Goal: Task Accomplishment & Management: Manage account settings

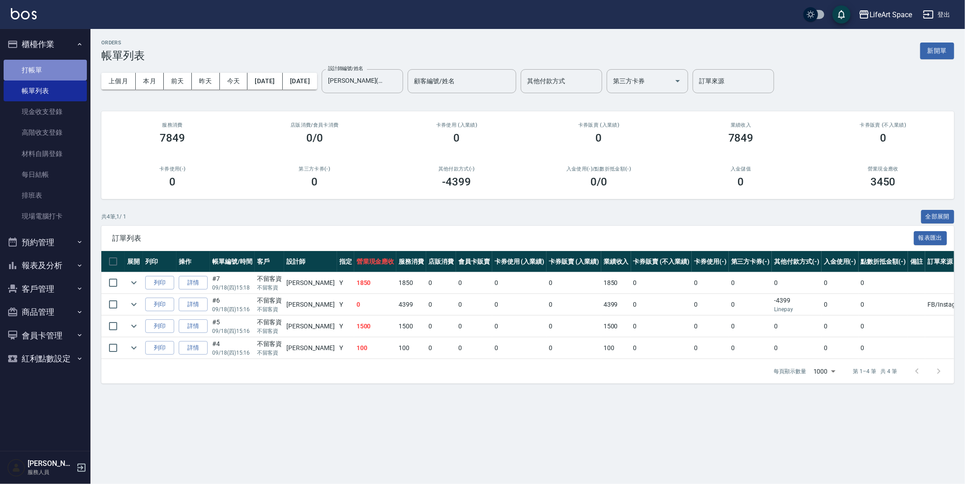
click at [55, 74] on link "打帳單" at bounding box center [45, 70] width 83 height 21
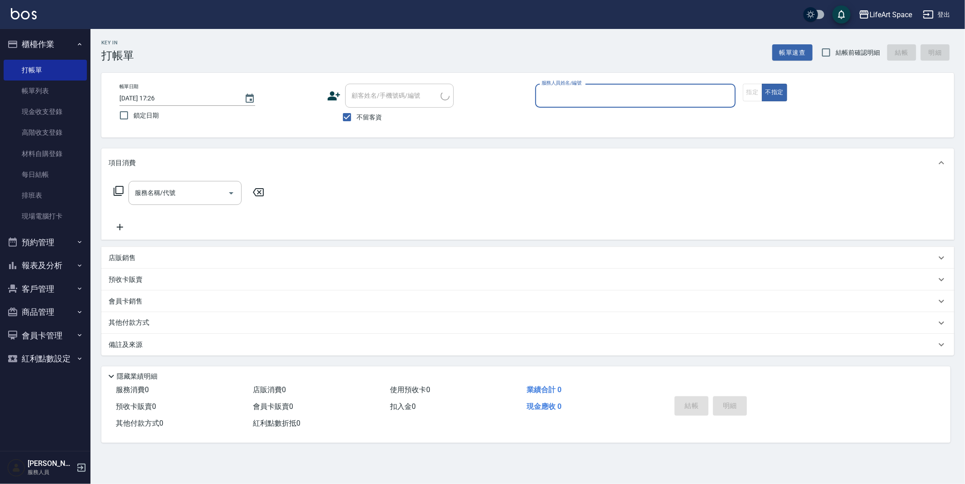
click at [647, 86] on div "服務人員姓名/編號" at bounding box center [635, 96] width 200 height 24
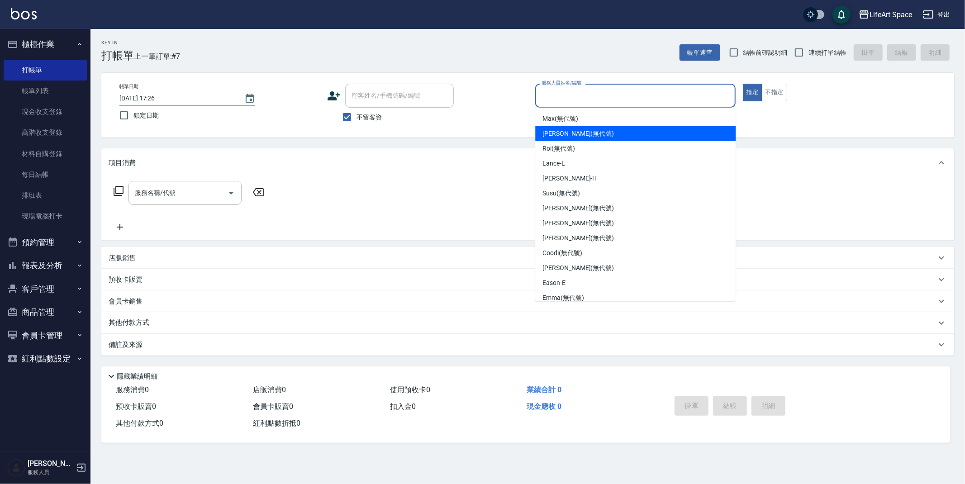
click at [643, 122] on div "Max (無代號)" at bounding box center [635, 118] width 200 height 15
type input "Max(無代號)"
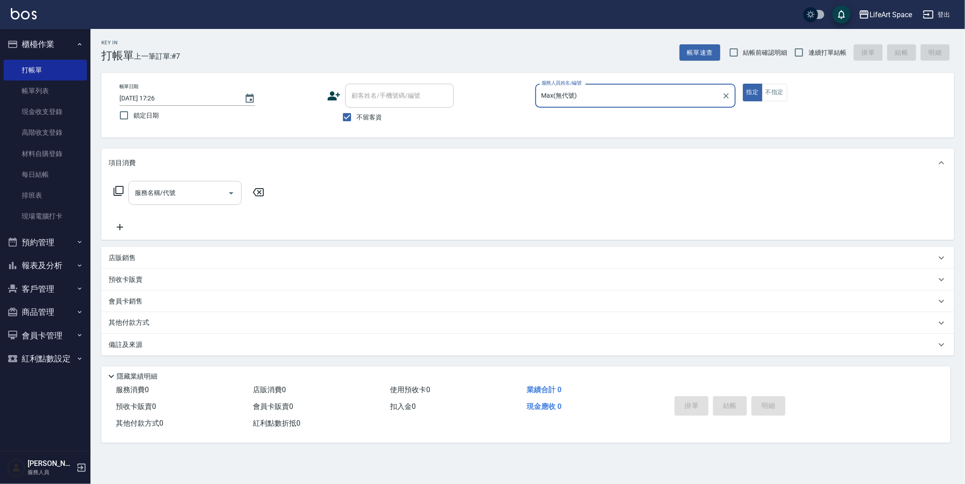
click at [207, 190] on input "服務名稱/代號" at bounding box center [178, 193] width 91 height 16
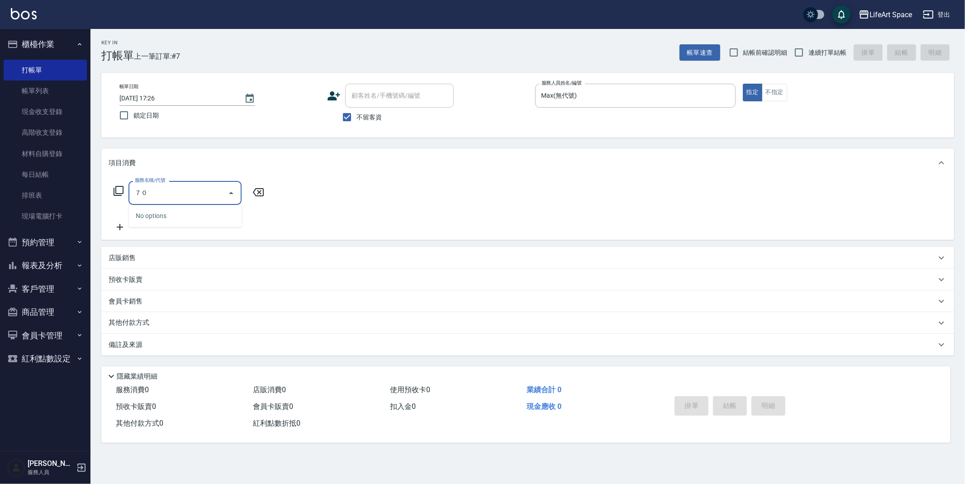
type input "７"
click at [204, 219] on span "701 染髮 - 1700" at bounding box center [185, 216] width 113 height 15
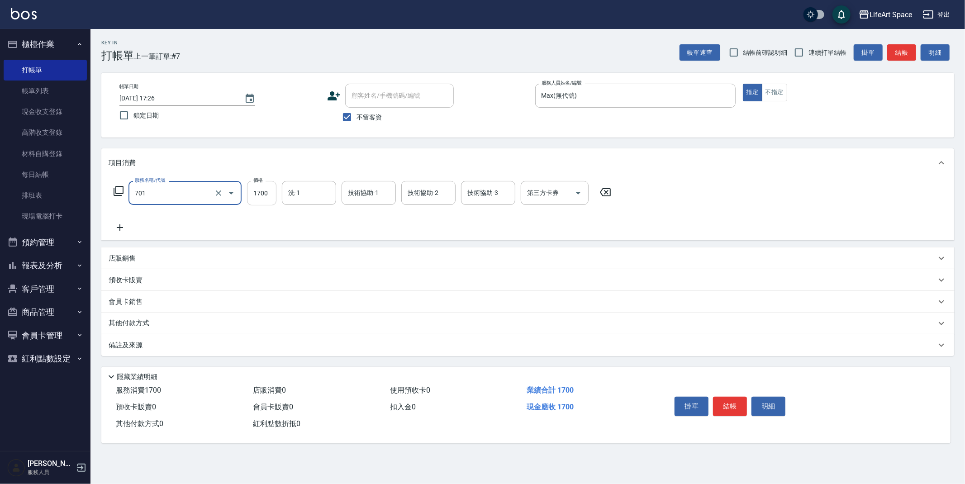
type input "701 染髮(701)"
click at [275, 204] on input "1700" at bounding box center [261, 193] width 29 height 24
click at [378, 204] on div "技術協助-1" at bounding box center [369, 193] width 54 height 24
type input "7500"
click at [370, 236] on span "Nita (無代號)" at bounding box center [365, 241] width 35 height 10
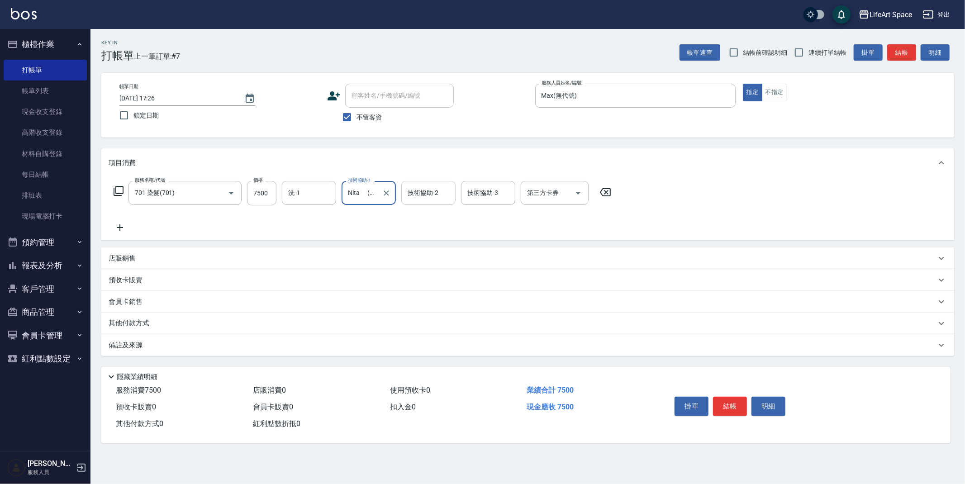
type input "Nita (無代號)t"
click at [391, 191] on button "Clear" at bounding box center [386, 193] width 13 height 13
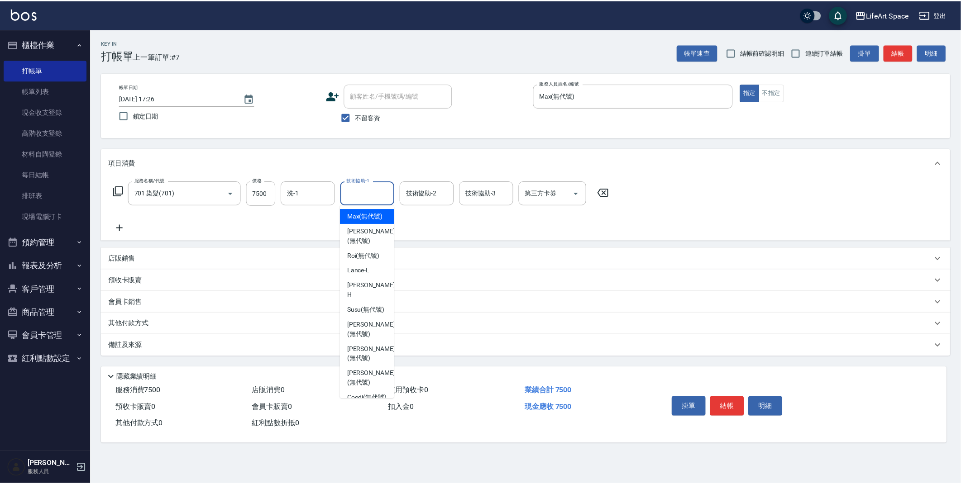
scroll to position [0, 0]
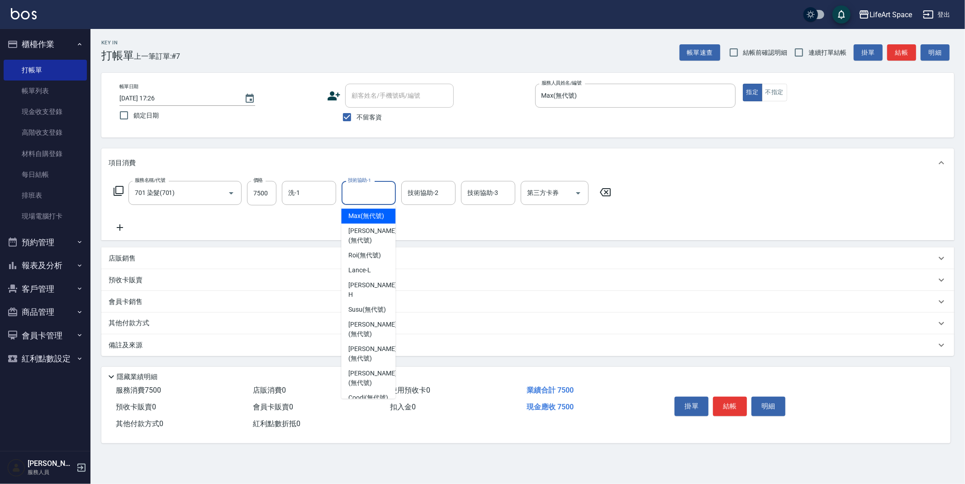
click at [374, 197] on input "技術協助-1" at bounding box center [369, 193] width 46 height 16
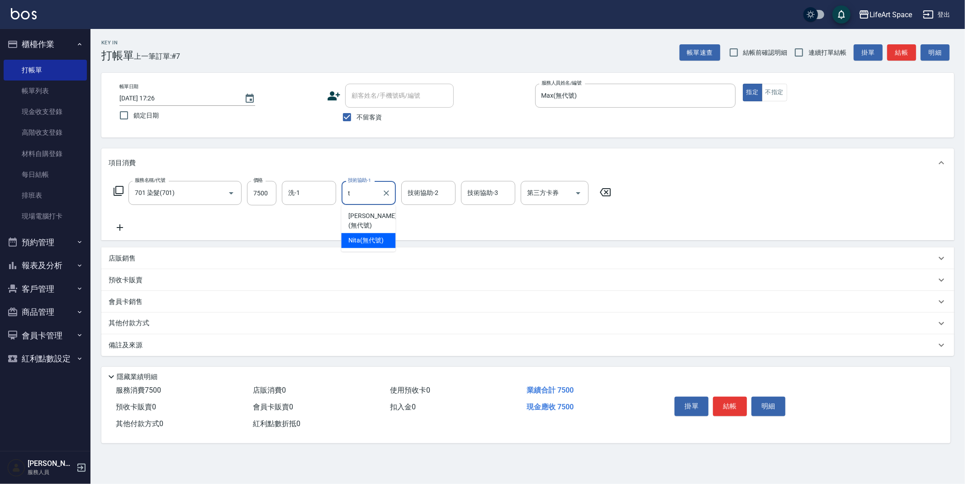
click at [372, 238] on div "Nita (無代號)" at bounding box center [368, 240] width 54 height 15
type input "Nita (無代號)"
click at [417, 198] on input "技術協助-2" at bounding box center [429, 193] width 46 height 16
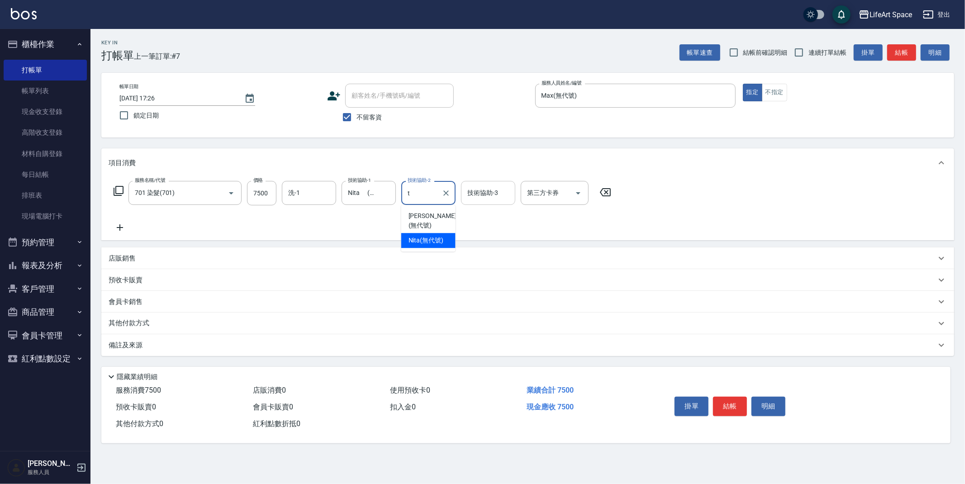
drag, startPoint x: 422, startPoint y: 233, endPoint x: 482, endPoint y: 192, distance: 73.1
click at [422, 236] on span "Nita (無代號)" at bounding box center [426, 241] width 35 height 10
type input "Nita (無代號)"
click at [484, 191] on div "技術協助-3 技術協助-3" at bounding box center [488, 193] width 54 height 24
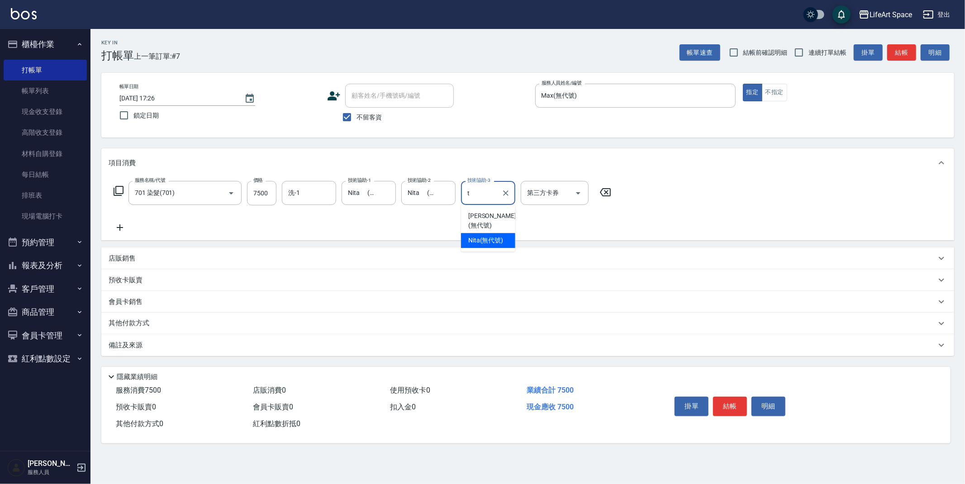
click at [489, 236] on span "Nita (無代號)" at bounding box center [485, 241] width 35 height 10
type input "Nita (無代號)"
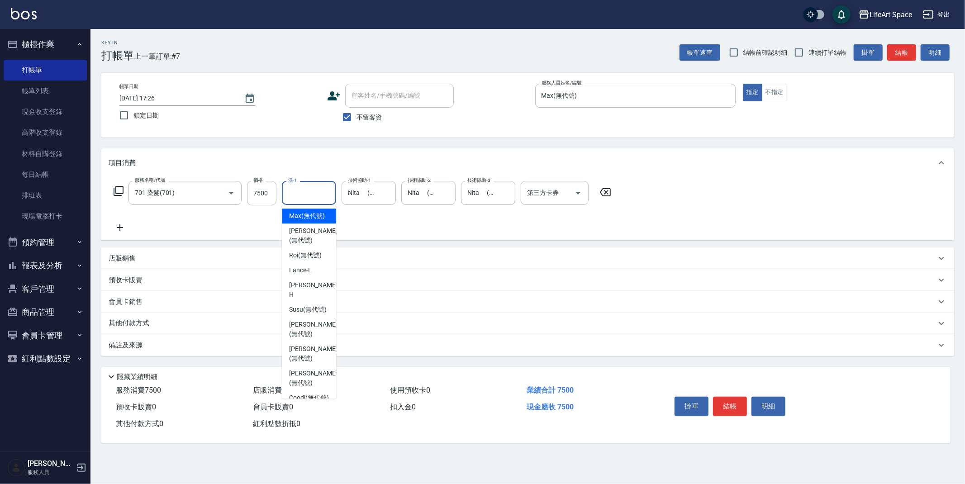
click at [321, 194] on input "洗-1" at bounding box center [309, 193] width 46 height 16
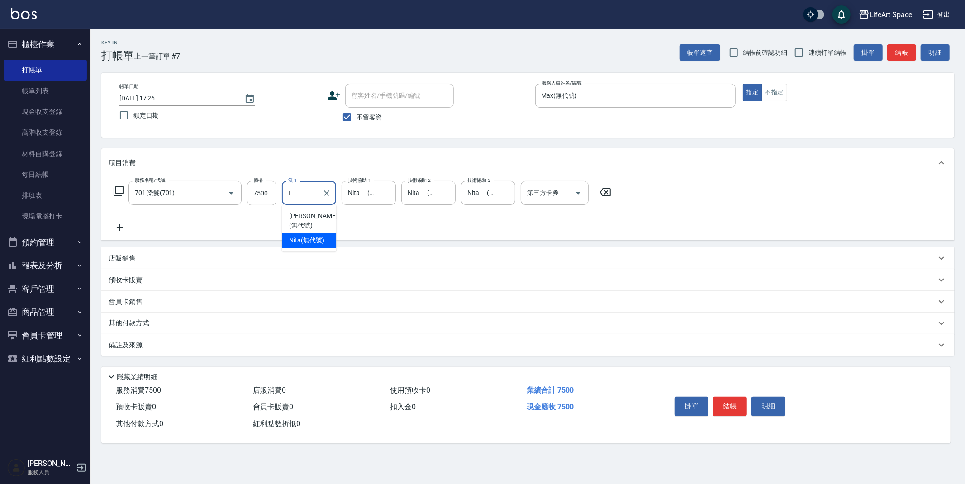
click at [306, 236] on span "Nita (無代號)" at bounding box center [306, 241] width 35 height 10
type input "Nita (無代號)"
click at [286, 342] on div "備註及來源" at bounding box center [523, 346] width 828 height 10
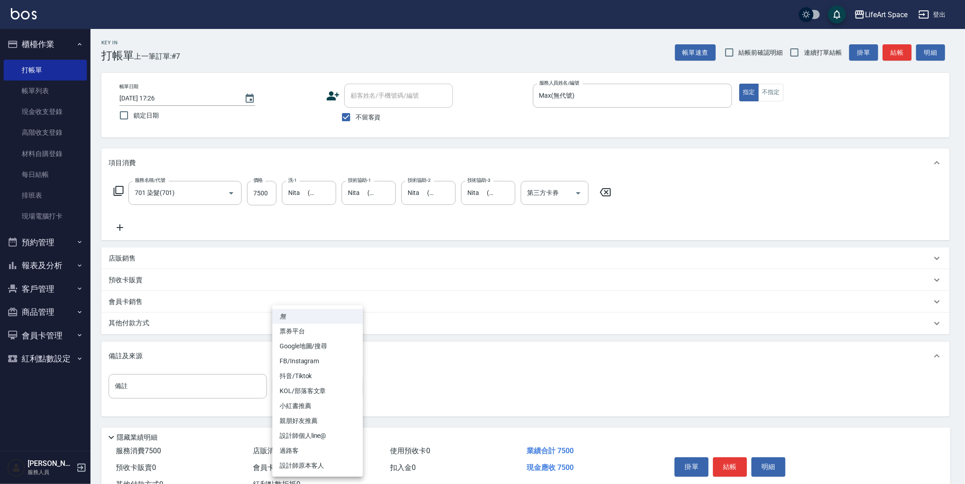
click at [346, 387] on body "LifeArt Space 登出 櫃檯作業 打帳單 帳單列表 現金收支登錄 高階收支登錄 材料自購登錄 每日結帳 排班表 現場電腦打卡 預約管理 預約管理 單…" at bounding box center [482, 257] width 965 height 515
click at [339, 363] on li "FB/Instagram" at bounding box center [317, 361] width 91 height 15
type input "FB/Instagram"
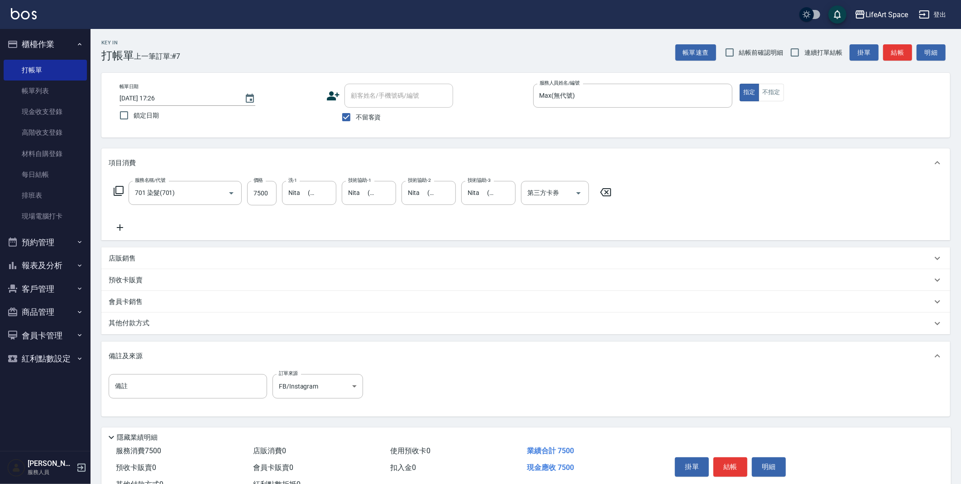
click at [303, 326] on div "其他付款方式" at bounding box center [520, 324] width 823 height 10
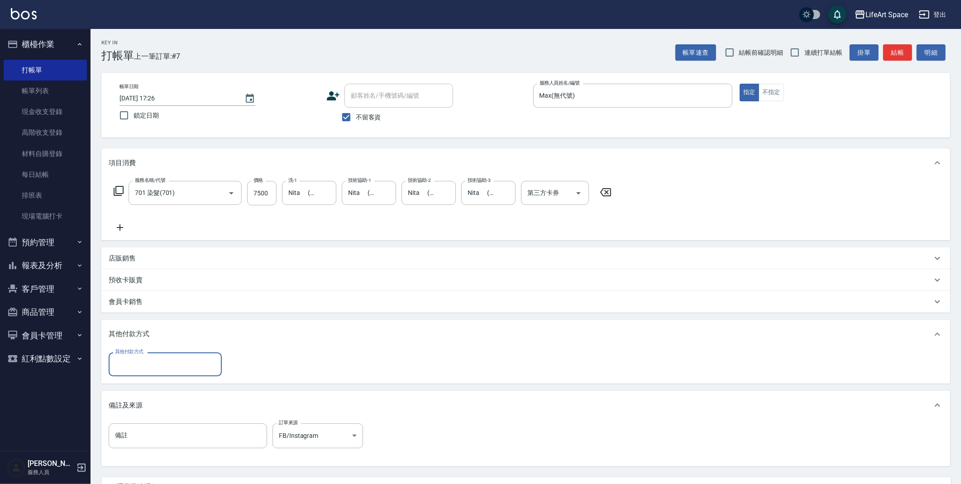
click at [172, 386] on div "項目消費 服務名稱/代號 701 染髮(701) 服務名稱/代號 價格 7500 價格 洗-1 Nita (無代號) 洗-1 技術協助-1 Nita (無代號…" at bounding box center [525, 307] width 849 height 318
click at [175, 367] on input "其他付款方式" at bounding box center [165, 365] width 105 height 16
click at [176, 413] on span "信用卡" at bounding box center [165, 417] width 113 height 15
type input "信用卡"
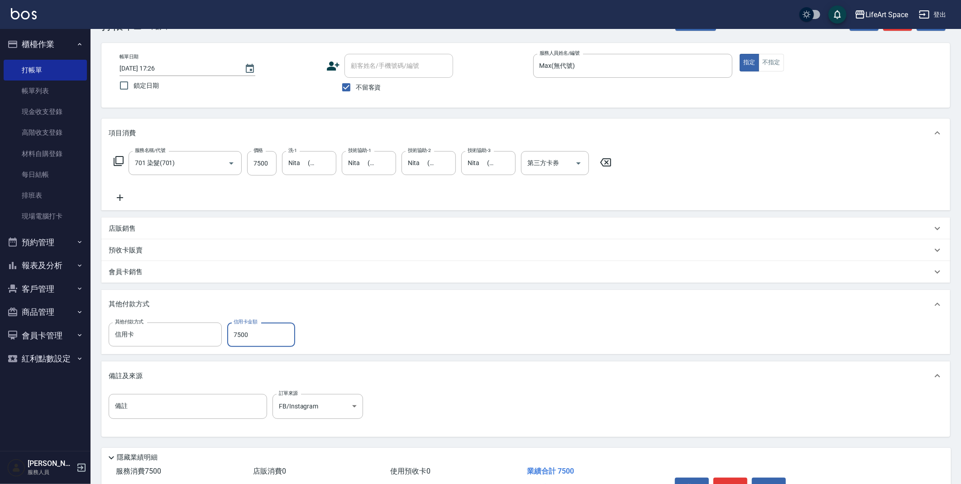
scroll to position [84, 0]
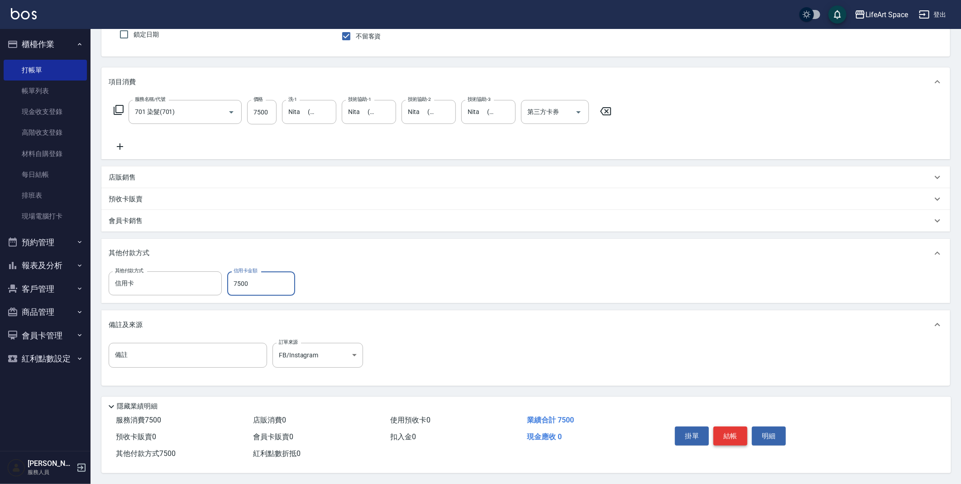
type input "7500"
click at [720, 440] on button "結帳" at bounding box center [730, 436] width 34 height 19
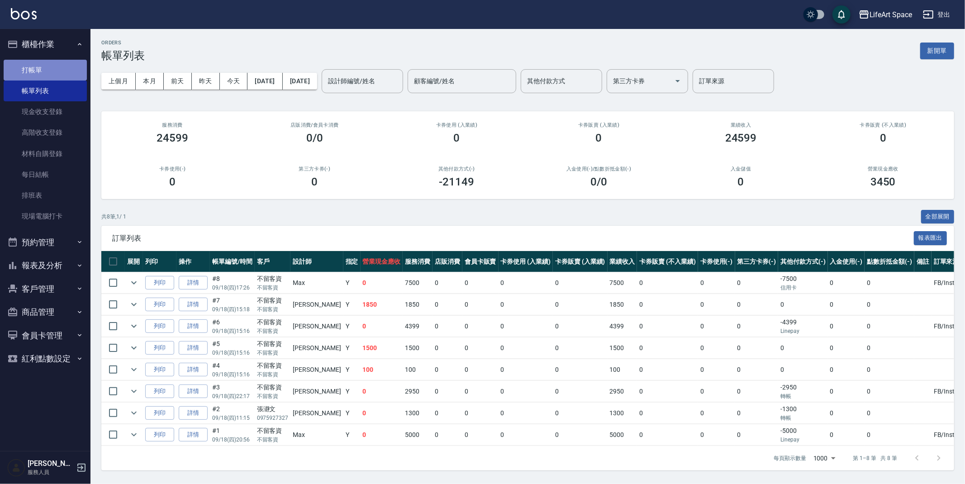
click at [48, 70] on link "打帳單" at bounding box center [45, 70] width 83 height 21
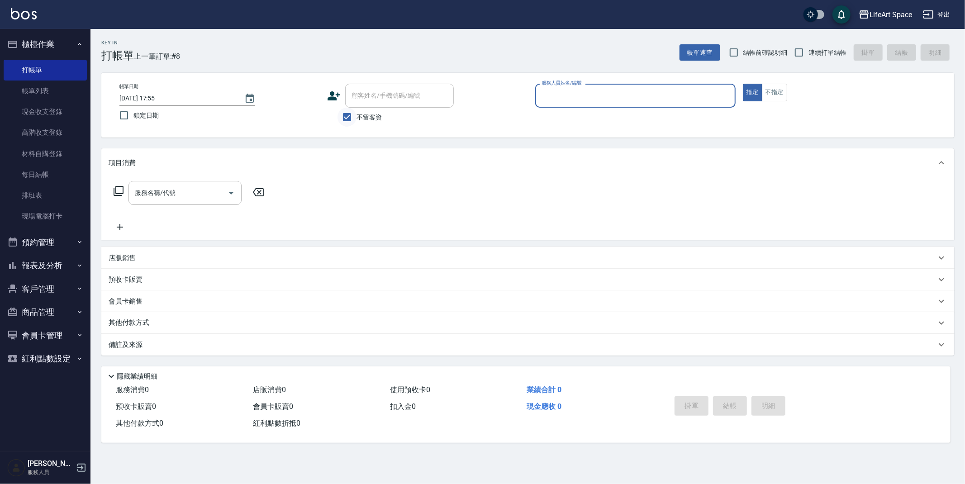
click at [348, 118] on input "不留客資" at bounding box center [347, 117] width 19 height 19
checkbox input "false"
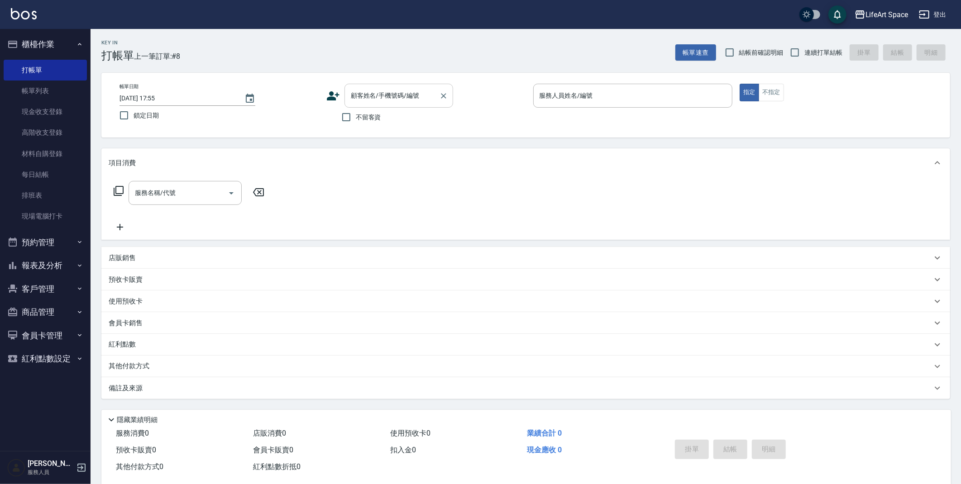
click at [361, 98] on input "顧客姓名/手機號碼/編號" at bounding box center [391, 96] width 87 height 16
type input "x"
click at [377, 117] on li "新客人 姓名未設定/[PERSON_NAME]/null" at bounding box center [398, 123] width 109 height 24
type input "新客人 姓名未設定/[PERSON_NAME]/null"
click at [23, 289] on button "客戶管理" at bounding box center [45, 289] width 83 height 24
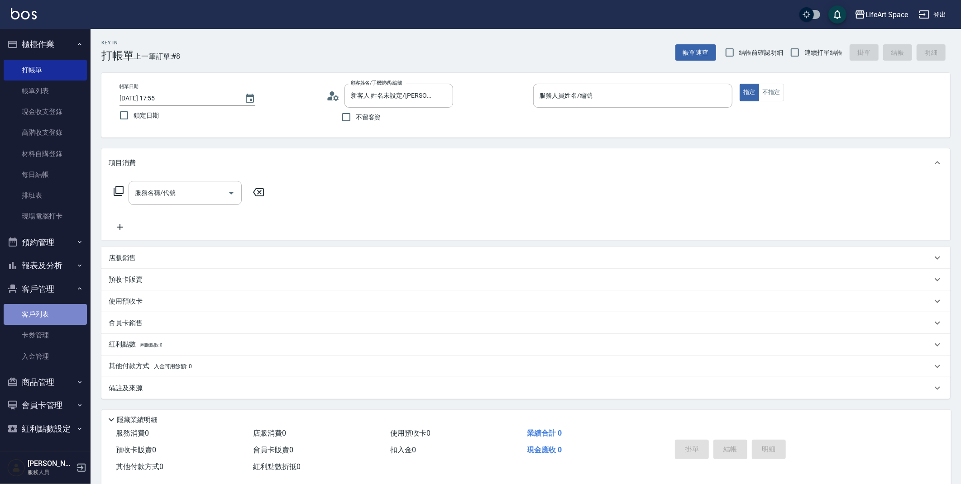
click at [37, 314] on link "客戶列表" at bounding box center [45, 314] width 83 height 21
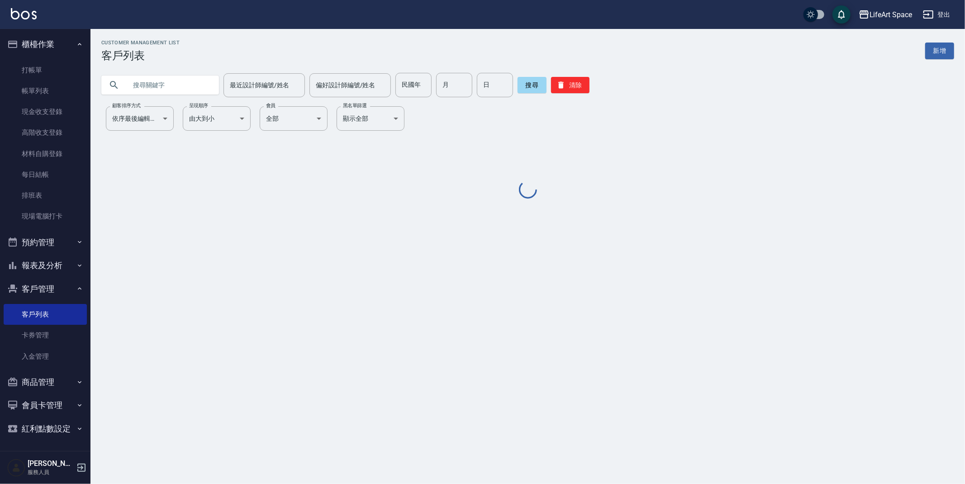
click at [139, 87] on input "text" at bounding box center [169, 85] width 85 height 24
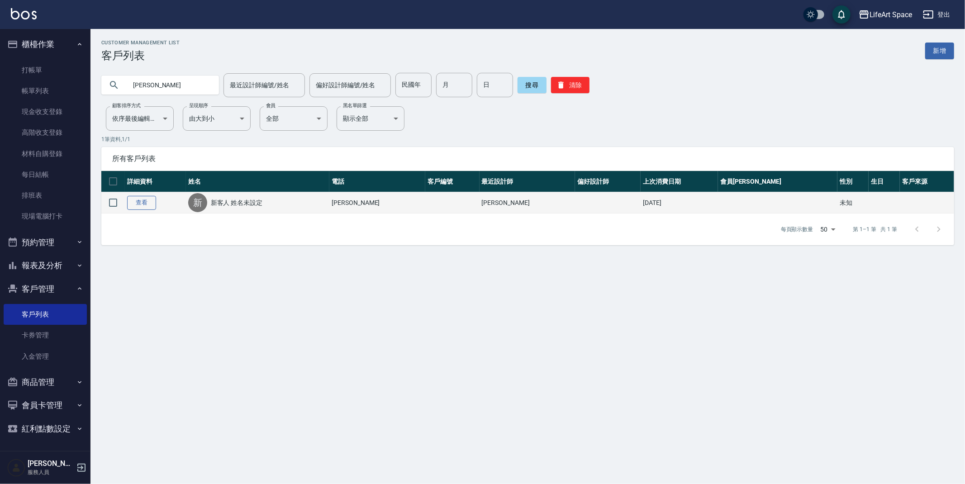
type input "[PERSON_NAME]"
click at [139, 203] on link "查看" at bounding box center [141, 203] width 29 height 14
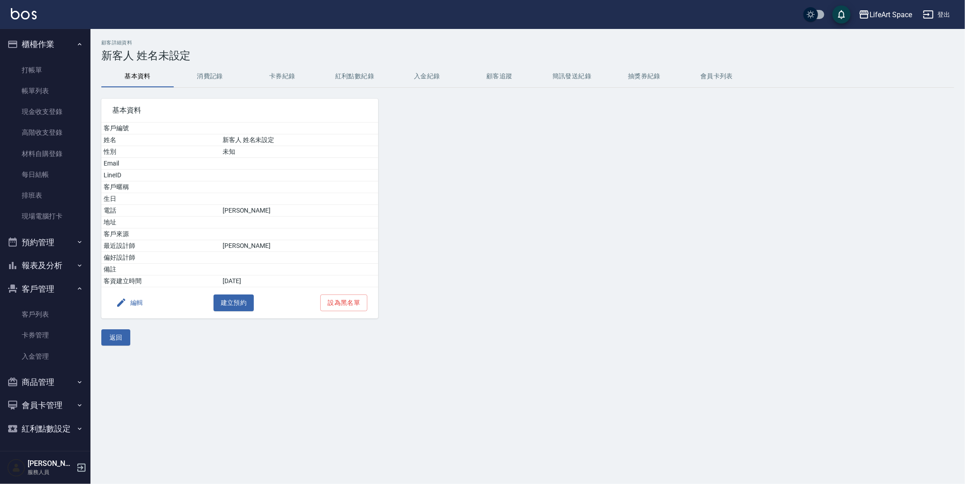
click at [143, 302] on button "編輯" at bounding box center [129, 303] width 35 height 17
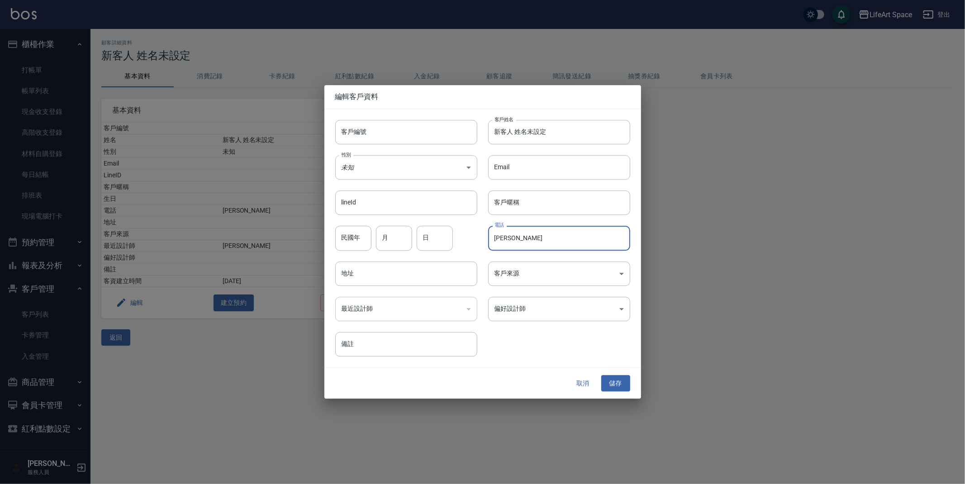
drag, startPoint x: 495, startPoint y: 240, endPoint x: 513, endPoint y: 240, distance: 18.1
click at [513, 240] on input "[PERSON_NAME]" at bounding box center [559, 238] width 142 height 24
click at [496, 131] on input "新客人 姓名未設定" at bounding box center [559, 132] width 142 height 24
paste input "[PERSON_NAME]"
click at [561, 133] on input "[PERSON_NAME] 姓名未設定" at bounding box center [559, 132] width 142 height 24
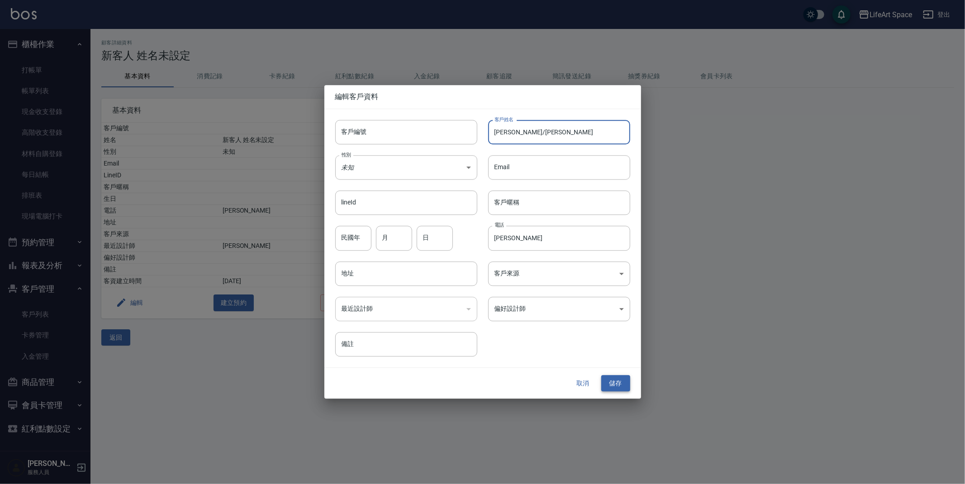
type input "[PERSON_NAME]/[PERSON_NAME]"
click at [612, 382] on button "儲存" at bounding box center [615, 383] width 29 height 17
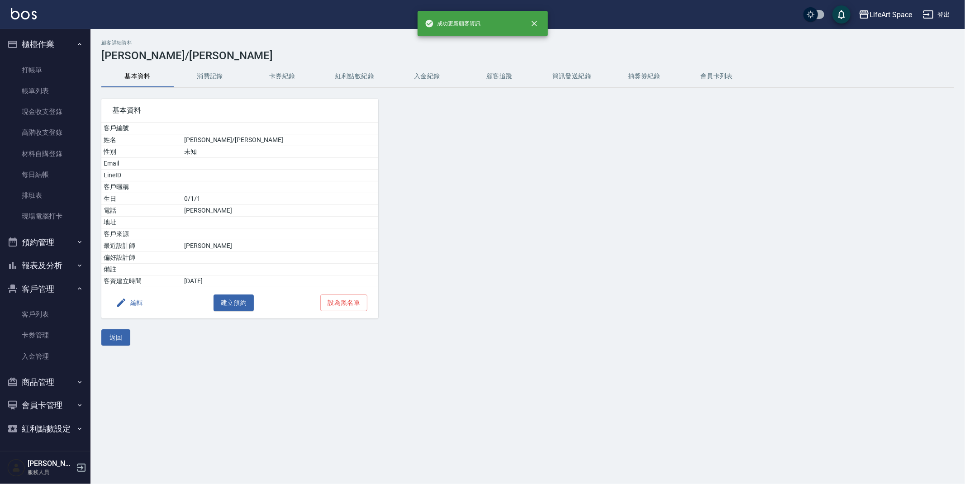
click at [138, 305] on button "編輯" at bounding box center [129, 303] width 35 height 17
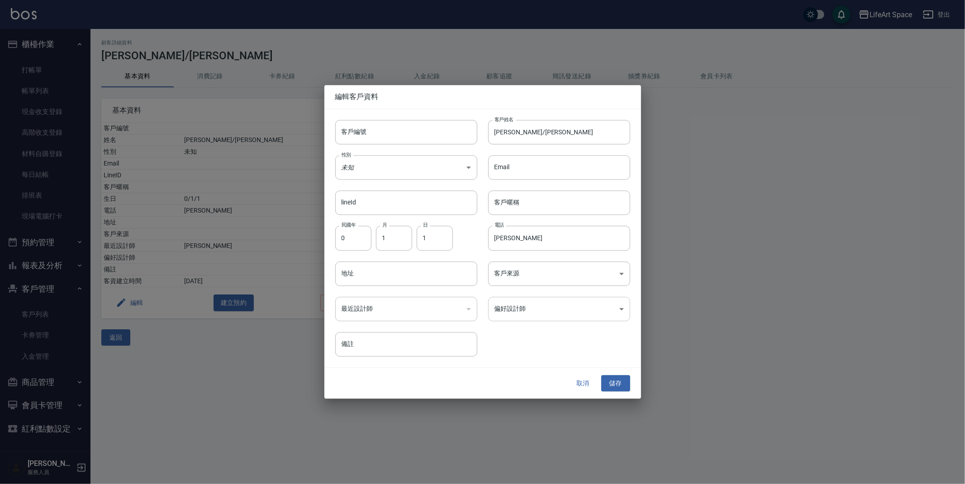
click at [547, 315] on body "LifeArt Space 登出 櫃檯作業 打帳單 帳單列表 現金收支登錄 高階收支登錄 材料自購登錄 每日結帳 排班表 現場電腦打卡 預約管理 預約管理 單…" at bounding box center [482, 242] width 965 height 484
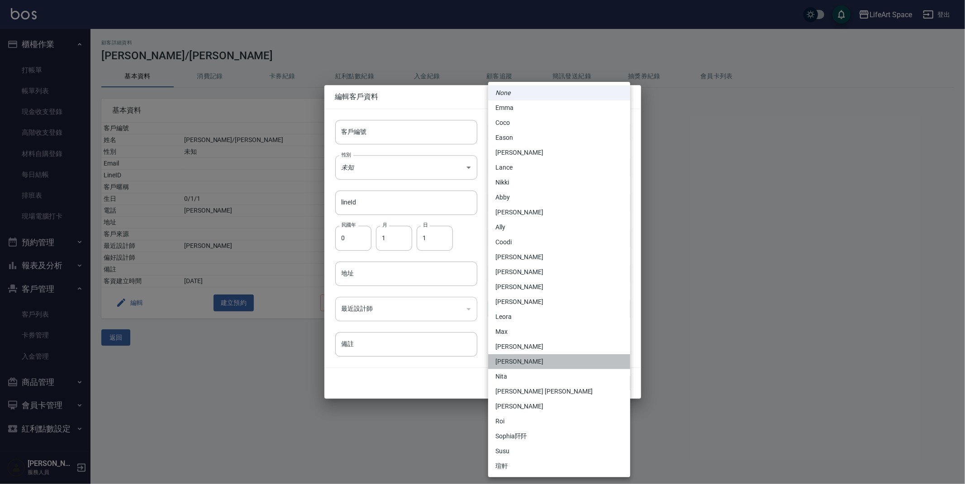
click at [560, 356] on li "[PERSON_NAME]" at bounding box center [559, 361] width 142 height 15
type input "3fd5e77f-d133-45c9-9c8a-ccd66447b9d8"
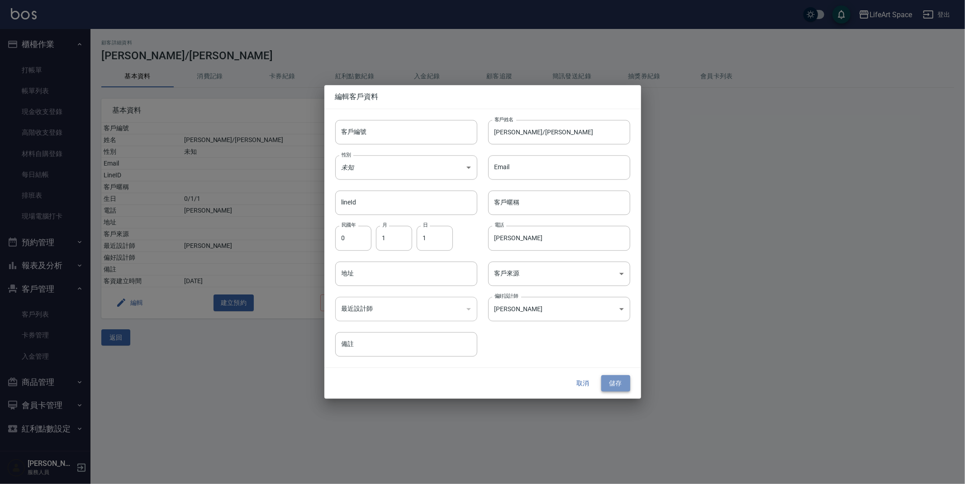
click at [609, 383] on button "儲存" at bounding box center [615, 383] width 29 height 17
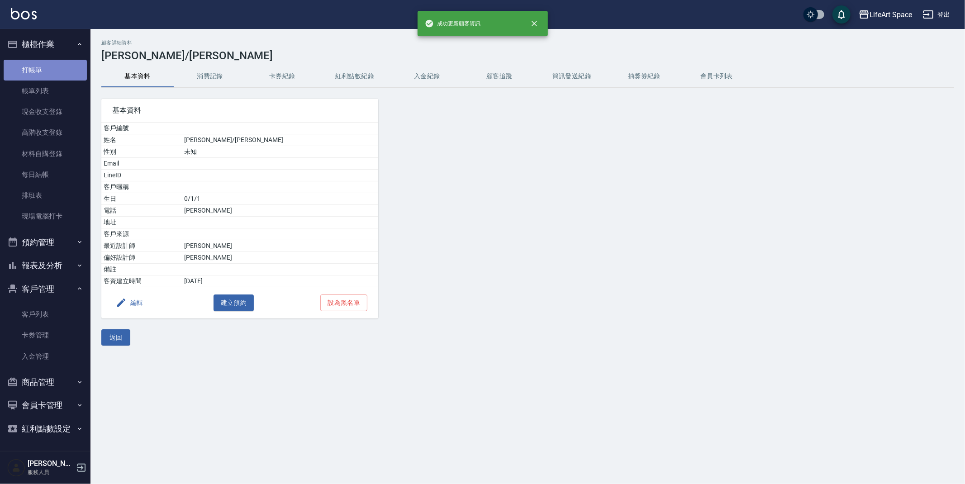
click at [40, 74] on link "打帳單" at bounding box center [45, 70] width 83 height 21
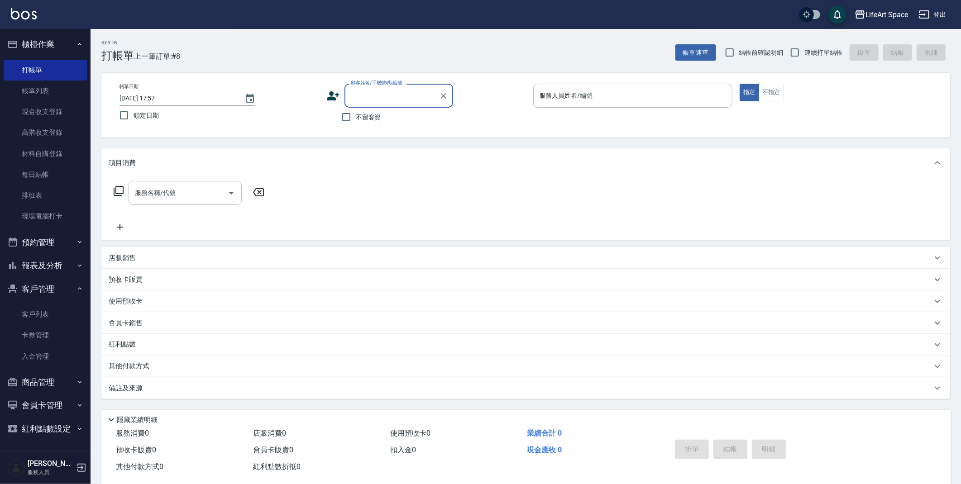
click at [393, 96] on input "顧客姓名/手機號碼/編號" at bounding box center [391, 96] width 87 height 16
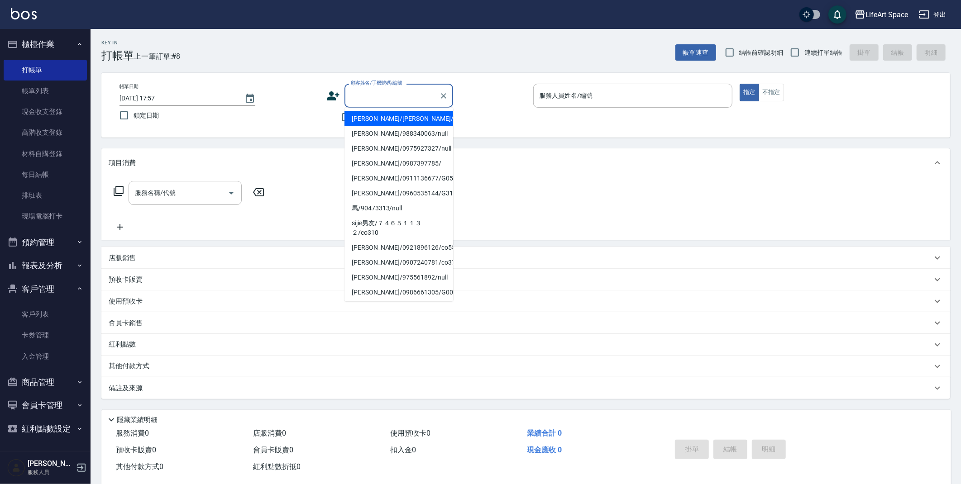
click at [393, 114] on li "[PERSON_NAME]/[PERSON_NAME]/[PERSON_NAME]/" at bounding box center [398, 118] width 109 height 15
type input "[PERSON_NAME]/[PERSON_NAME]/[PERSON_NAME]/"
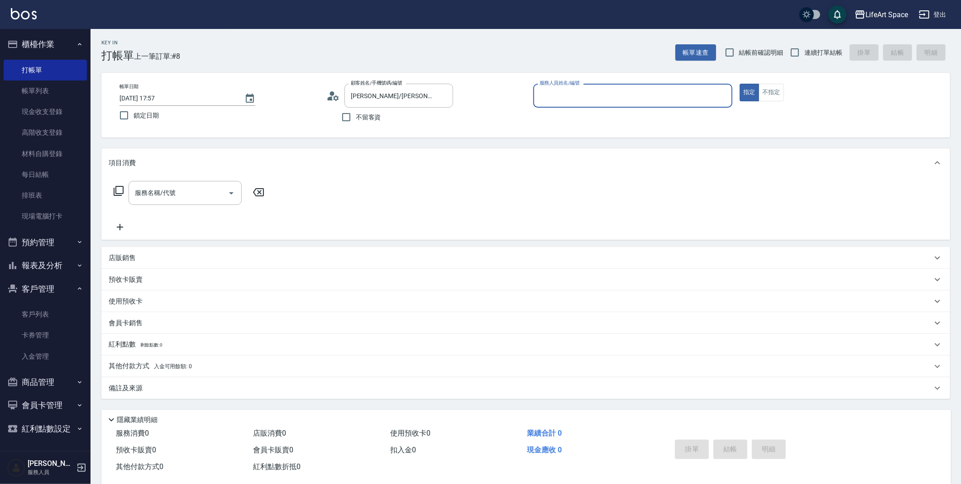
type input "[PERSON_NAME](無代號)"
click at [159, 205] on div "服務名稱/代號" at bounding box center [185, 193] width 113 height 24
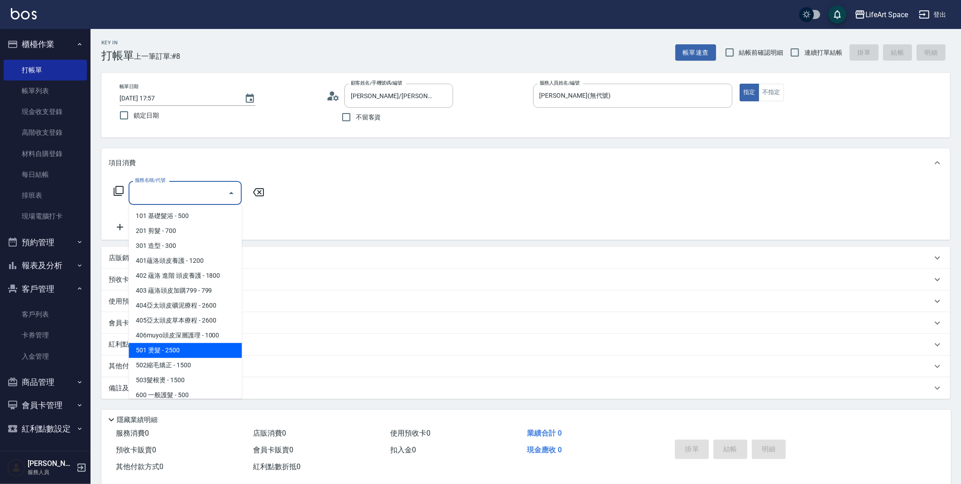
click at [157, 347] on span "501 燙髮 - 2500" at bounding box center [185, 350] width 113 height 15
type input "501 燙髮(501)"
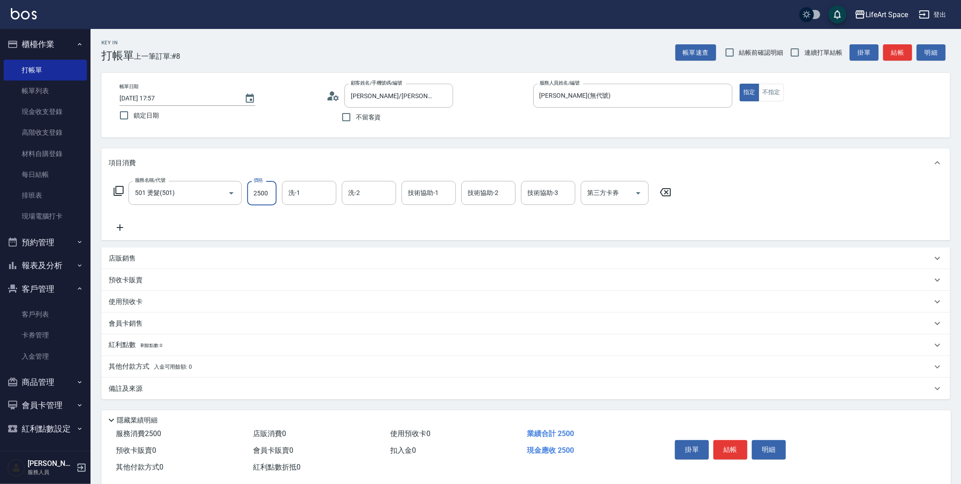
click at [252, 197] on input "2500" at bounding box center [261, 193] width 29 height 24
click at [266, 192] on input "2500" at bounding box center [261, 193] width 29 height 24
type input "5400"
click at [161, 370] on p "其他付款方式 入金可用餘額: 0" at bounding box center [150, 367] width 83 height 10
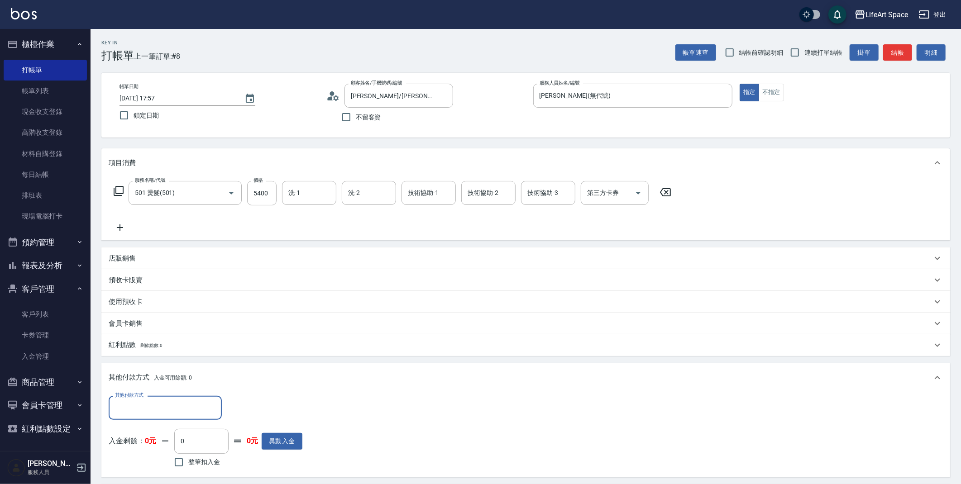
click at [164, 395] on div "其他付款方式 其他付款方式 入金剩餘： 0元 0 ​ 整筆扣入金 0元 異動入金" at bounding box center [525, 434] width 849 height 85
click at [165, 404] on input "其他付款方式" at bounding box center [165, 408] width 105 height 16
click at [151, 367] on span "信用卡" at bounding box center [165, 369] width 113 height 15
type input "信用卡"
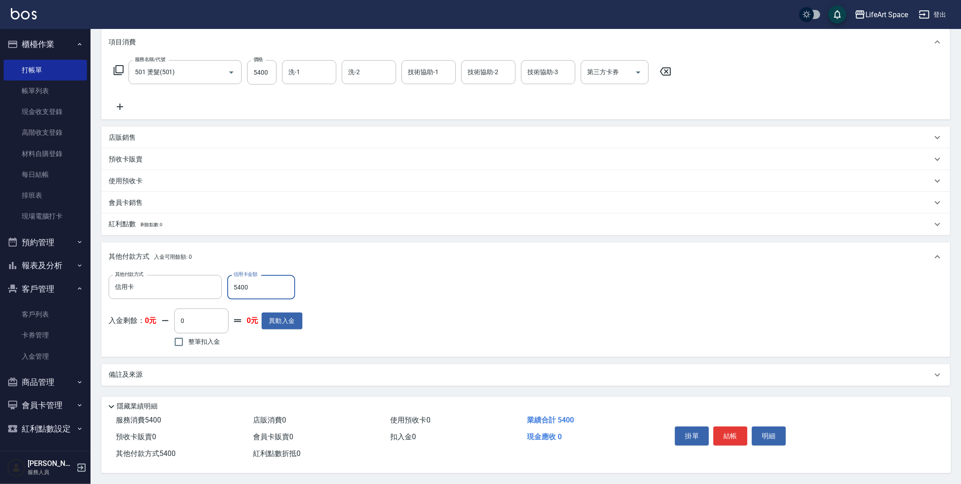
type input "5400"
click at [269, 370] on div "備註及來源" at bounding box center [520, 375] width 823 height 10
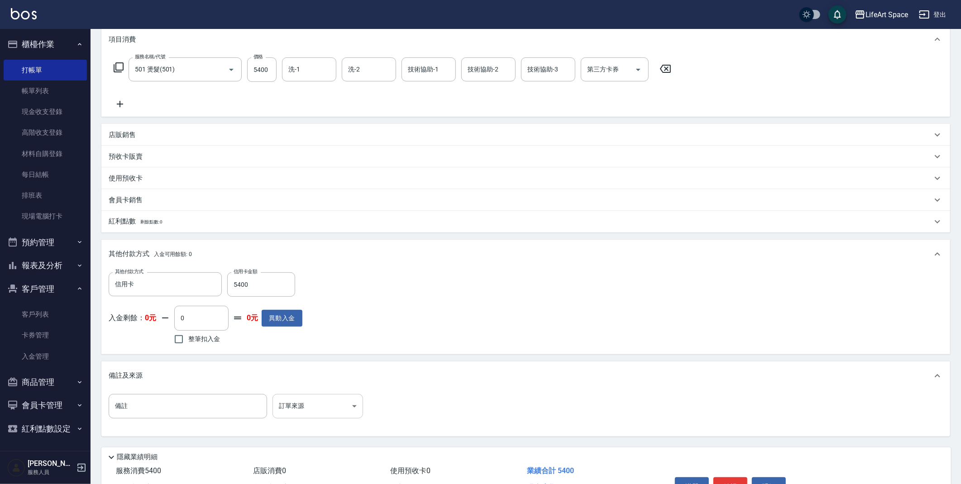
click at [294, 415] on body "LifeArt Space 登出 櫃檯作業 打帳單 帳單列表 現金收支登錄 高階收支登錄 材料自購登錄 每日結帳 排班表 現場電腦打卡 預約管理 預約管理 單…" at bounding box center [480, 205] width 961 height 658
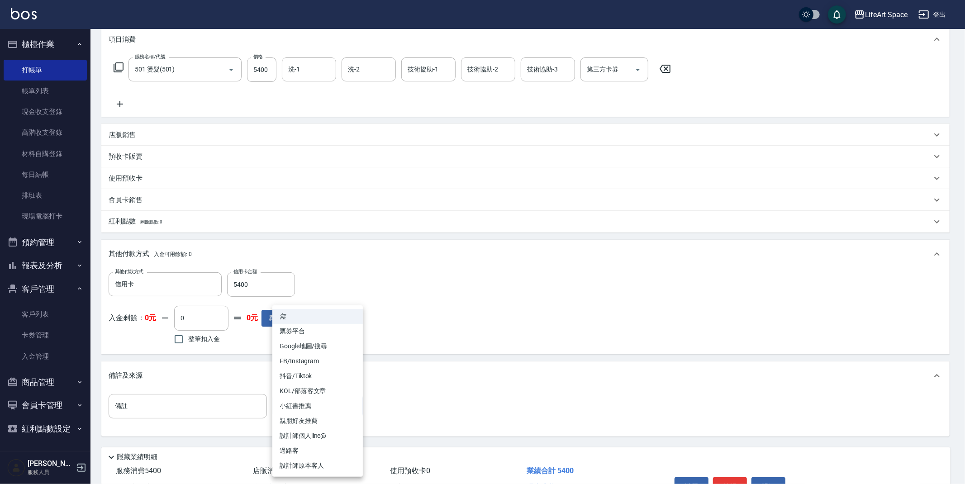
click at [322, 464] on li "設計師原本客人" at bounding box center [317, 465] width 91 height 15
type input "設計師原本客人"
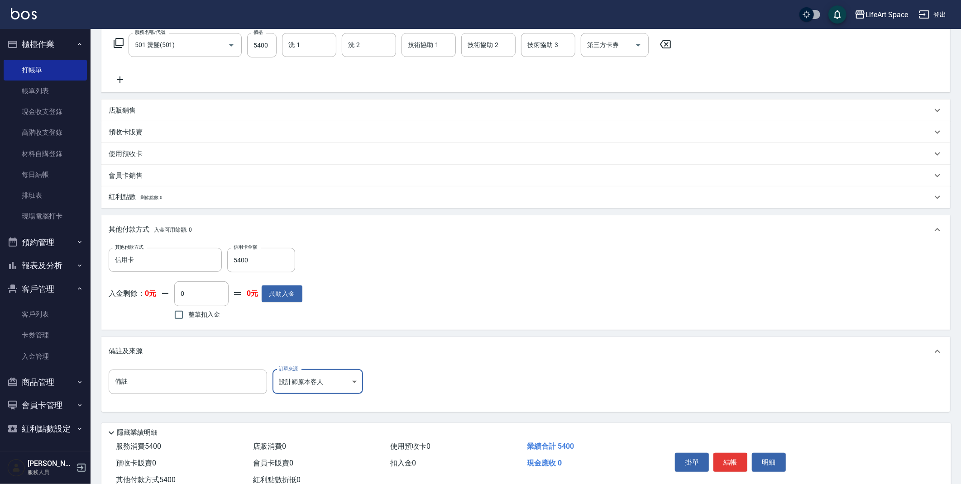
scroll to position [177, 0]
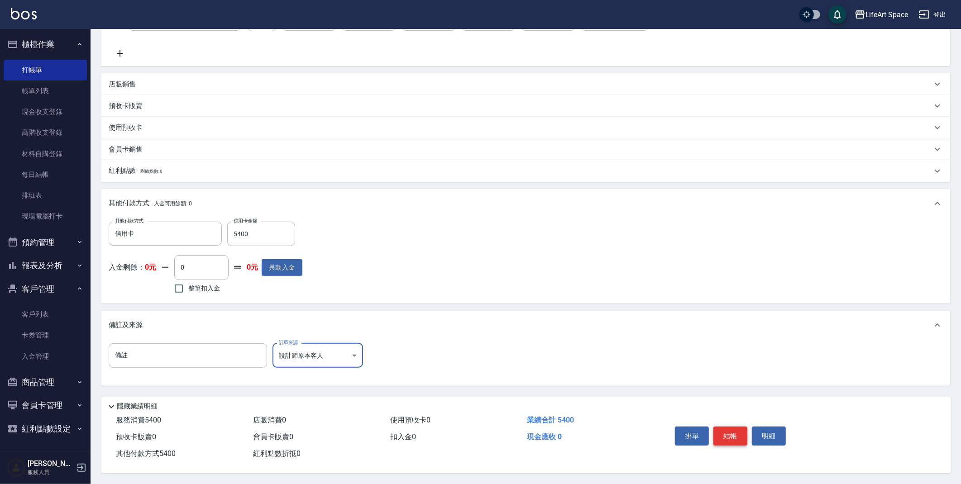
click at [730, 431] on button "結帳" at bounding box center [730, 436] width 34 height 19
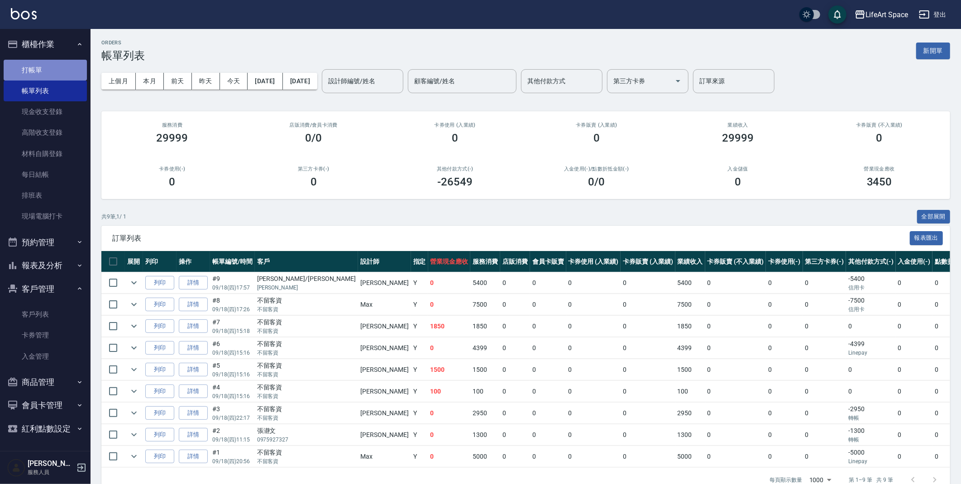
click at [35, 75] on link "打帳單" at bounding box center [45, 70] width 83 height 21
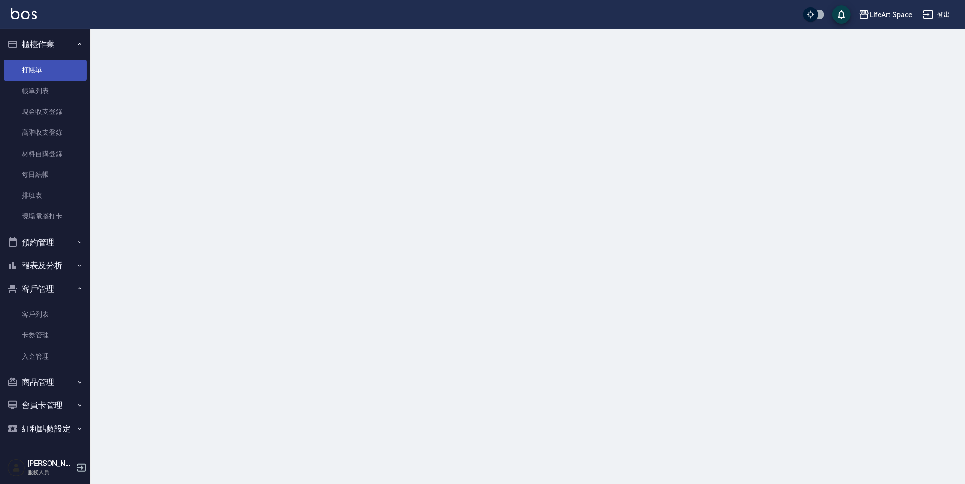
click at [35, 75] on link "打帳單" at bounding box center [45, 70] width 83 height 21
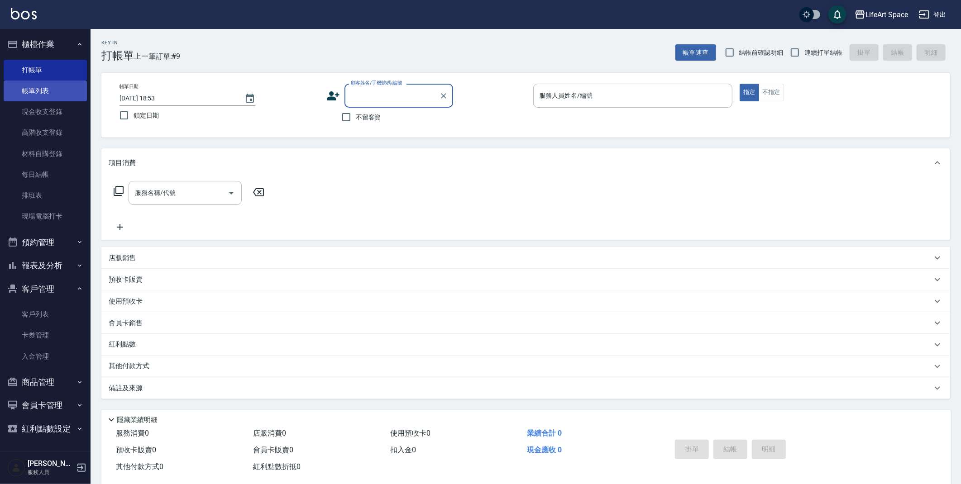
click at [40, 94] on link "帳單列表" at bounding box center [45, 91] width 83 height 21
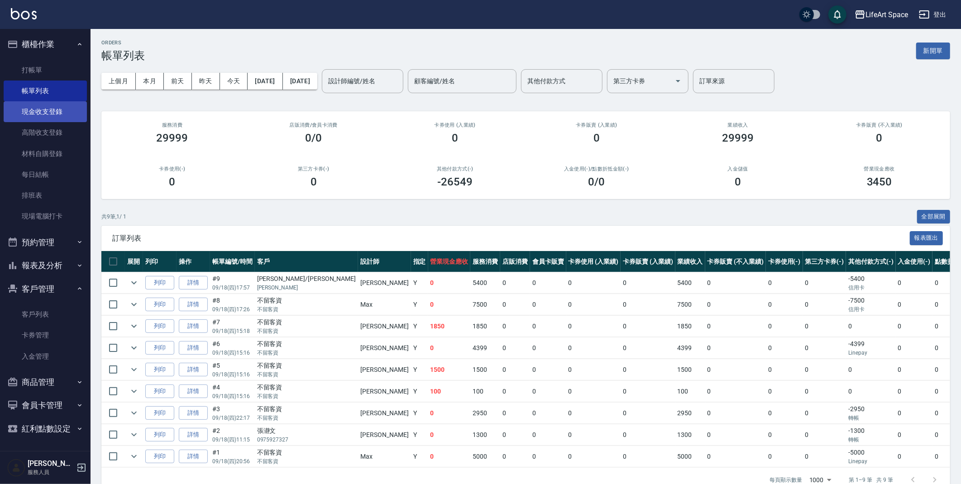
click at [42, 116] on link "現金收支登錄" at bounding box center [45, 111] width 83 height 21
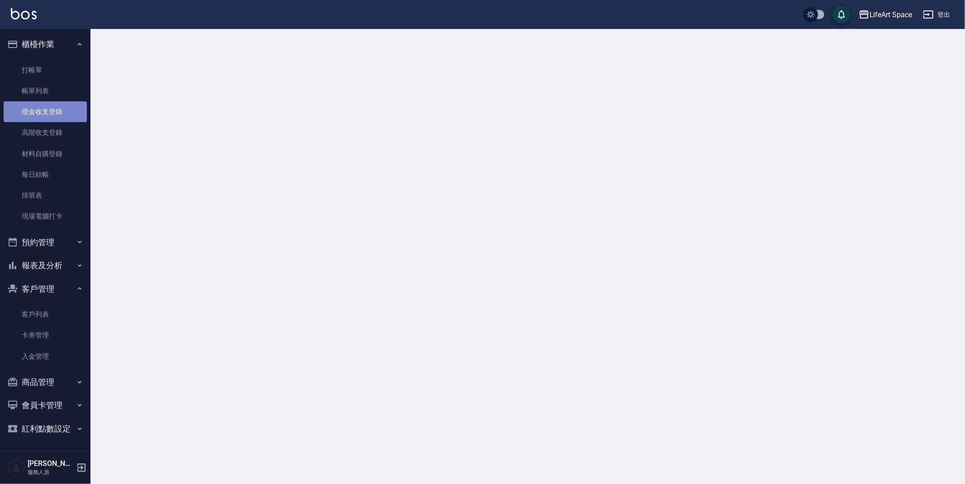
click at [42, 115] on link "現金收支登錄" at bounding box center [45, 111] width 83 height 21
click at [42, 113] on link "現金收支登錄" at bounding box center [45, 111] width 83 height 21
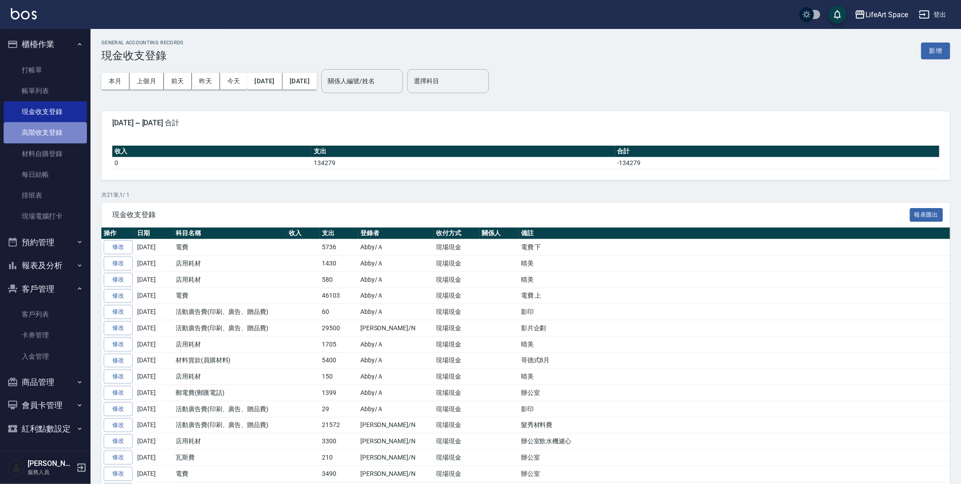
click at [73, 131] on link "高階收支登錄" at bounding box center [45, 132] width 83 height 21
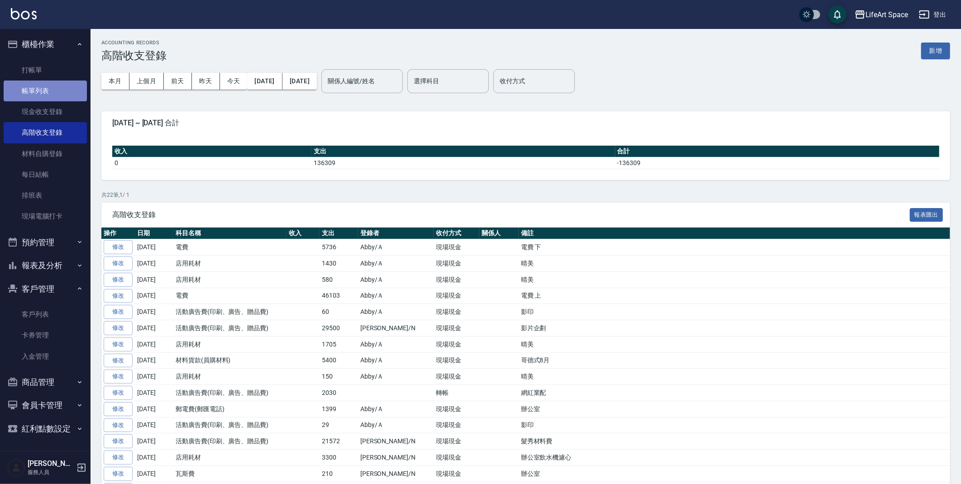
click at [47, 88] on link "帳單列表" at bounding box center [45, 91] width 83 height 21
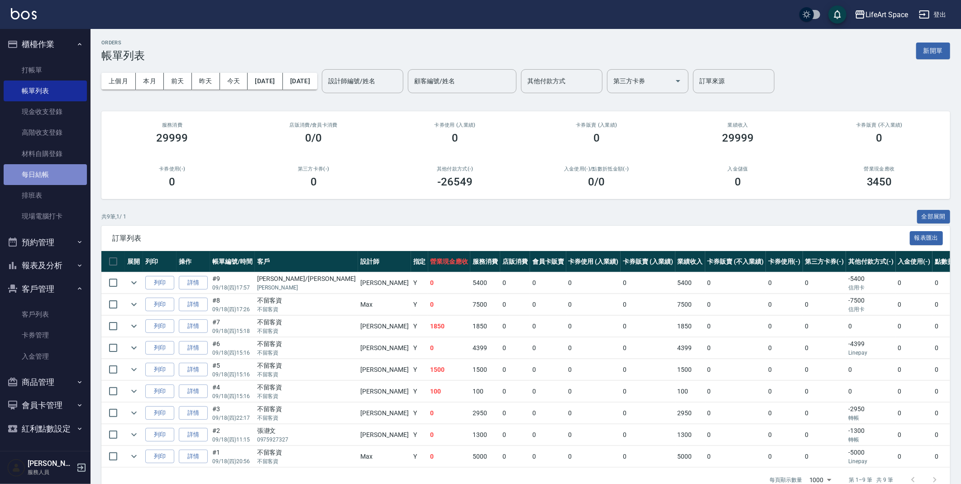
click at [43, 172] on link "每日結帳" at bounding box center [45, 174] width 83 height 21
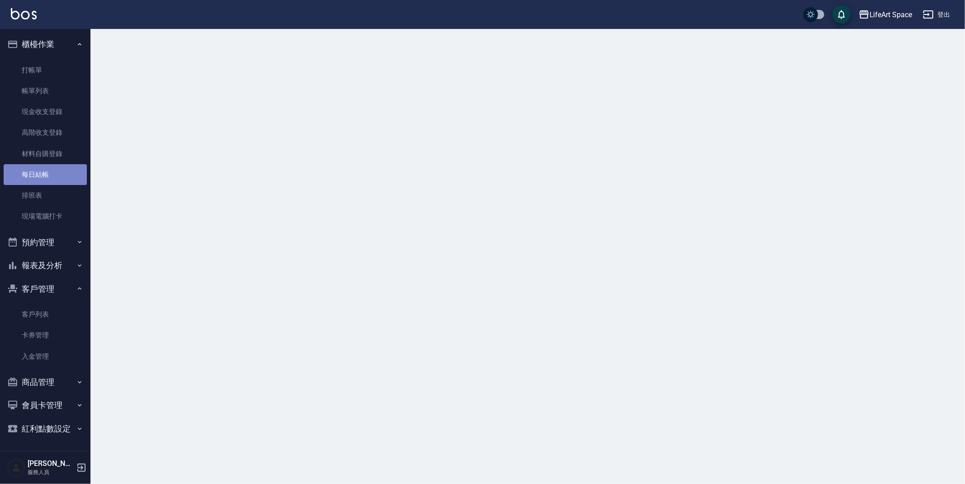
click at [43, 172] on link "每日結帳" at bounding box center [45, 174] width 83 height 21
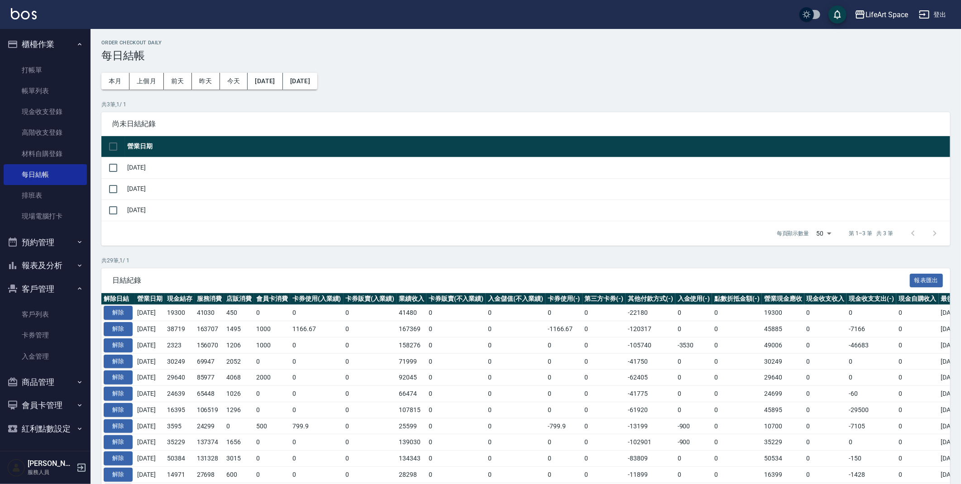
click at [47, 100] on link "帳單列表" at bounding box center [45, 91] width 83 height 21
click at [46, 99] on link "帳單列表" at bounding box center [45, 91] width 83 height 21
click at [46, 100] on link "帳單列表" at bounding box center [45, 91] width 83 height 21
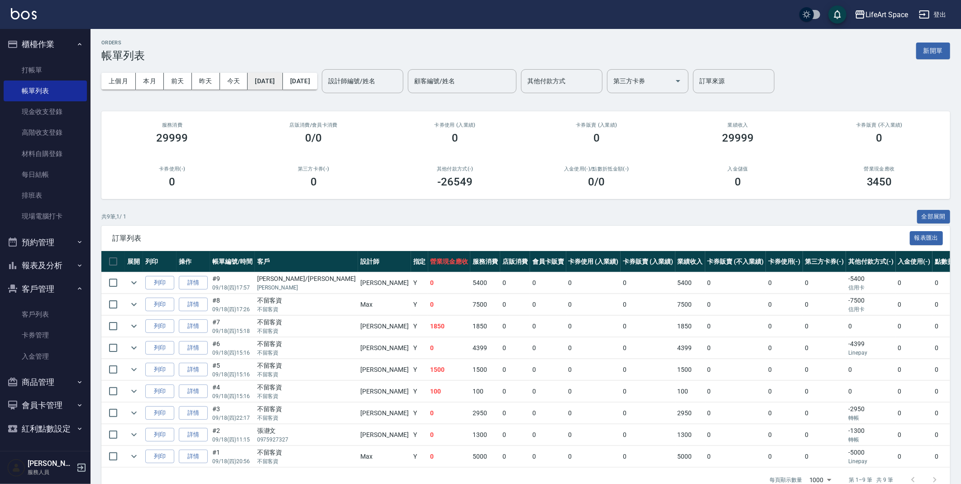
click at [282, 84] on button "[DATE]" at bounding box center [265, 81] width 35 height 17
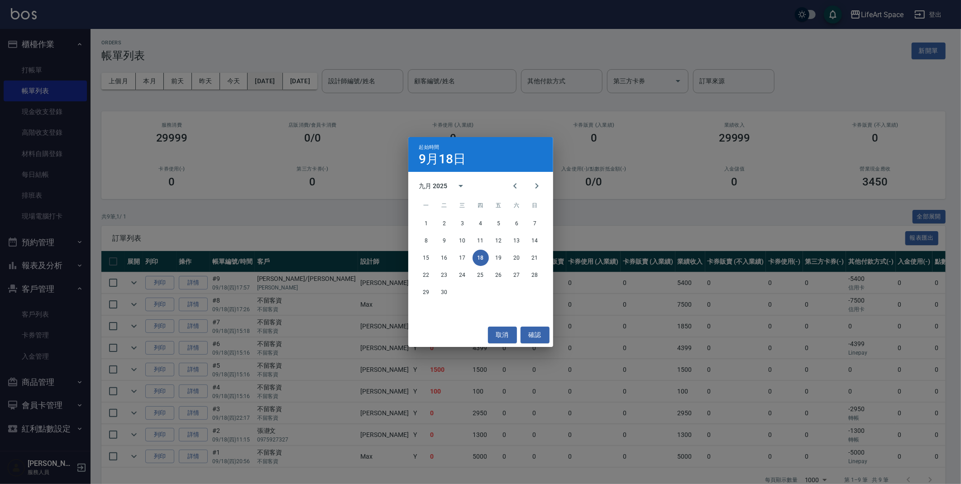
click at [288, 84] on div "起始時間 9月18日 九月 2025 一 二 三 四 五 六 日 1 2 3 4 5 6 7 8 9 10 11 12 13 14 15 16 17 18 1…" at bounding box center [480, 242] width 961 height 484
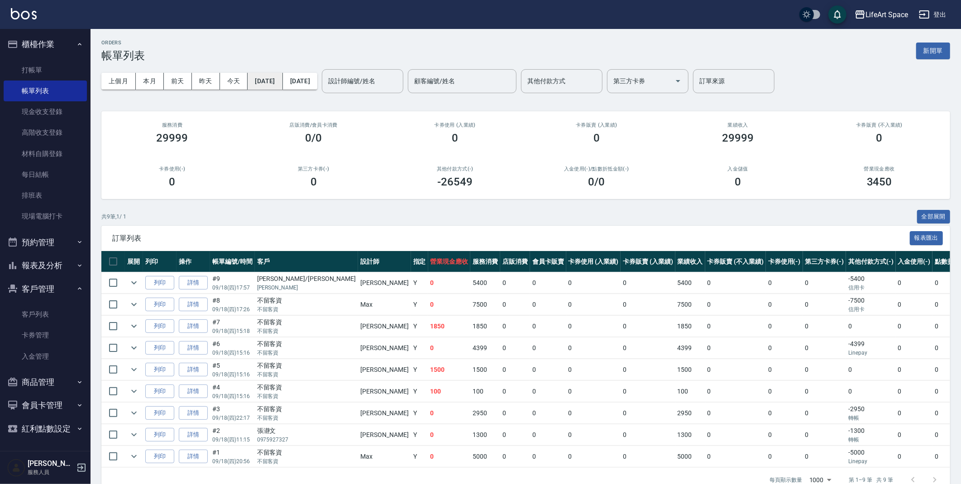
click at [282, 78] on button "[DATE]" at bounding box center [265, 81] width 35 height 17
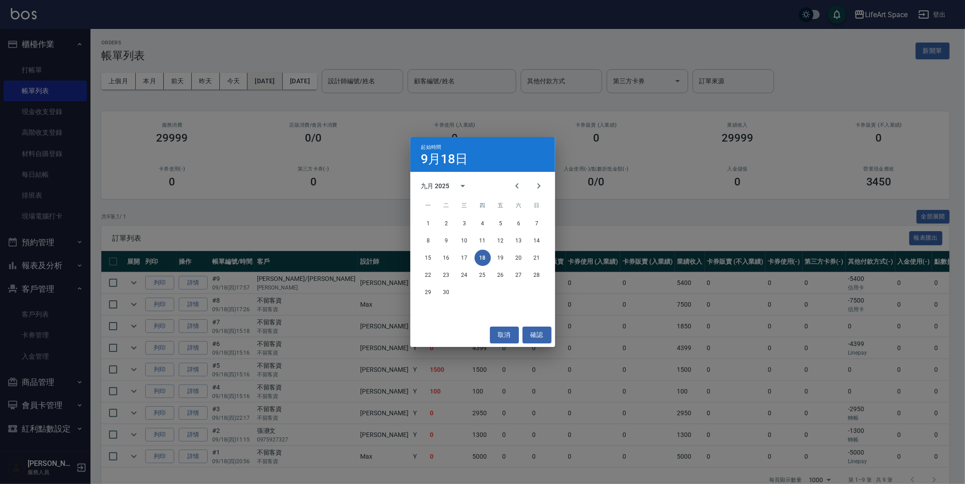
click at [293, 78] on div "起始時間 9月18日 九月 2025 一 二 三 四 五 六 日 1 2 3 4 5 6 7 8 9 10 11 12 13 14 15 16 17 18 1…" at bounding box center [482, 242] width 965 height 484
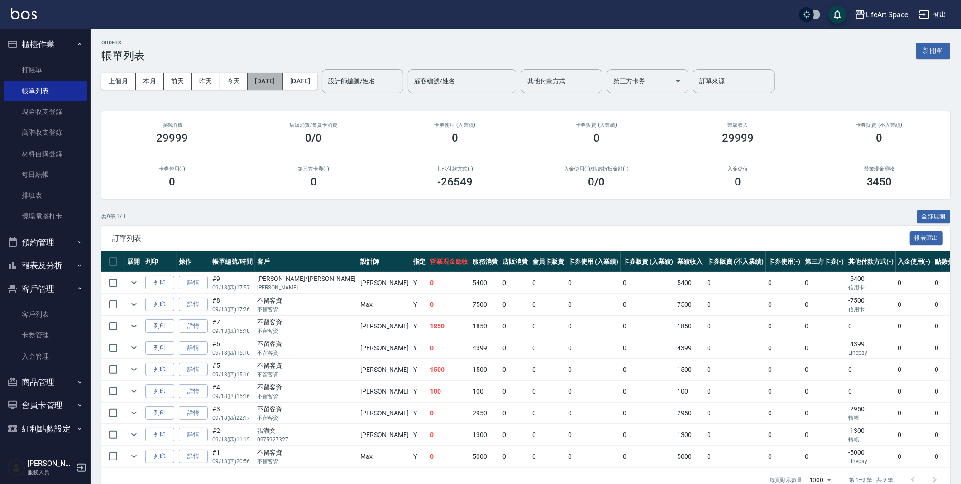
click at [282, 82] on button "[DATE]" at bounding box center [265, 81] width 35 height 17
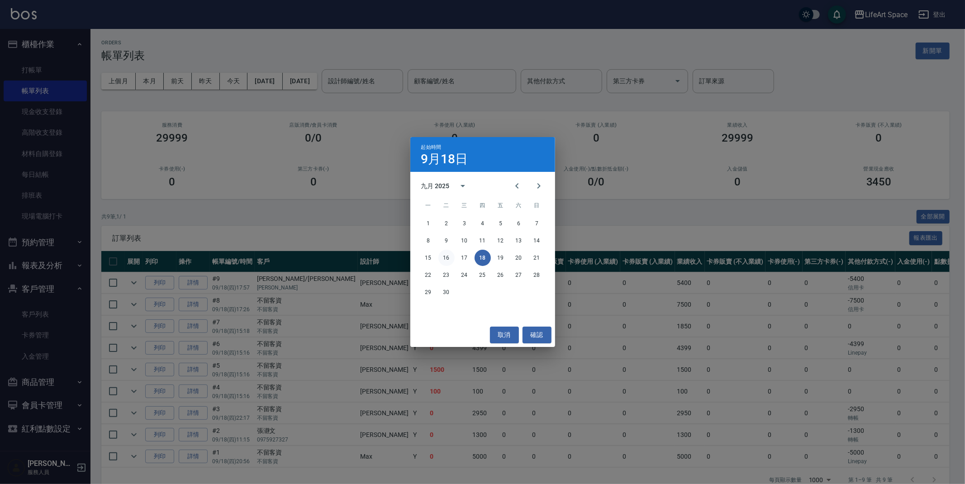
click at [447, 254] on button "16" at bounding box center [447, 258] width 16 height 16
click at [449, 260] on button "16" at bounding box center [447, 258] width 16 height 16
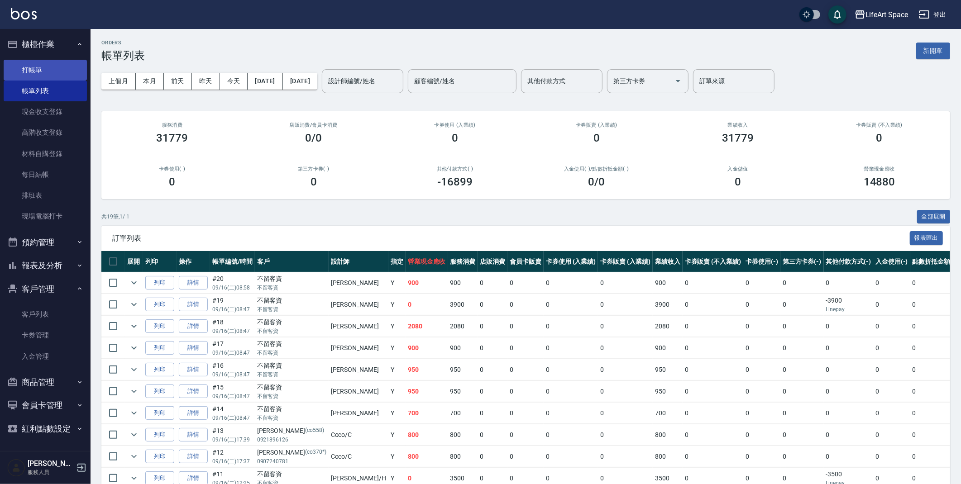
click at [47, 66] on link "打帳單" at bounding box center [45, 70] width 83 height 21
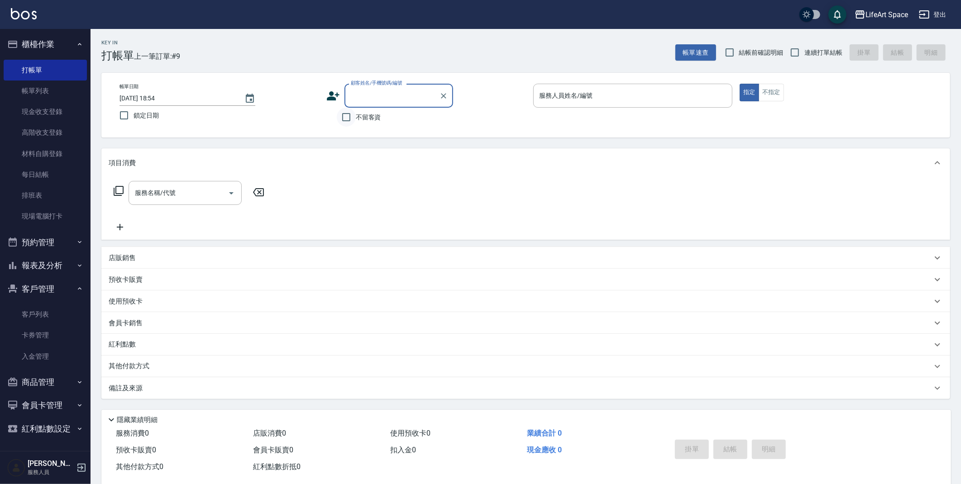
click at [344, 117] on input "不留客資" at bounding box center [346, 117] width 19 height 19
checkbox input "true"
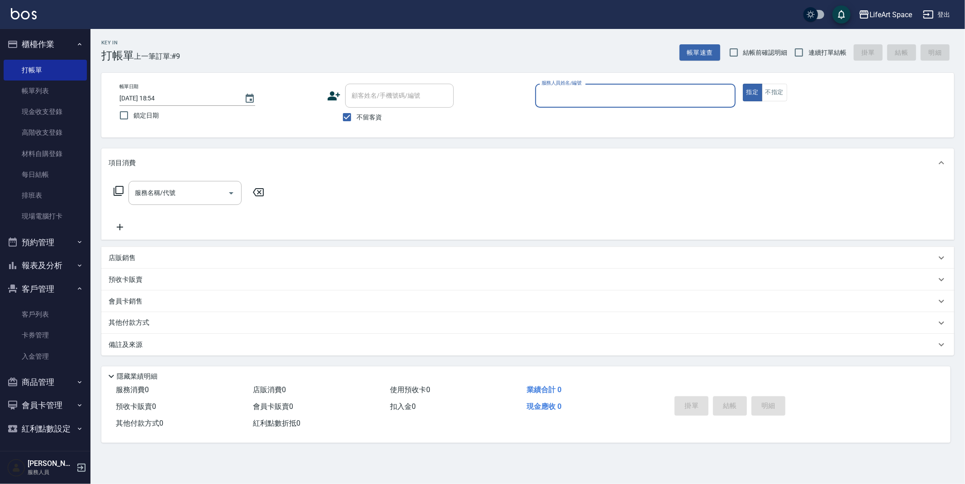
click at [567, 101] on input "服務人員姓名/編號" at bounding box center [635, 96] width 192 height 16
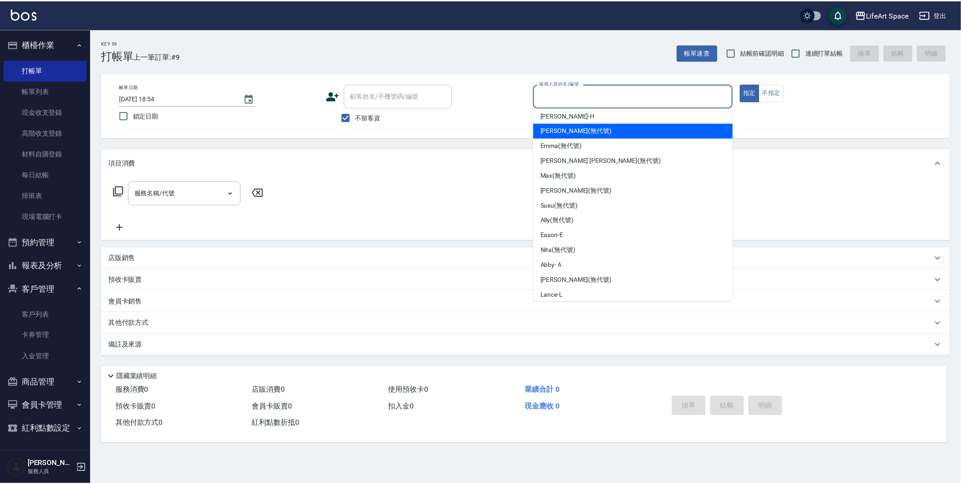
scroll to position [132, 0]
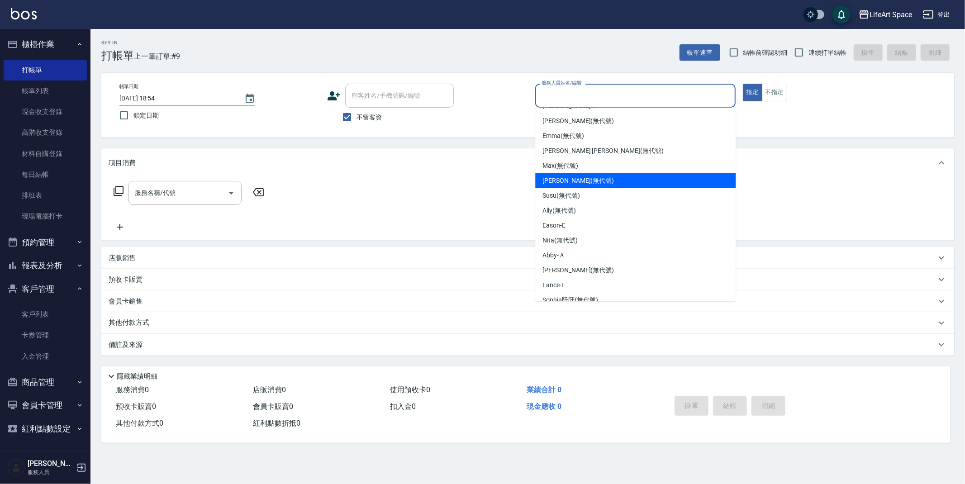
click at [564, 181] on span "[PERSON_NAME] (無代號)" at bounding box center [579, 181] width 72 height 10
type input "[PERSON_NAME](無代號)"
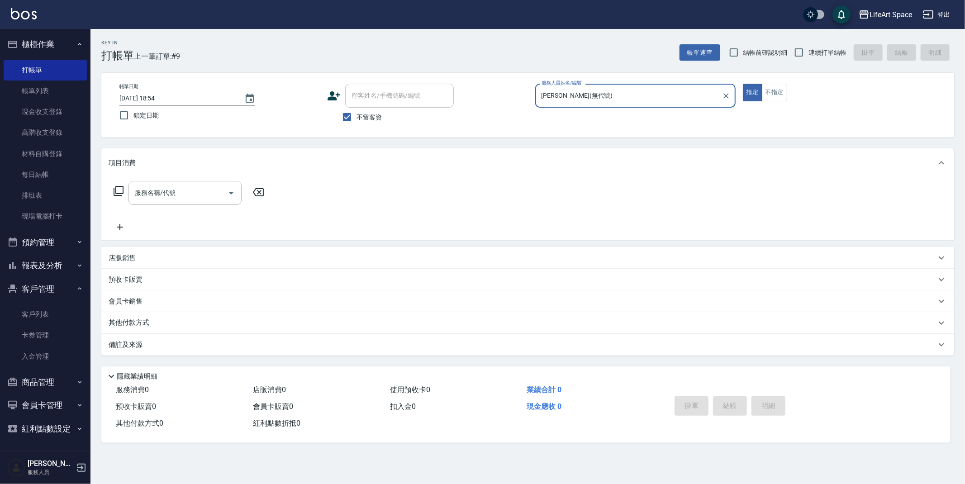
click at [153, 195] on div "服務名稱/代號 服務名稱/代號" at bounding box center [185, 193] width 113 height 24
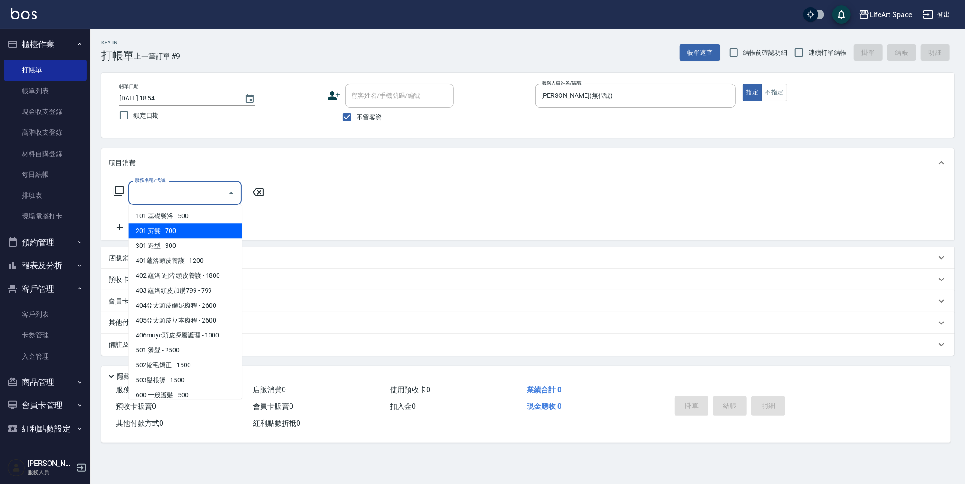
click at [176, 233] on span "201 剪髮 - 700" at bounding box center [185, 231] width 113 height 15
type input "201 剪髮(201)"
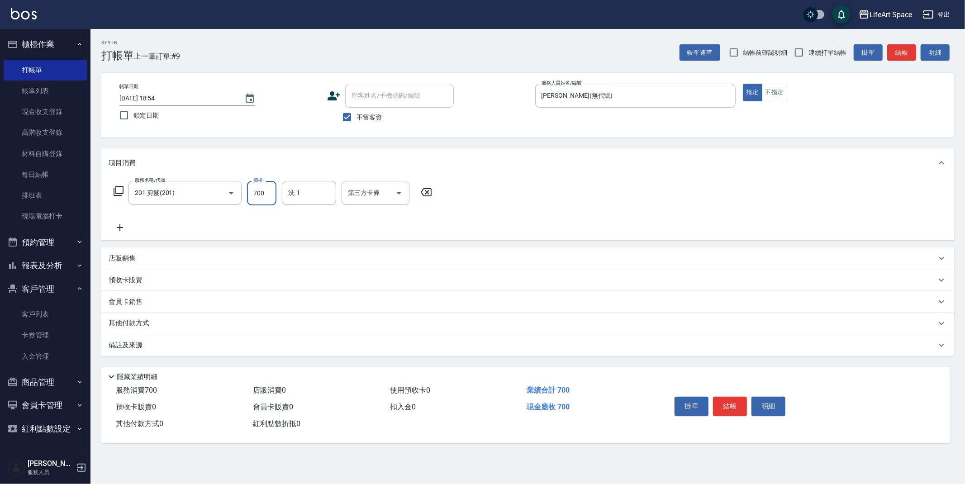
click at [268, 195] on input "700" at bounding box center [261, 193] width 29 height 24
click at [262, 197] on input "0" at bounding box center [261, 193] width 29 height 24
type input "350"
click at [119, 231] on icon at bounding box center [120, 227] width 23 height 11
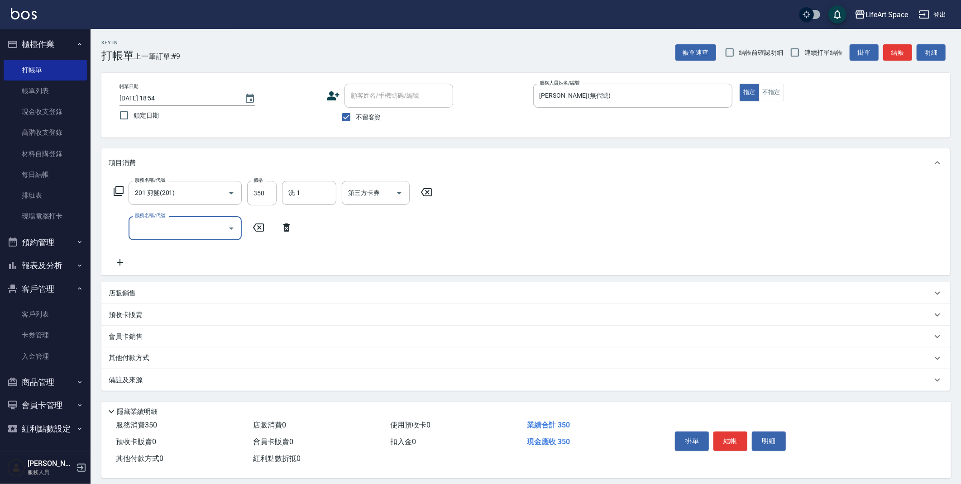
click at [144, 227] on input "服務名稱/代號" at bounding box center [178, 228] width 91 height 16
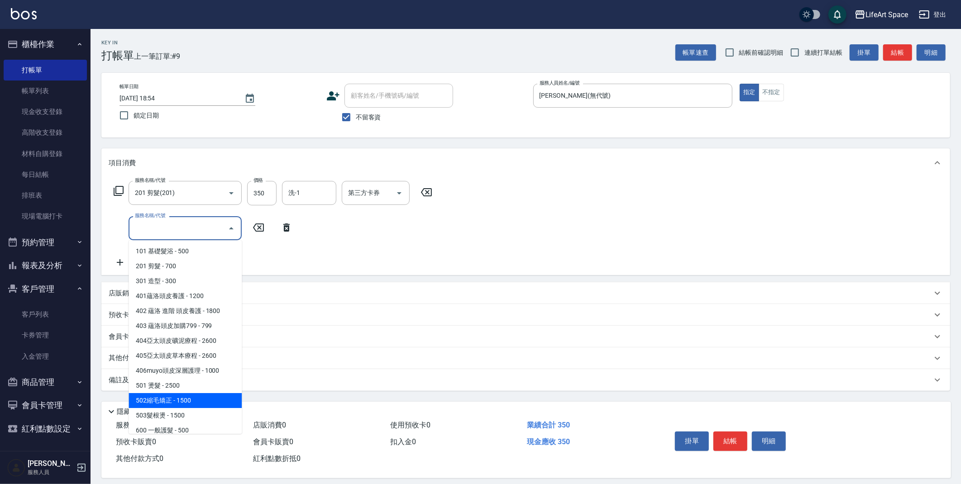
click at [178, 396] on span "502縮毛矯正 - 1500" at bounding box center [185, 400] width 113 height 15
type input "502縮毛矯正 (502)"
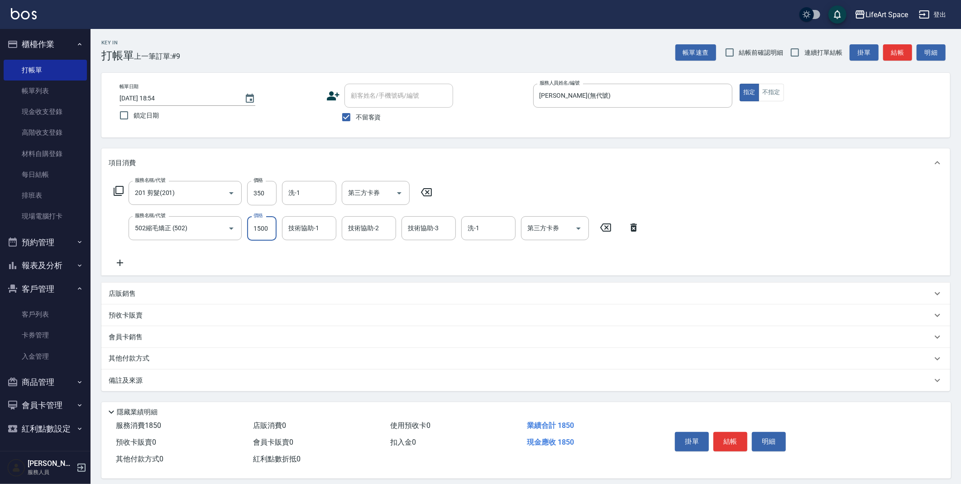
click at [271, 232] on input "1500" at bounding box center [261, 228] width 29 height 24
drag, startPoint x: 135, startPoint y: 381, endPoint x: 139, endPoint y: 378, distance: 4.7
click at [136, 381] on p "備註及來源" at bounding box center [126, 381] width 34 height 10
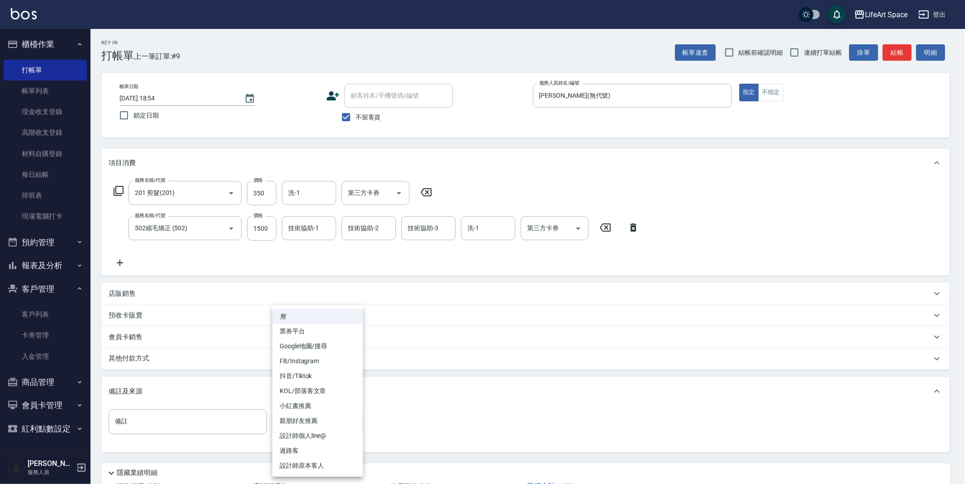
click at [303, 419] on body "LifeArt Space 登出 櫃檯作業 打帳單 帳單列表 現金收支登錄 高階收支登錄 材料自購登錄 每日結帳 排班表 現場電腦打卡 預約管理 預約管理 單…" at bounding box center [482, 275] width 965 height 551
click at [299, 420] on li "親朋好友推薦" at bounding box center [317, 421] width 91 height 15
type input "親朋好友推薦"
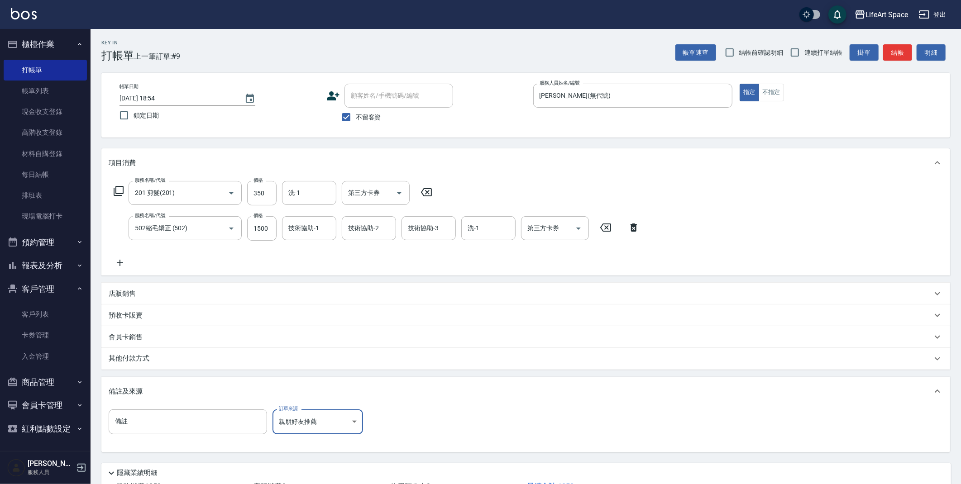
scroll to position [30, 0]
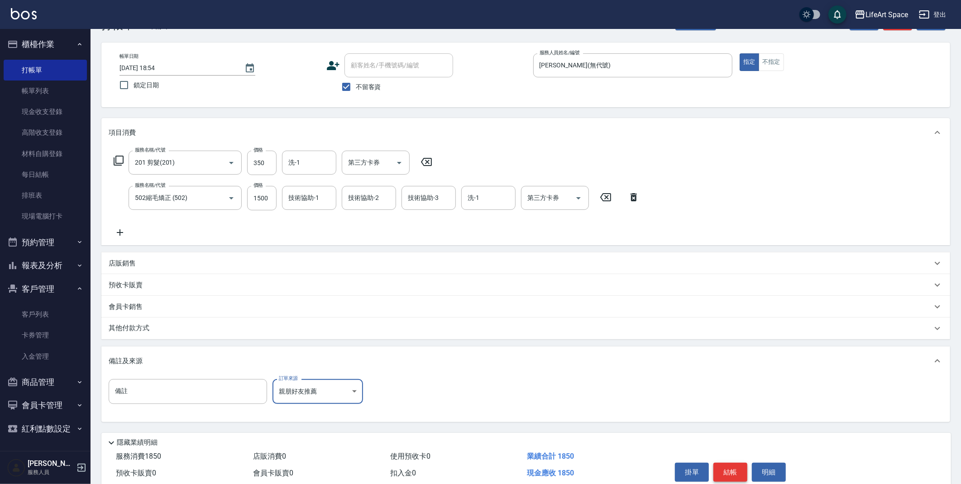
click at [720, 480] on button "結帳" at bounding box center [730, 472] width 34 height 19
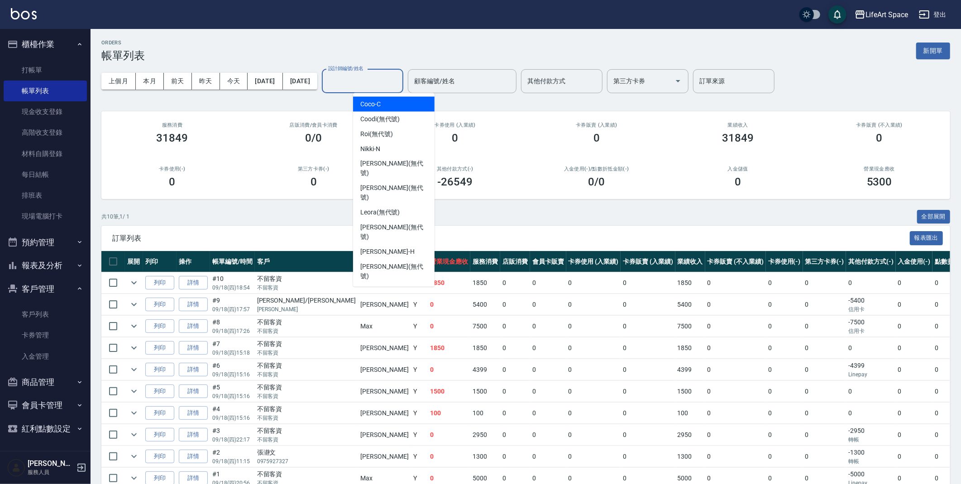
click at [378, 73] on div "設計師編號/姓名 設計師編號/姓名" at bounding box center [362, 81] width 81 height 24
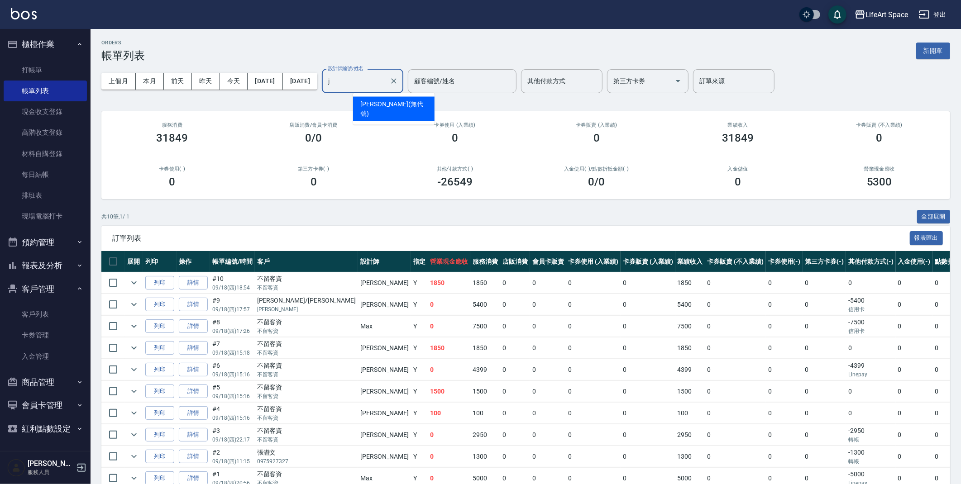
click at [384, 97] on div "[PERSON_NAME] (無代號)" at bounding box center [393, 109] width 81 height 24
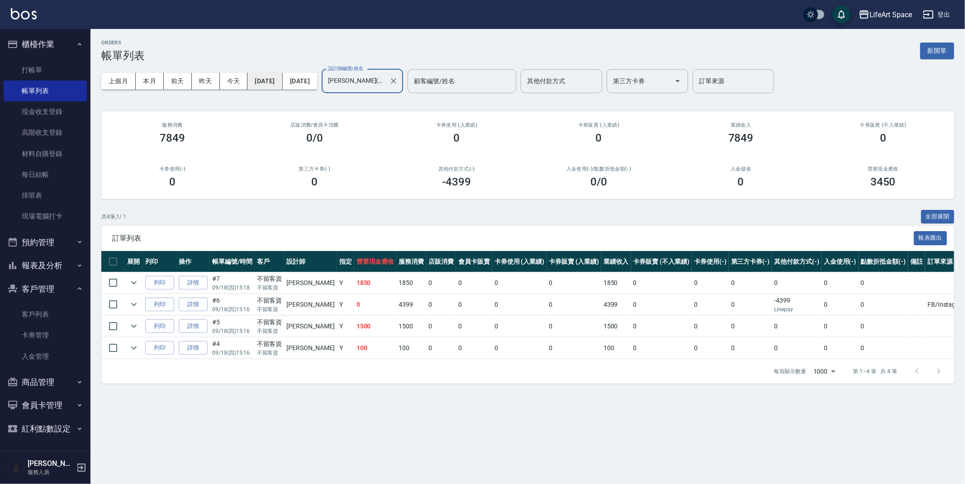
type input "[PERSON_NAME](無代號)"
click at [277, 82] on button "[DATE]" at bounding box center [265, 81] width 35 height 17
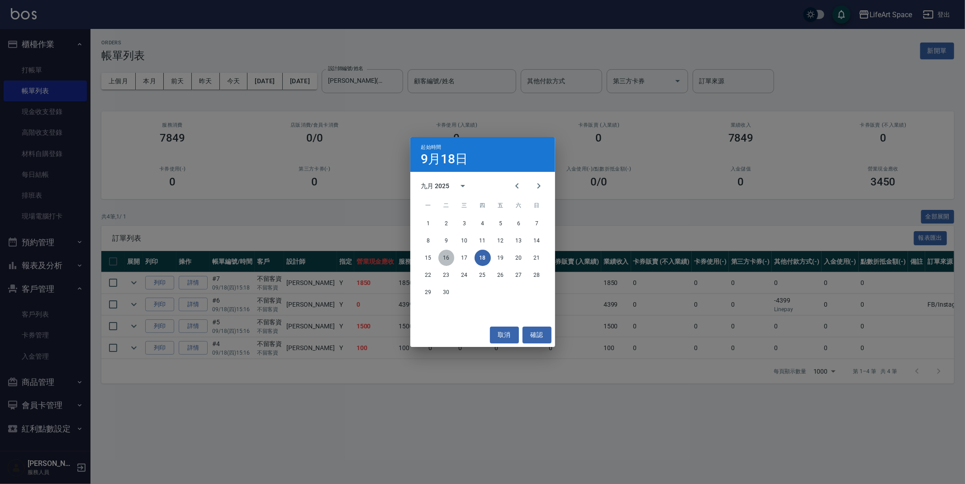
click at [453, 253] on button "16" at bounding box center [447, 258] width 16 height 16
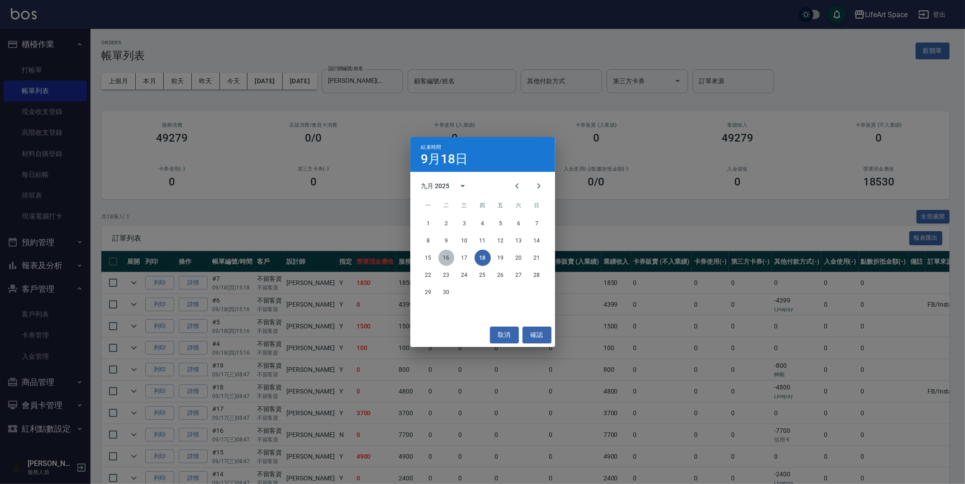
click at [451, 257] on button "16" at bounding box center [447, 258] width 16 height 16
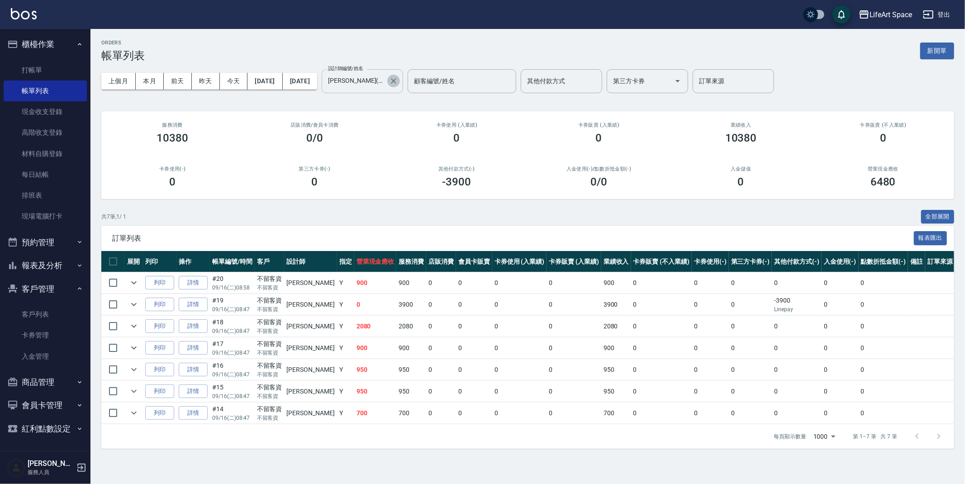
click at [398, 78] on icon "Clear" at bounding box center [393, 80] width 9 height 9
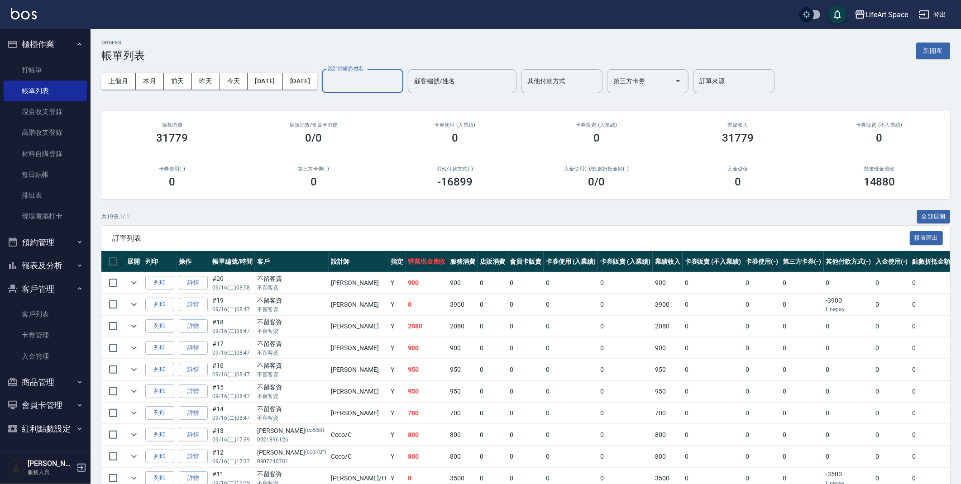
click at [399, 82] on input "設計師編號/姓名" at bounding box center [362, 81] width 73 height 16
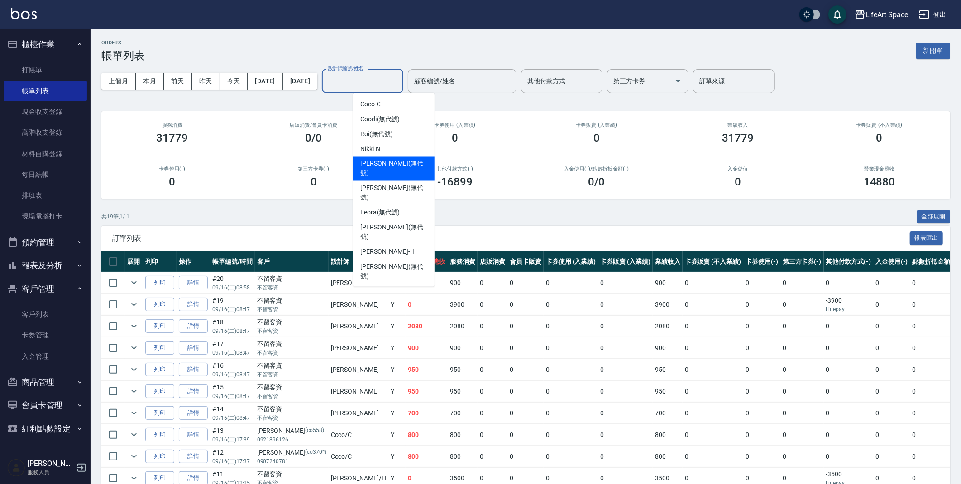
click at [404, 164] on div "[PERSON_NAME] (無代號)" at bounding box center [393, 169] width 81 height 24
type input "[PERSON_NAME](無代號)"
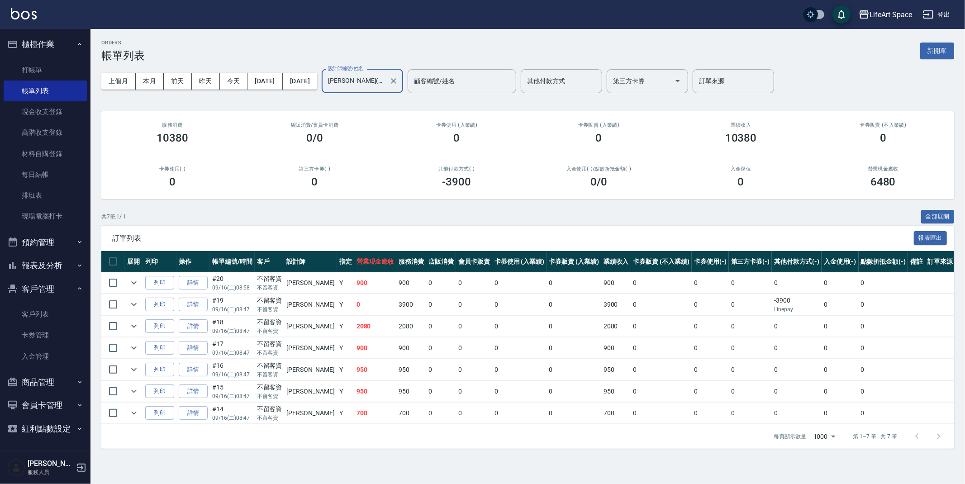
click at [398, 78] on icon "Clear" at bounding box center [393, 80] width 9 height 9
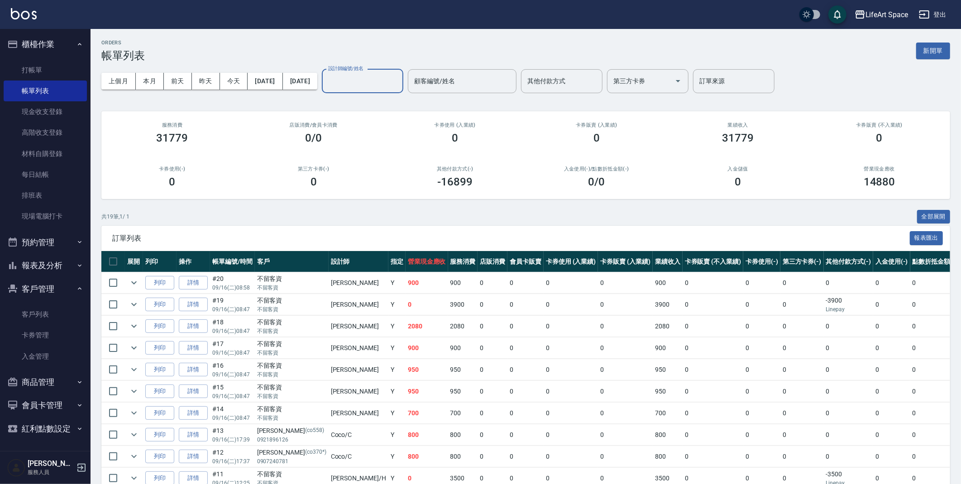
click at [349, 32] on div "ORDERS 帳單列表 新開單 上個月 本月 [DATE] [DATE] [DATE] [DATE] [DATE] 設計師編號/姓名 設計師編號/姓名 顧客編…" at bounding box center [526, 375] width 870 height 692
click at [157, 77] on button "本月" at bounding box center [150, 81] width 28 height 17
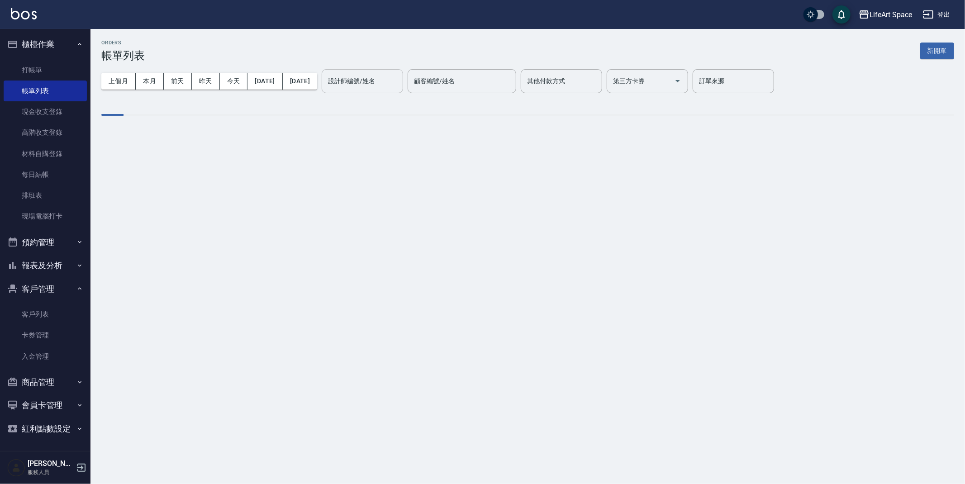
click at [381, 81] on div "設計師編號/姓名 設計師編號/姓名" at bounding box center [362, 81] width 81 height 24
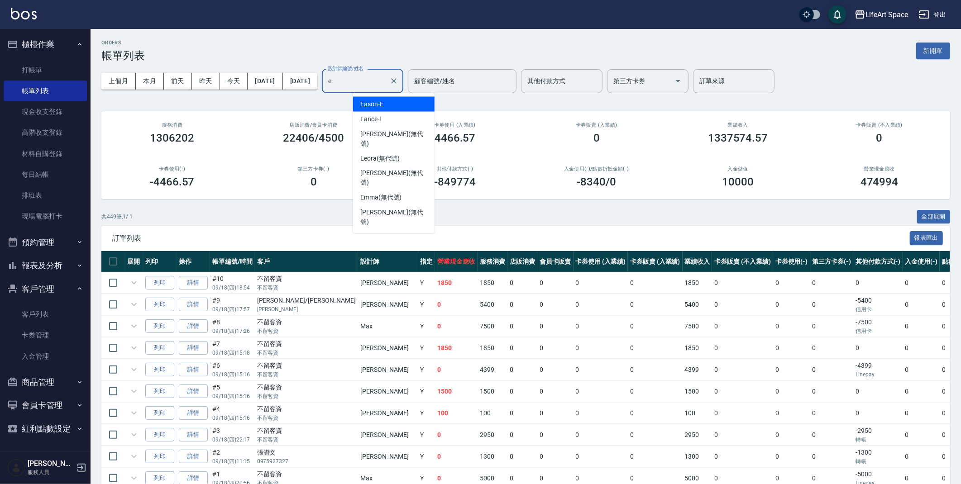
click at [369, 109] on div "Eason -E" at bounding box center [393, 104] width 81 height 15
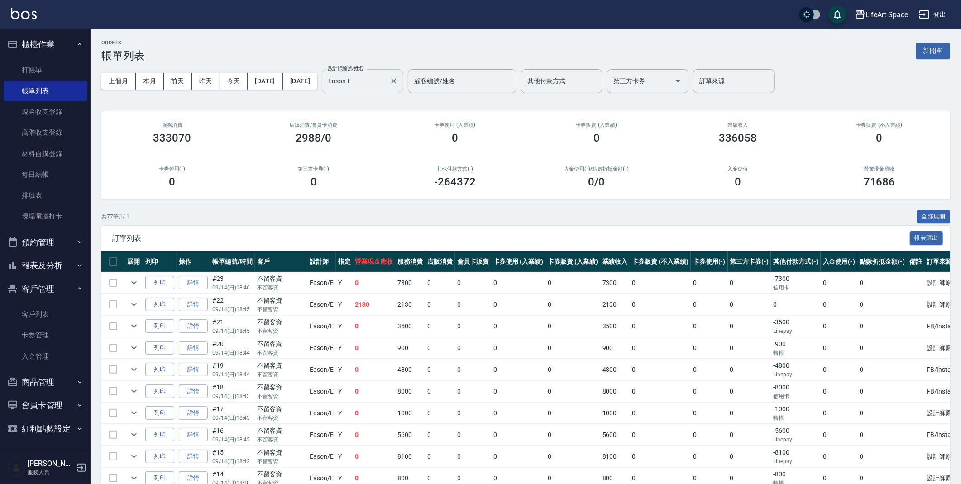
click at [386, 83] on input "Eason-E" at bounding box center [356, 81] width 60 height 16
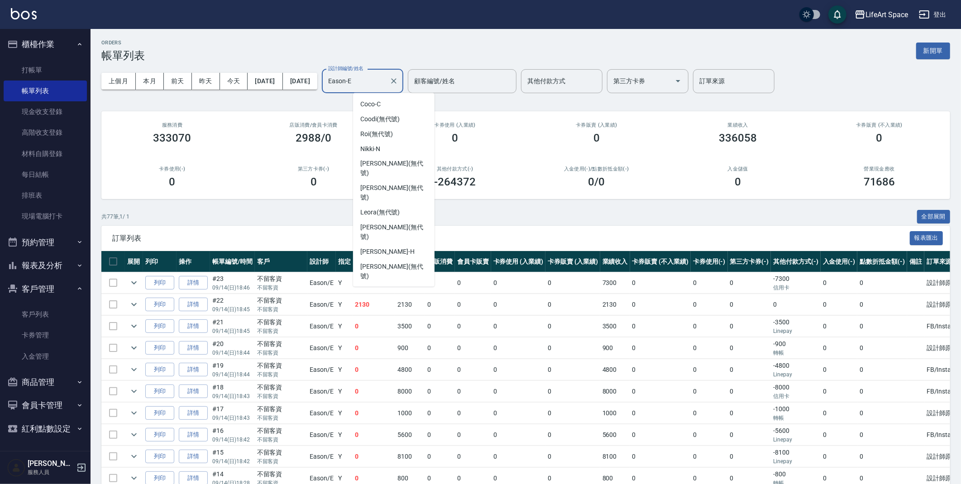
scroll to position [63, 0]
drag, startPoint x: 401, startPoint y: 81, endPoint x: 349, endPoint y: 83, distance: 52.5
click at [350, 83] on div "上個月 本月 [DATE] [DATE] [DATE] [DATE] [DATE] 設計師編號/姓名 [PERSON_NAME]-E 設計師編號/姓名 顧客編…" at bounding box center [525, 81] width 849 height 38
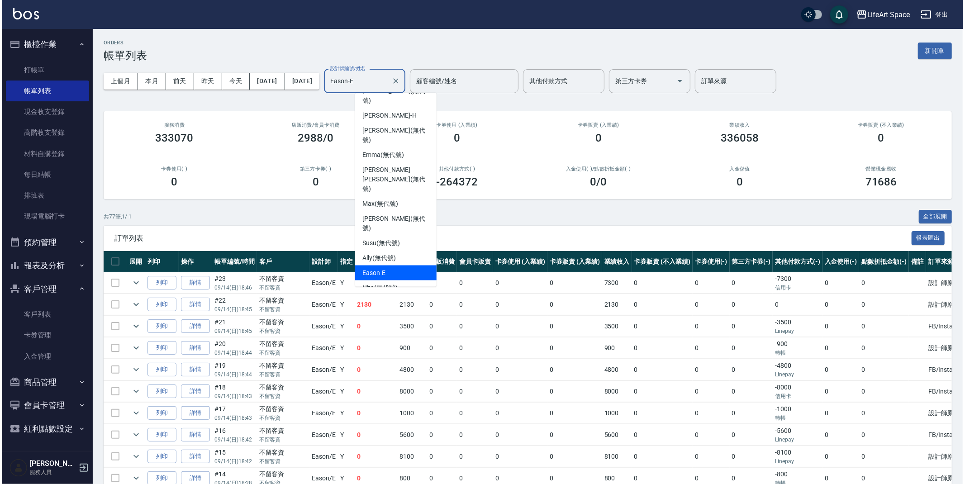
scroll to position [157, 0]
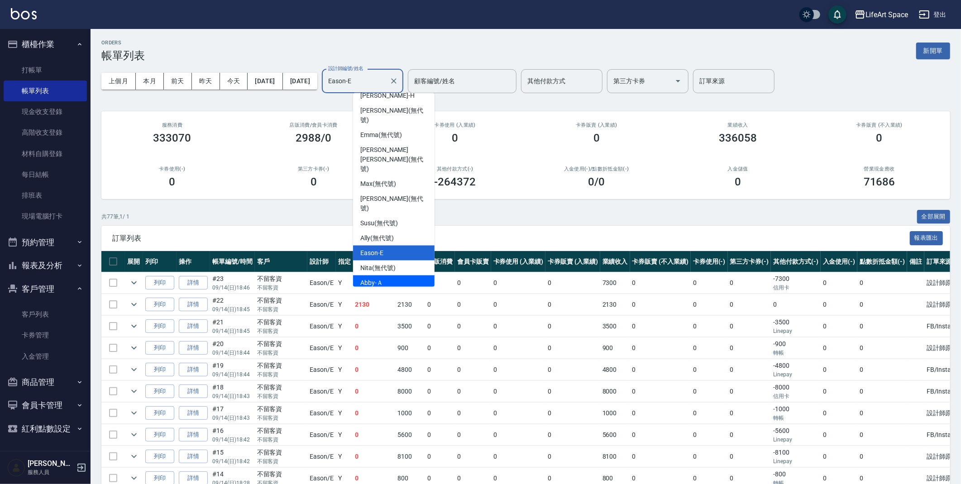
click at [391, 276] on div "Abby -Ａ" at bounding box center [393, 283] width 81 height 15
type input "Abby-Ａ"
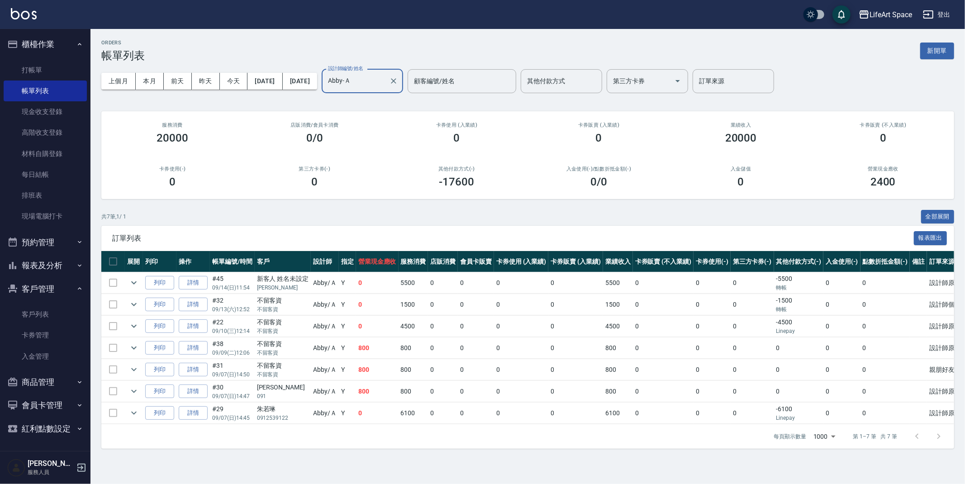
click at [323, 33] on div "ORDERS 帳單列表 新開單 上個月 本月 [DATE] [DATE] [DATE] [DATE] [DATE] 設計師編號/姓名 [PERSON_NAME…" at bounding box center [528, 244] width 875 height 431
click at [686, 424] on tbody "列印 詳情 #45 09/14 (日) 11:54 新客人 姓名未設定 [PERSON_NAME] /Ａ Y 0 5500 0 0 0 0 5500 0 0 …" at bounding box center [540, 348] width 878 height 152
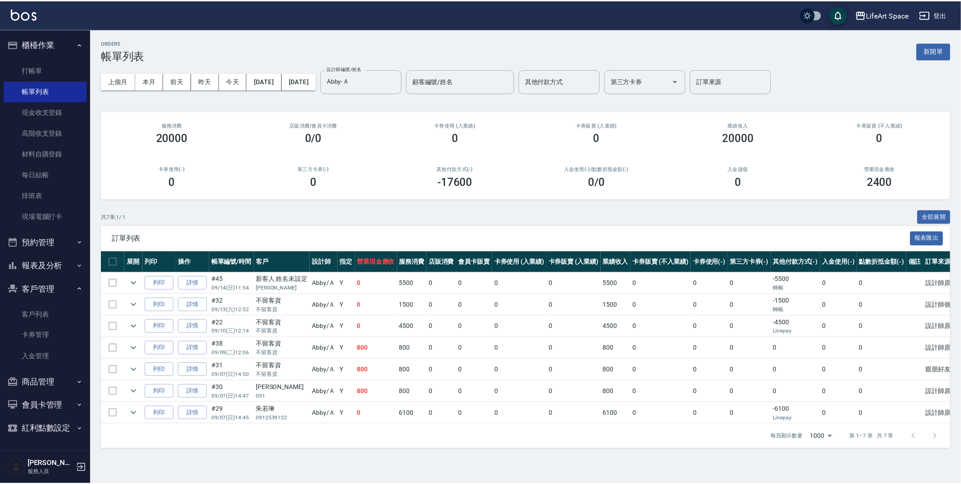
scroll to position [0, 23]
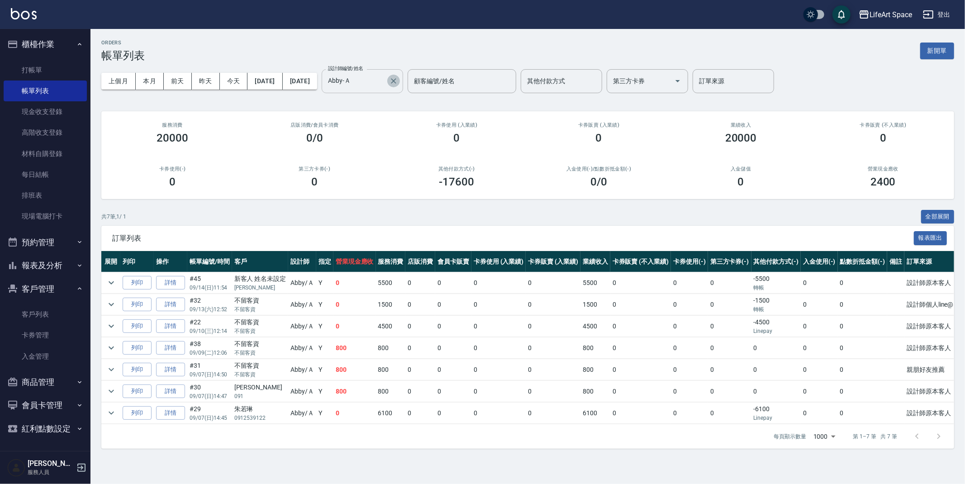
click at [396, 80] on icon "Clear" at bounding box center [393, 80] width 5 height 5
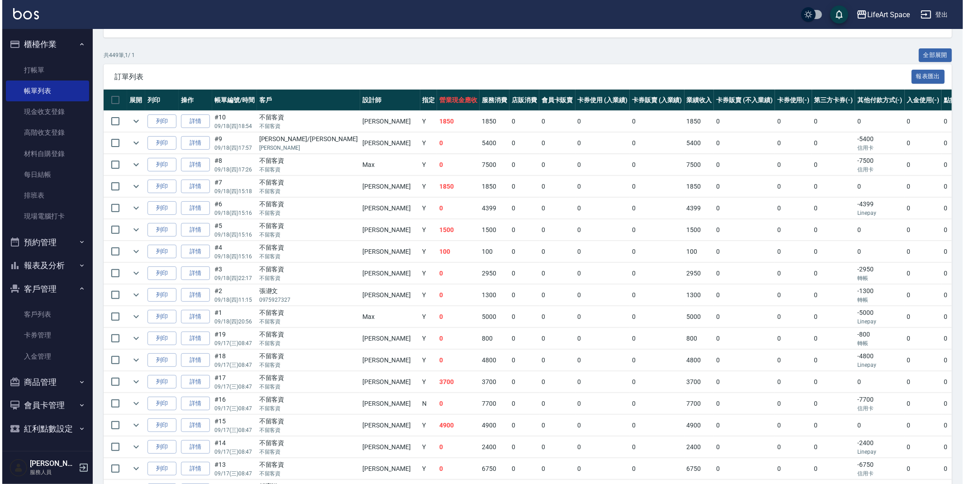
scroll to position [0, 0]
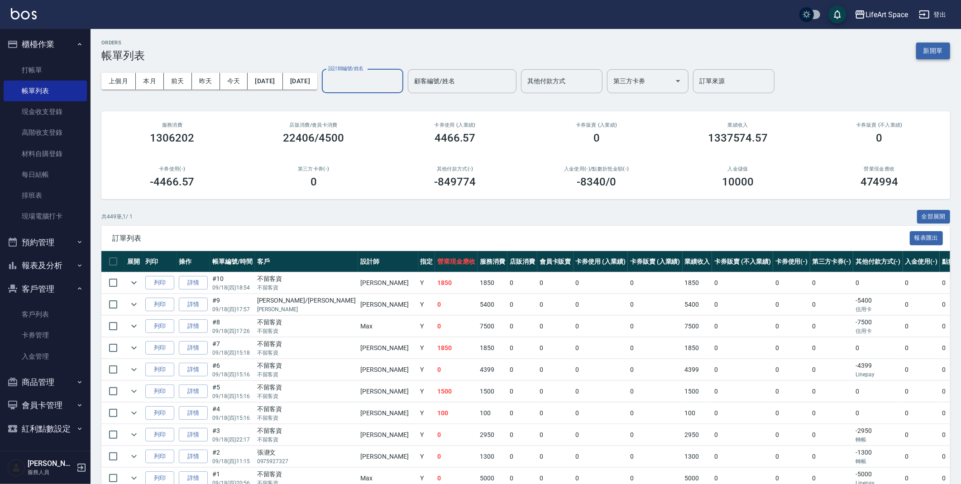
click at [945, 47] on button "新開單" at bounding box center [933, 51] width 34 height 17
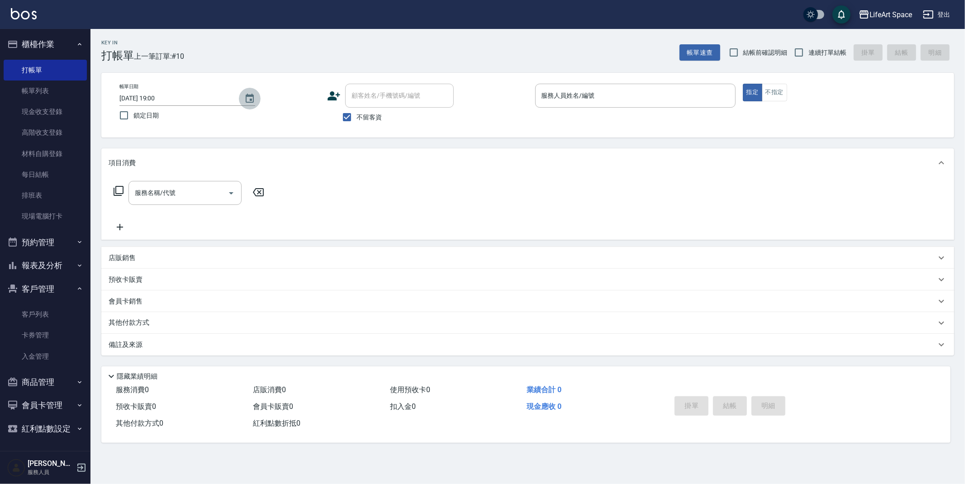
click at [249, 99] on icon "Choose date, selected date is 2025-09-18" at bounding box center [249, 98] width 11 height 11
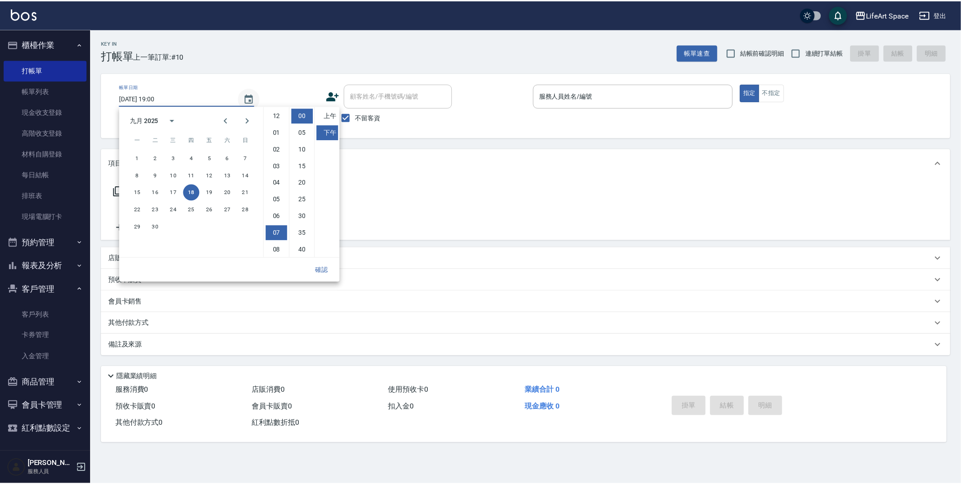
scroll to position [50, 0]
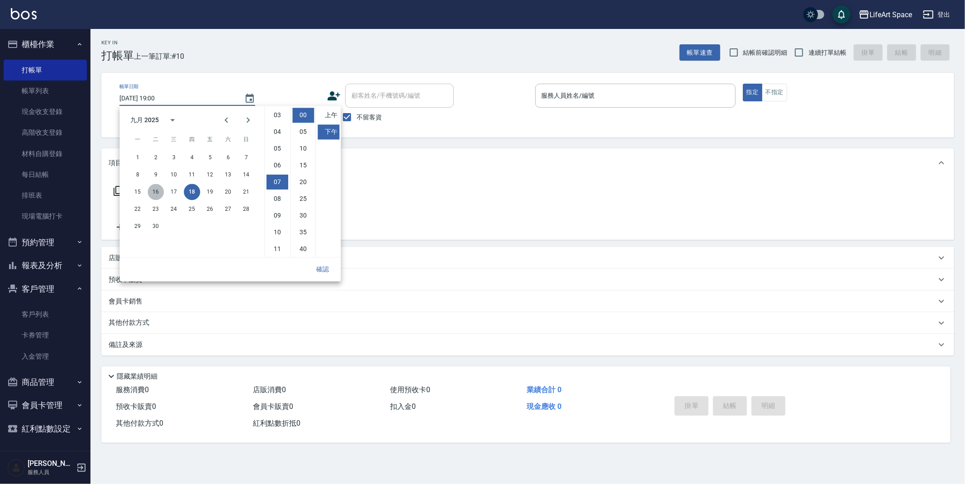
click at [157, 193] on button "16" at bounding box center [156, 192] width 16 height 16
type input "[DATE] 19:00"
click at [331, 271] on button "確認" at bounding box center [322, 269] width 29 height 17
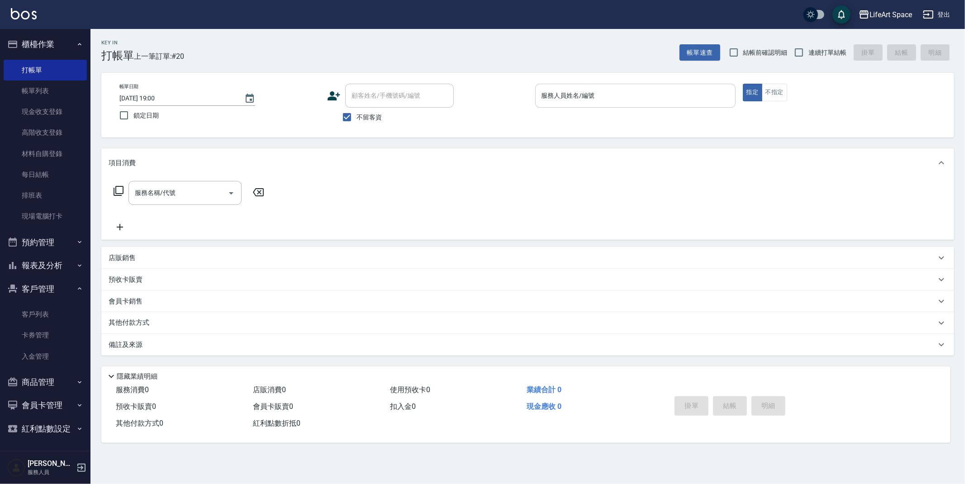
drag, startPoint x: 689, startPoint y: 85, endPoint x: 654, endPoint y: 92, distance: 35.9
click at [687, 86] on div "服務人員姓名/編號" at bounding box center [635, 96] width 200 height 24
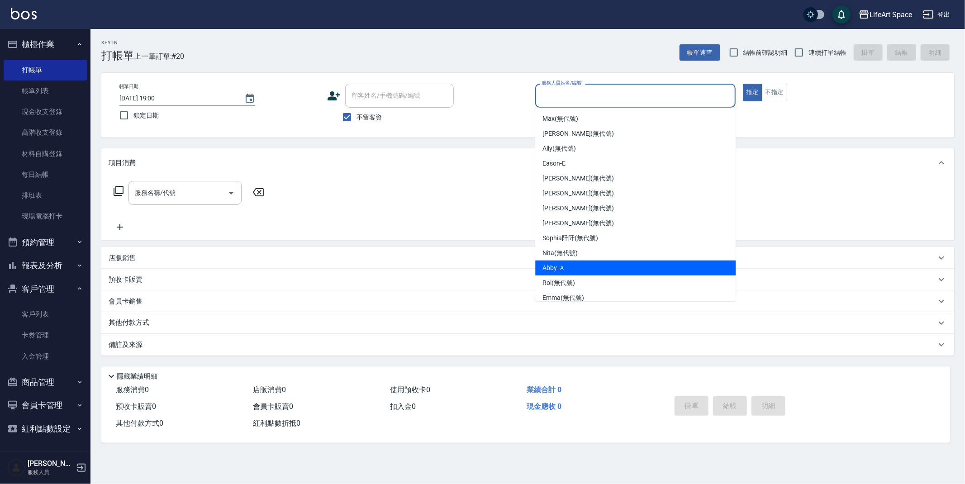
click at [550, 264] on span "Abby -Ａ" at bounding box center [554, 268] width 23 height 10
type input "Abby-Ａ"
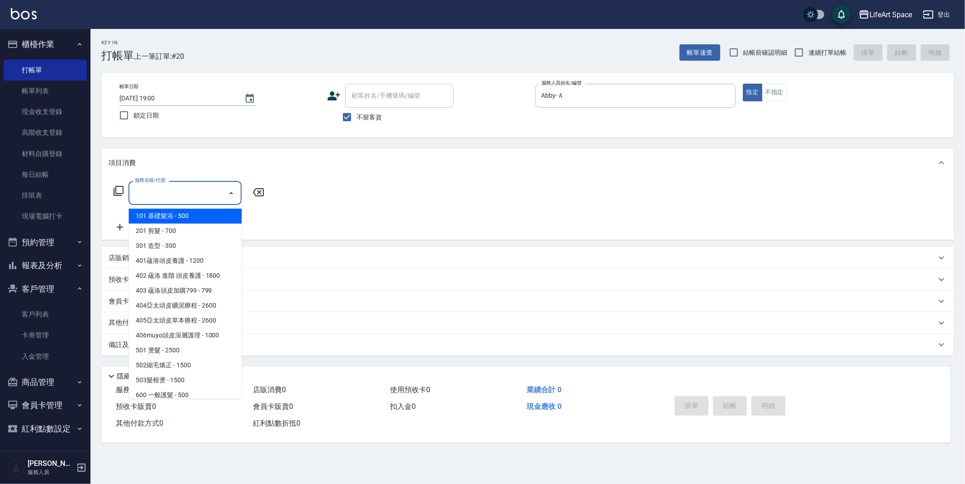
click at [161, 197] on input "服務名稱/代號" at bounding box center [178, 193] width 91 height 16
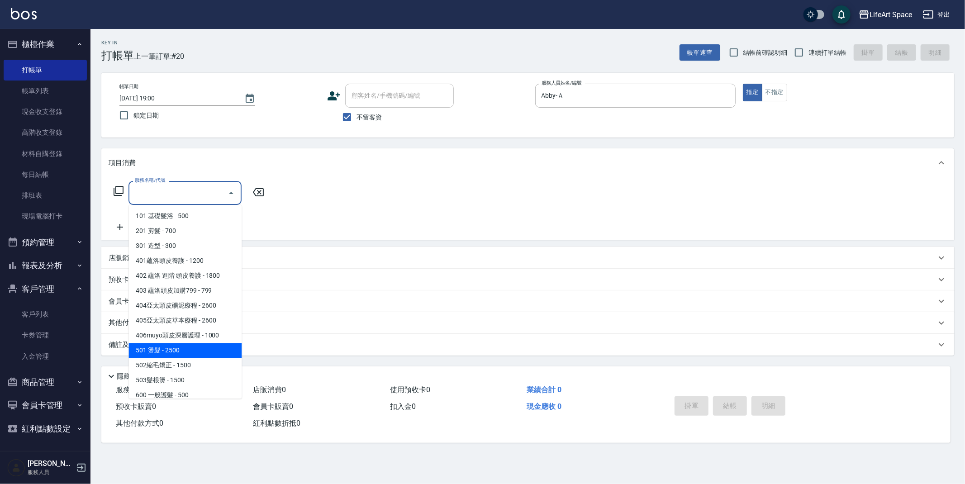
click at [187, 352] on span "501 燙髮 - 2500" at bounding box center [185, 350] width 113 height 15
type input "501 燙髮(501)"
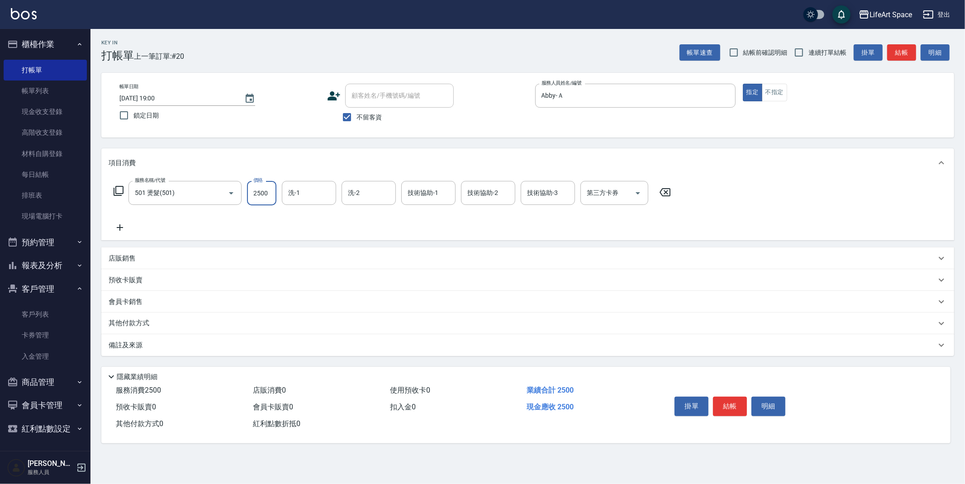
click at [266, 196] on input "2500" at bounding box center [261, 193] width 29 height 24
click at [349, 111] on input "不留客資" at bounding box center [347, 117] width 19 height 19
checkbox input "false"
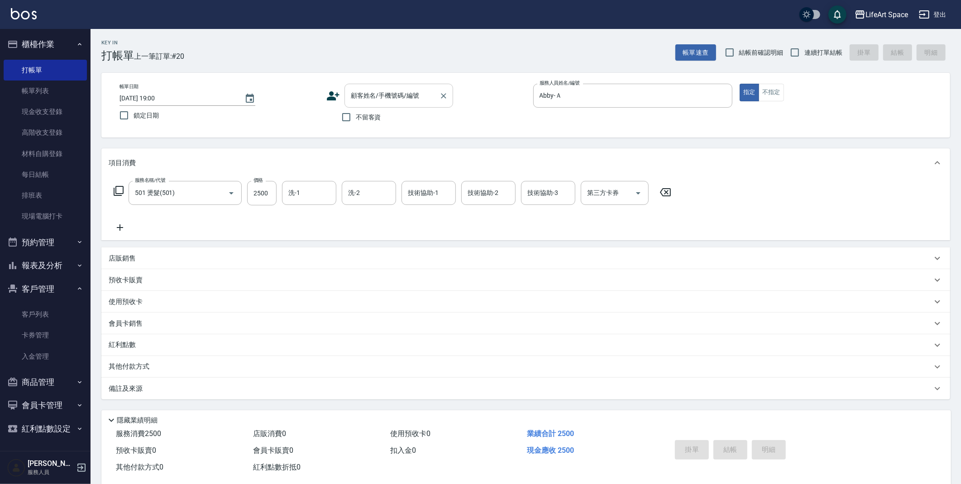
click at [392, 97] on div "顧客姓名/手機號碼/編號 顧客姓名/手機號碼/編號" at bounding box center [398, 96] width 109 height 24
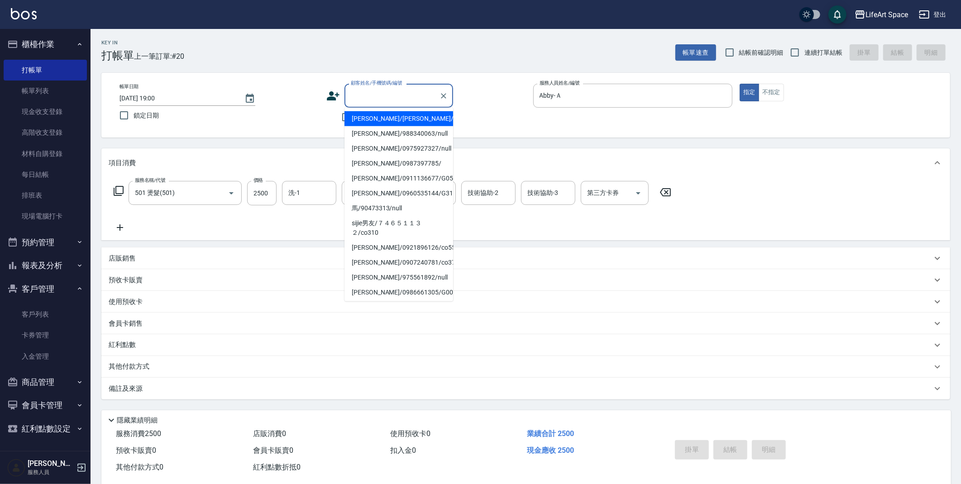
type input "q"
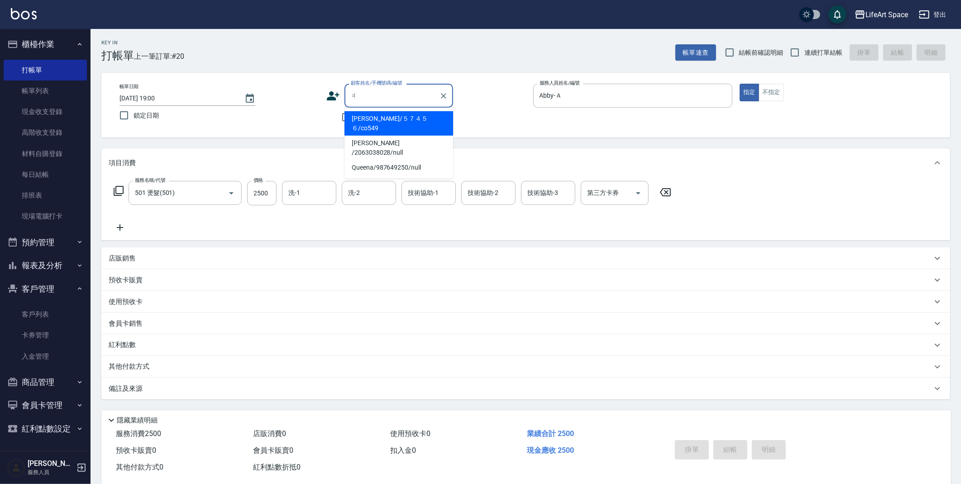
type input "ㄑ"
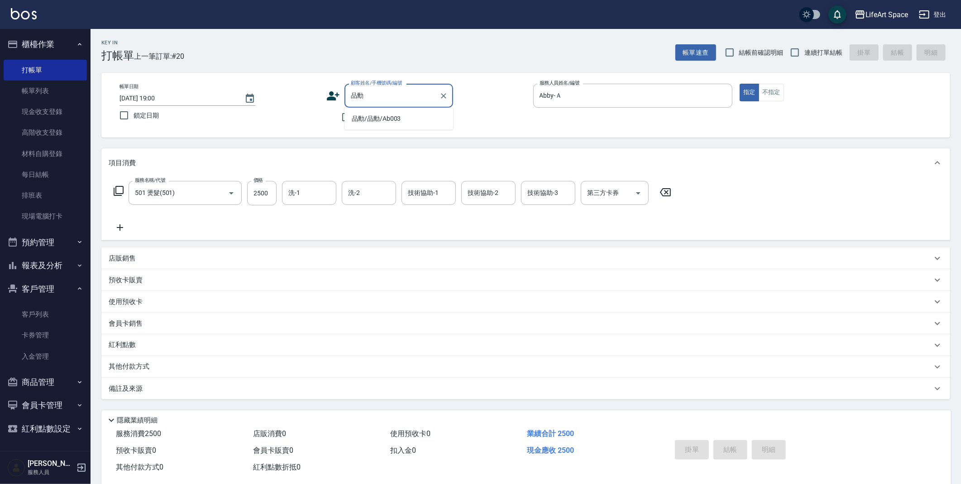
click at [391, 120] on li "品勳/品勳/Ab003" at bounding box center [398, 118] width 109 height 15
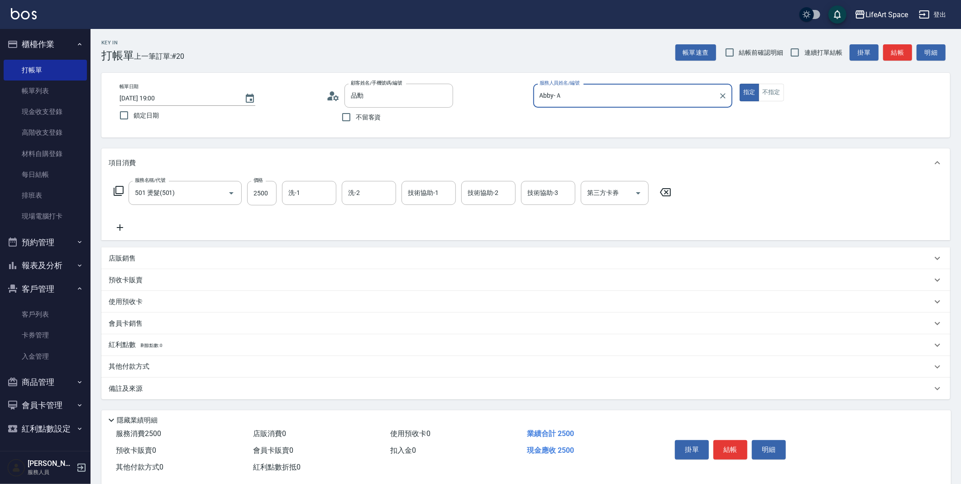
type input "品勳/品勳/Ab003"
click at [270, 198] on input "2500" at bounding box center [261, 193] width 29 height 24
type input "3500"
click at [111, 227] on icon at bounding box center [120, 227] width 23 height 11
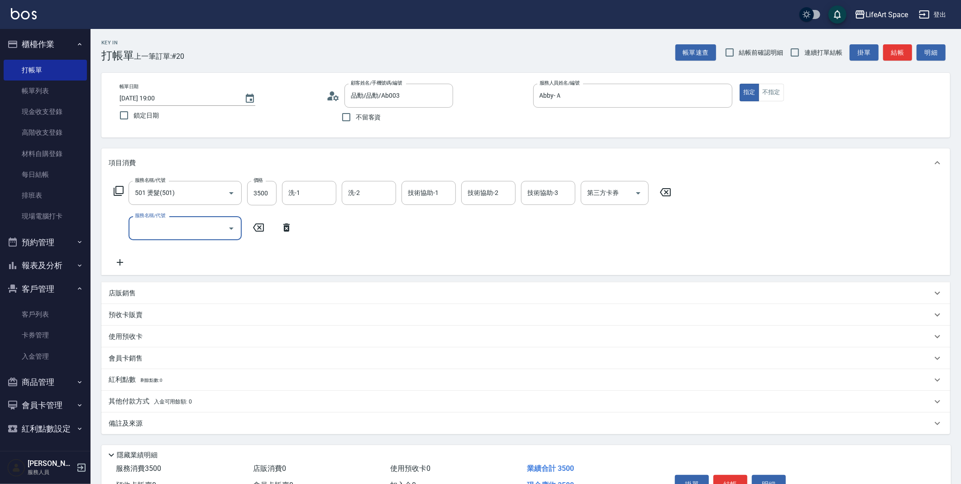
click at [153, 229] on input "服務名稱/代號" at bounding box center [178, 228] width 91 height 16
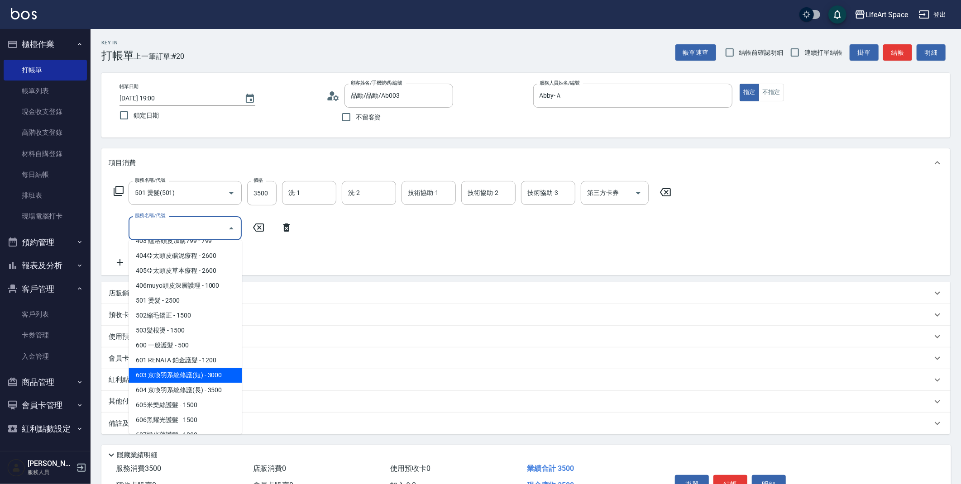
scroll to position [97, 0]
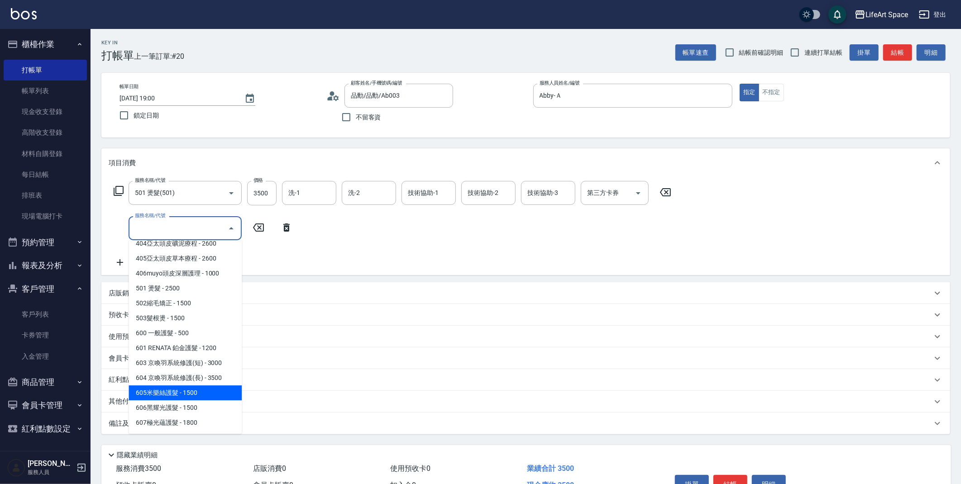
drag, startPoint x: 194, startPoint y: 393, endPoint x: 215, endPoint y: 368, distance: 33.4
click at [194, 393] on span "605米樂絲護髮 - 1500" at bounding box center [185, 393] width 113 height 15
type input "605米樂絲護髮(605)"
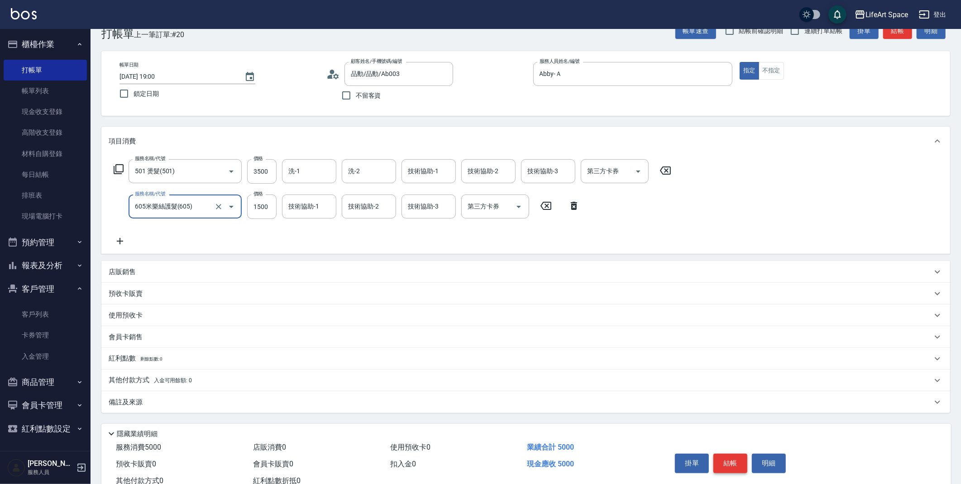
scroll to position [49, 0]
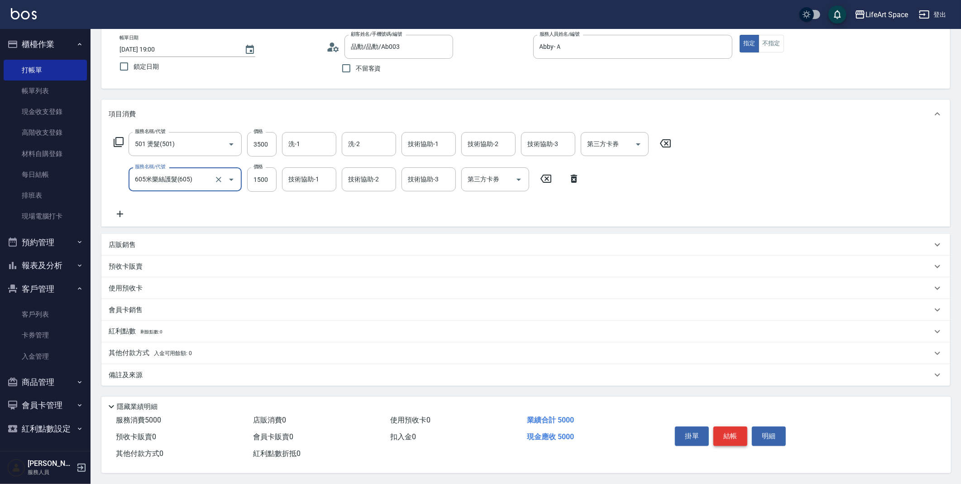
click at [738, 438] on button "結帳" at bounding box center [730, 436] width 34 height 19
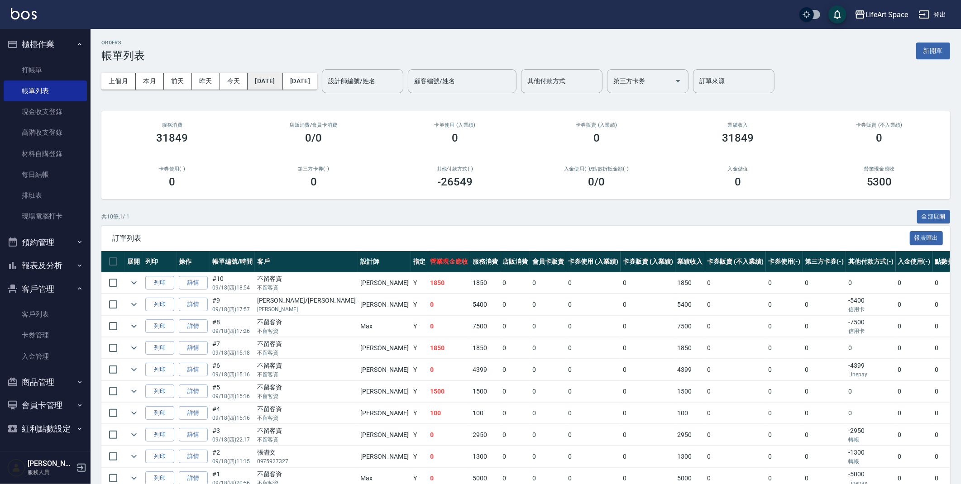
click at [253, 80] on button "[DATE]" at bounding box center [265, 81] width 35 height 17
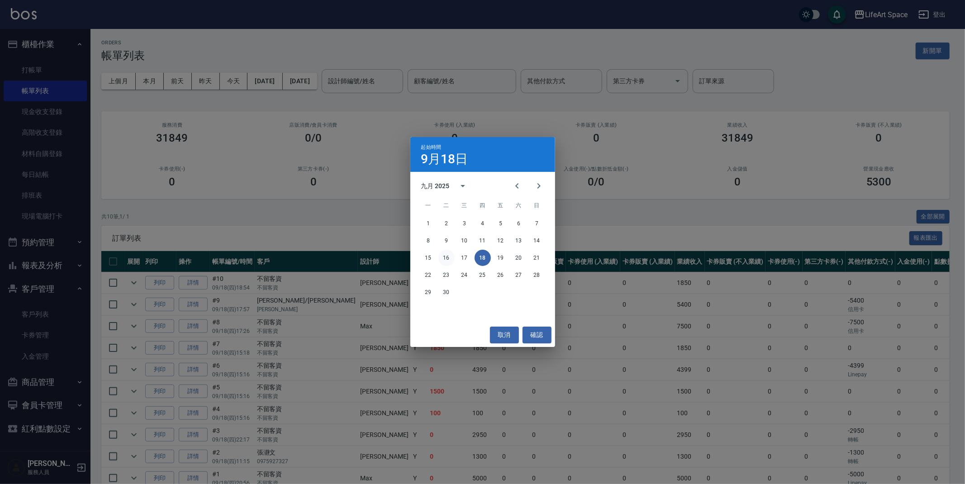
click at [447, 258] on button "16" at bounding box center [447, 258] width 16 height 16
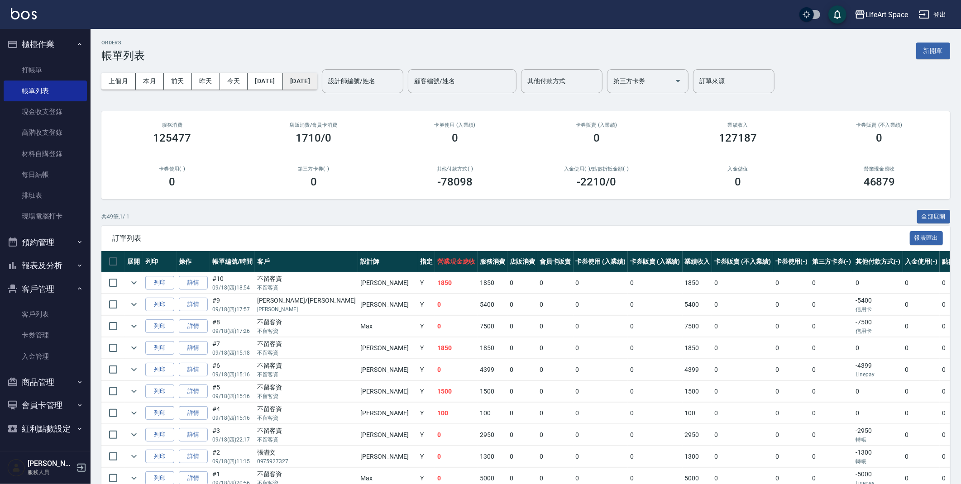
click at [304, 85] on button "[DATE]" at bounding box center [300, 81] width 34 height 17
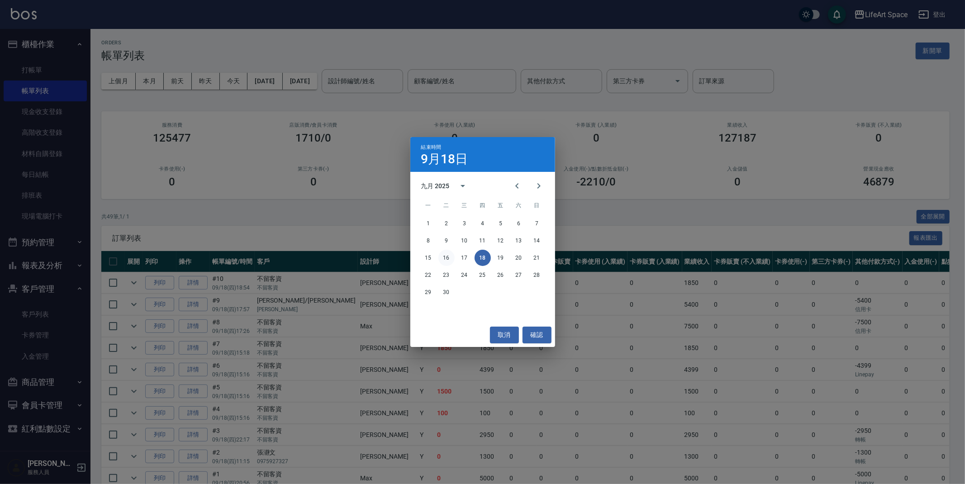
click at [443, 262] on button "16" at bounding box center [447, 258] width 16 height 16
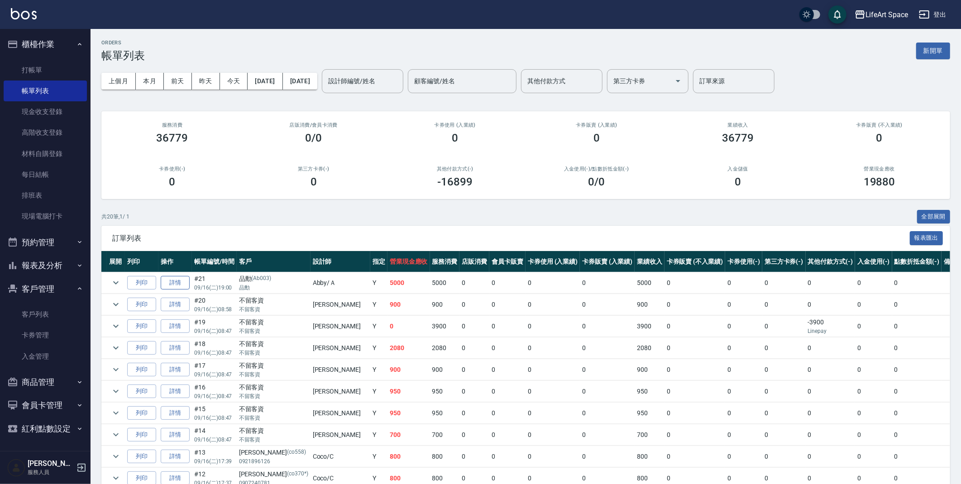
click at [179, 282] on link "詳情" at bounding box center [175, 283] width 29 height 14
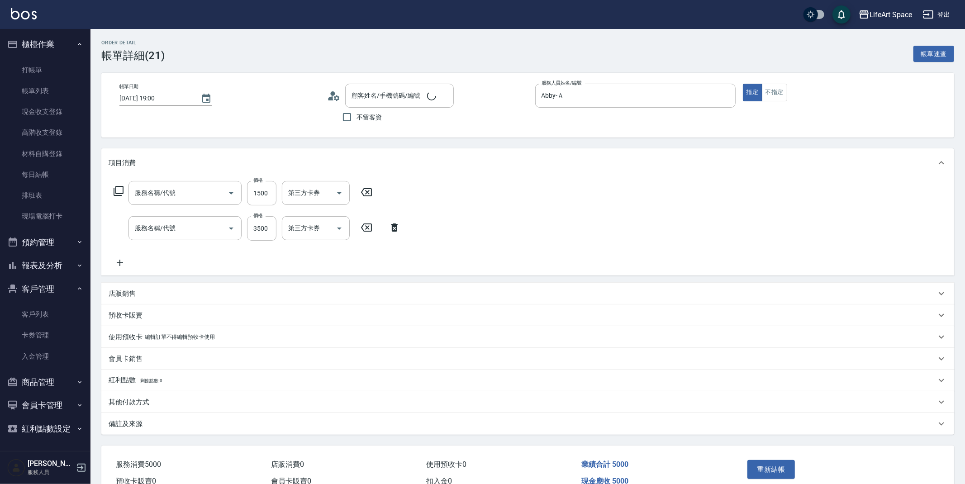
type input "[DATE] 19:00"
type input "Abby-Ａ"
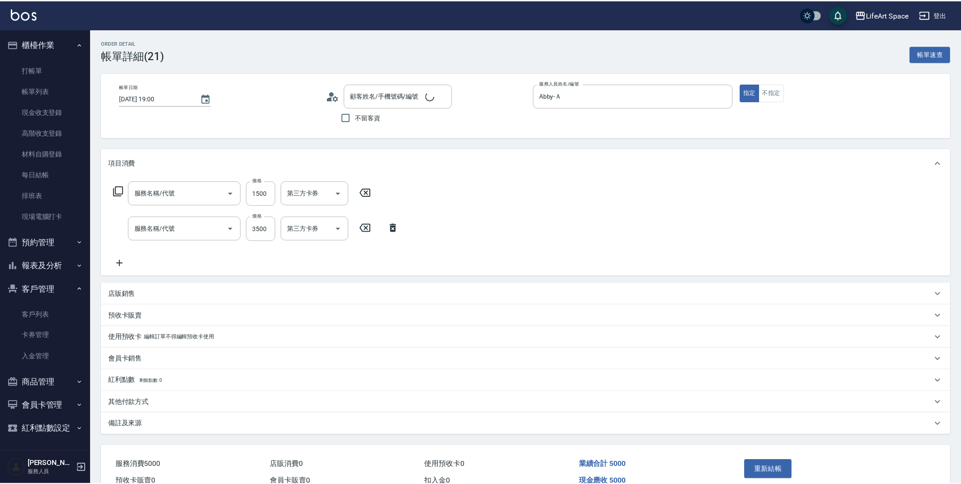
scroll to position [47, 0]
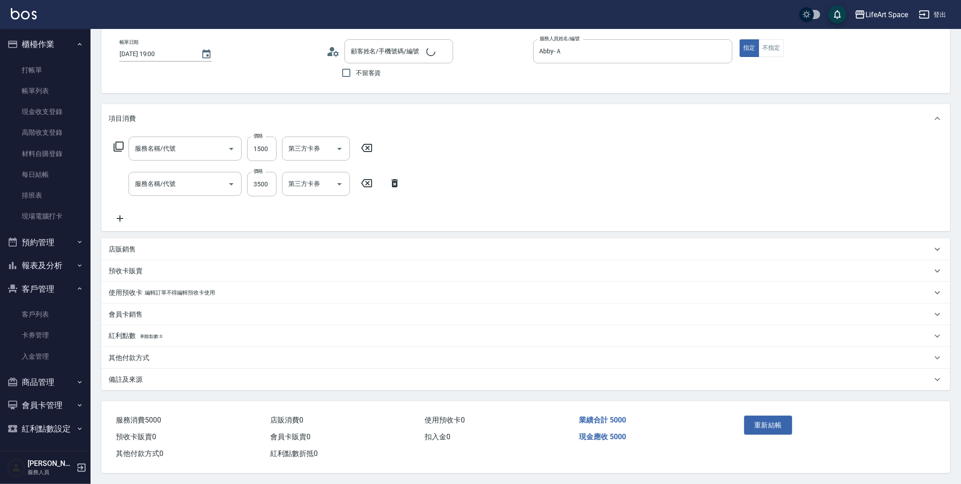
click at [135, 376] on p "備註及來源" at bounding box center [126, 380] width 34 height 10
type input "605米樂絲護髮(605)"
type input "501 燙髮(501)"
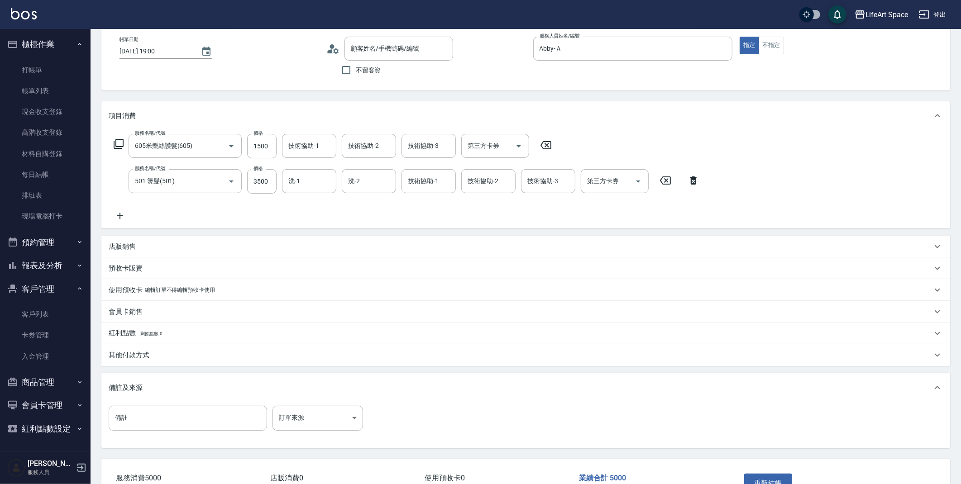
type input "品勳/品勳/Ab003"
click at [346, 428] on body "LifeArt Space 登出 櫃檯作業 打帳單 帳單列表 現金收支登錄 高階收支登錄 材料自購登錄 每日結帳 排班表 現場電腦打卡 預約管理 預約管理 單…" at bounding box center [480, 248] width 961 height 590
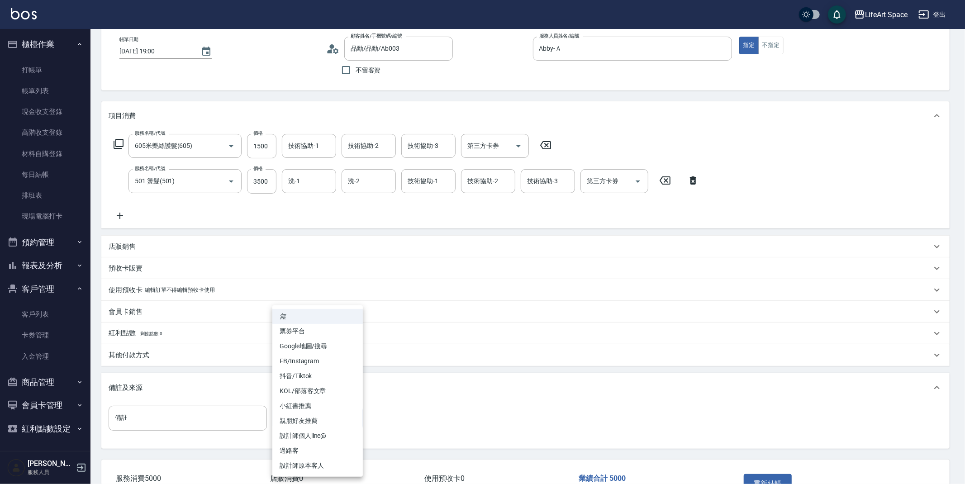
click at [301, 466] on li "設計師原本客人" at bounding box center [317, 465] width 91 height 15
type input "設計師原本客人"
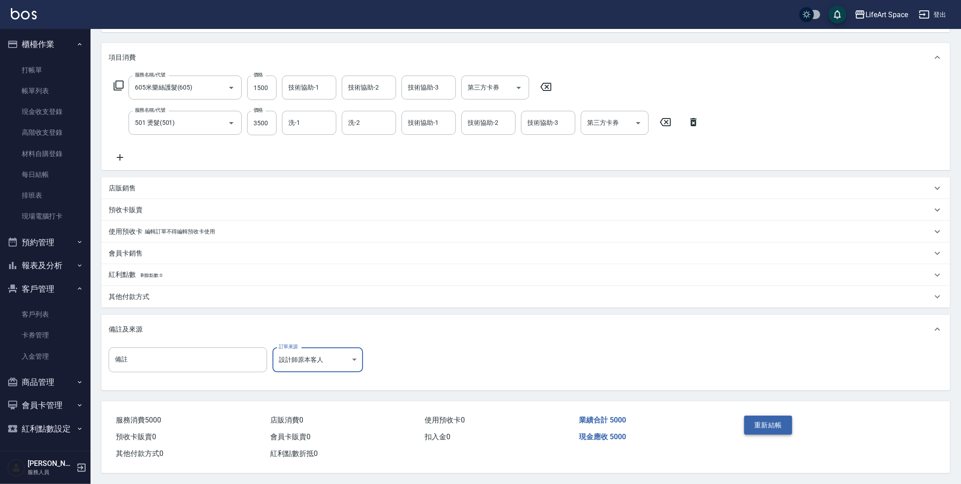
scroll to position [108, 0]
click at [768, 417] on button "重新結帳" at bounding box center [768, 425] width 48 height 19
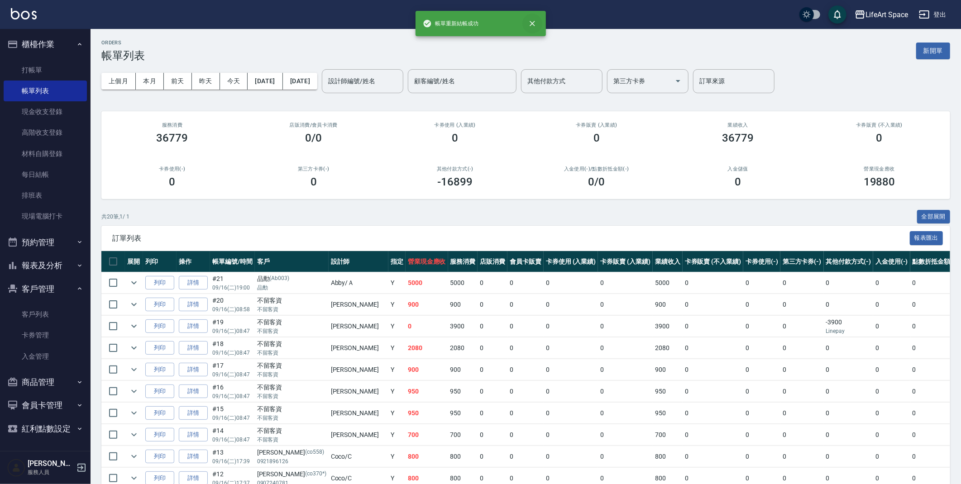
click at [533, 25] on icon "close" at bounding box center [532, 23] width 5 height 5
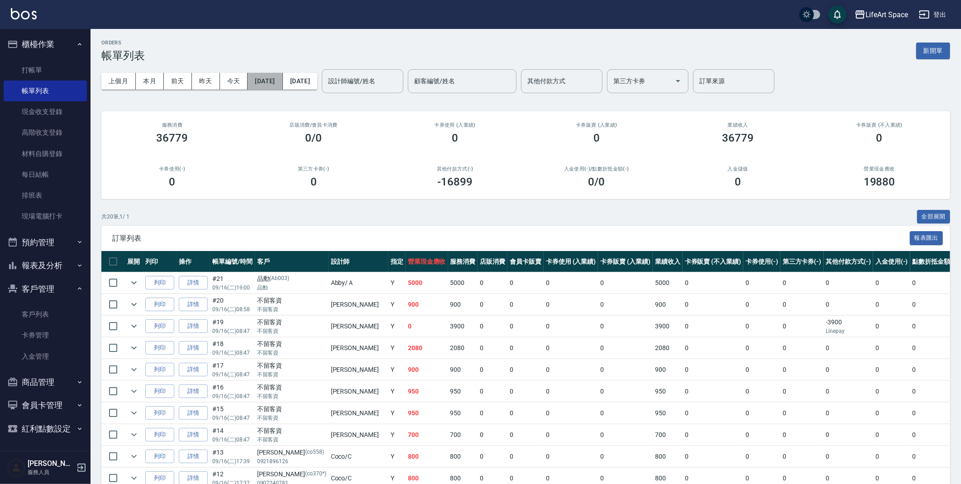
click at [282, 83] on button "[DATE]" at bounding box center [265, 81] width 35 height 17
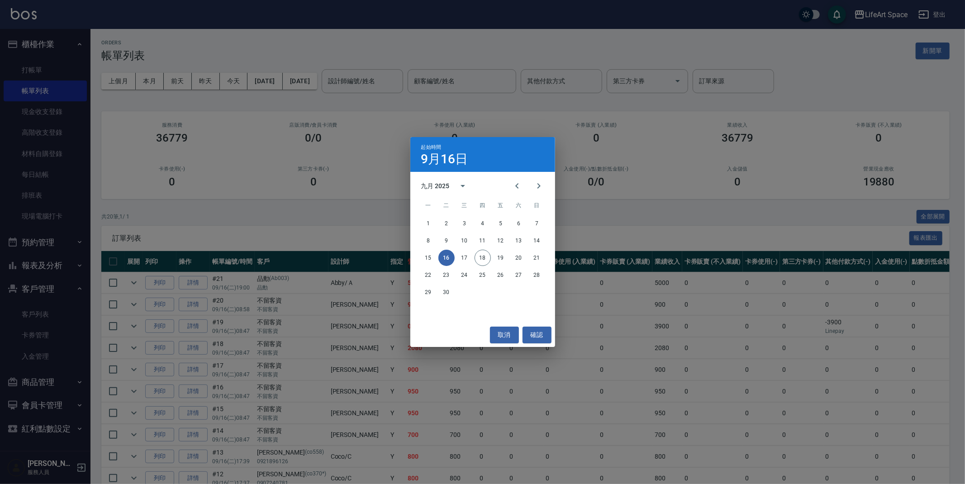
click at [450, 255] on button "16" at bounding box center [447, 258] width 16 height 16
click at [534, 334] on button "確認" at bounding box center [537, 335] width 29 height 17
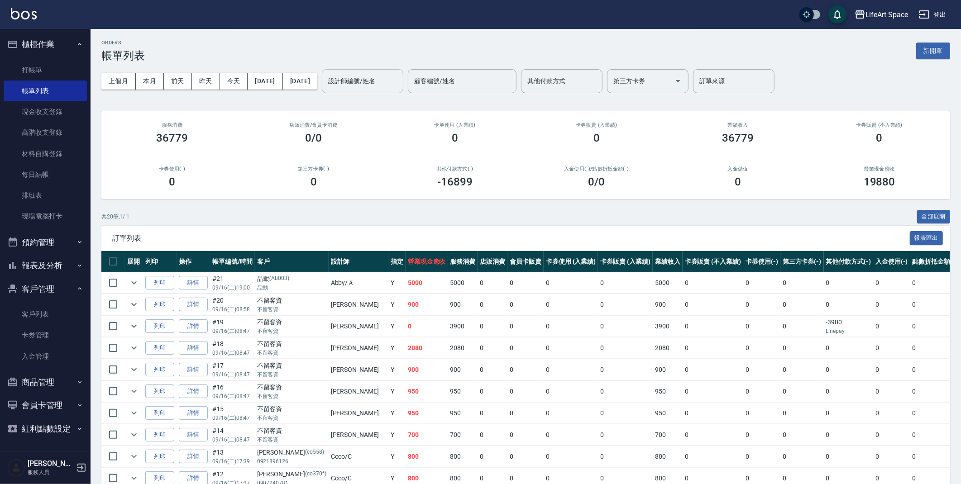
click at [403, 71] on div "設計師編號/姓名" at bounding box center [362, 81] width 81 height 24
click at [391, 106] on span "[PERSON_NAME] (無代號)" at bounding box center [393, 109] width 67 height 19
type input "[PERSON_NAME](無代號)"
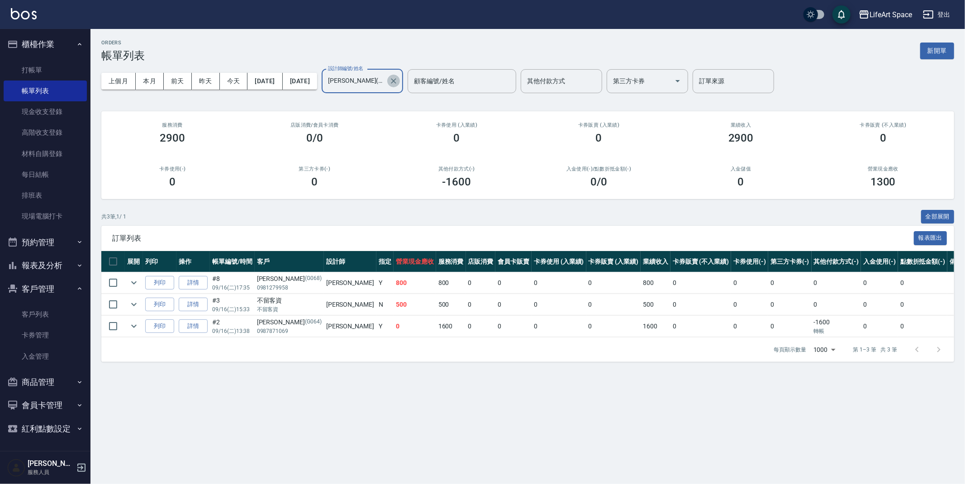
click at [398, 81] on icon "Clear" at bounding box center [393, 80] width 9 height 9
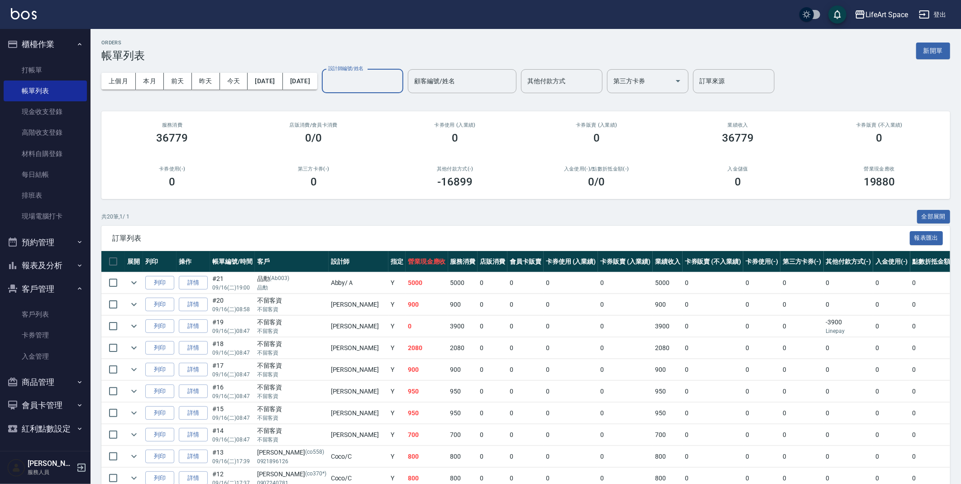
click at [377, 88] on input "設計師編號/姓名" at bounding box center [362, 81] width 73 height 16
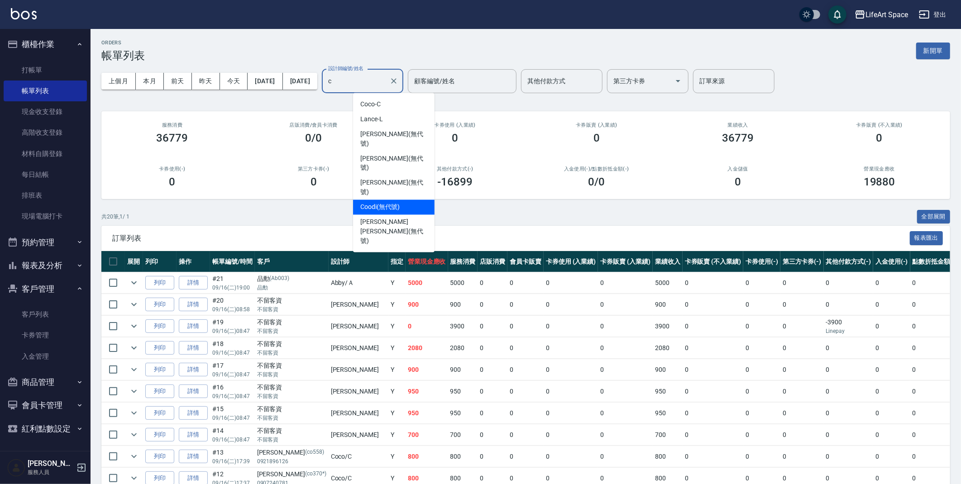
click at [405, 200] on div "Coodi (無代號)" at bounding box center [393, 207] width 81 height 15
type input "Coodi(無代號)"
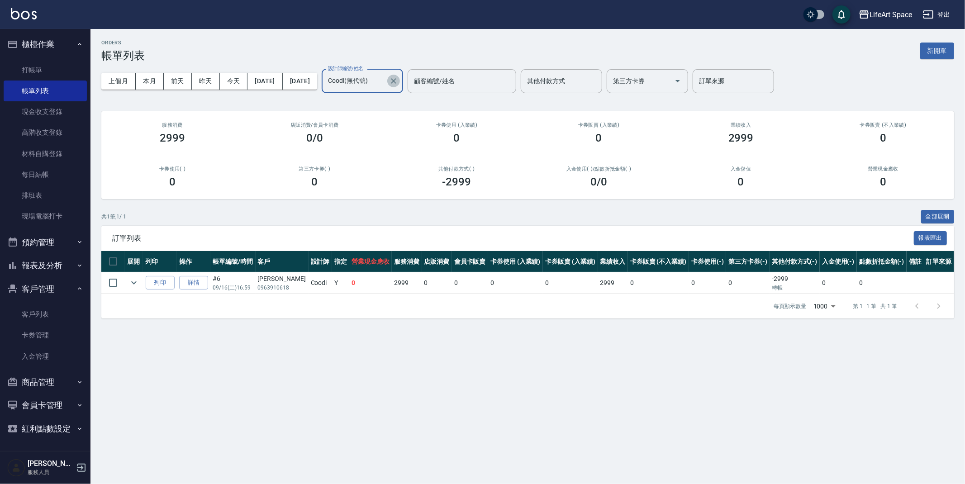
click at [396, 79] on icon "Clear" at bounding box center [393, 80] width 5 height 5
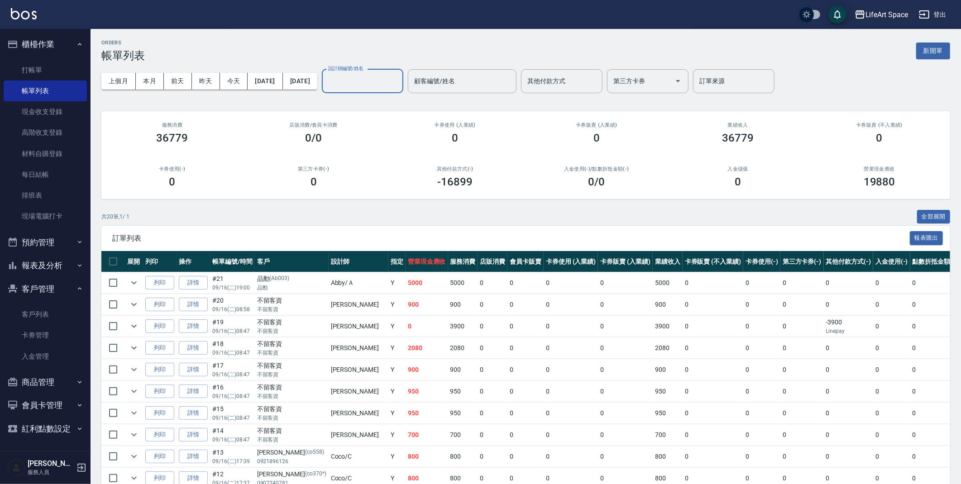
click at [369, 84] on input "設計師編號/姓名" at bounding box center [362, 81] width 73 height 16
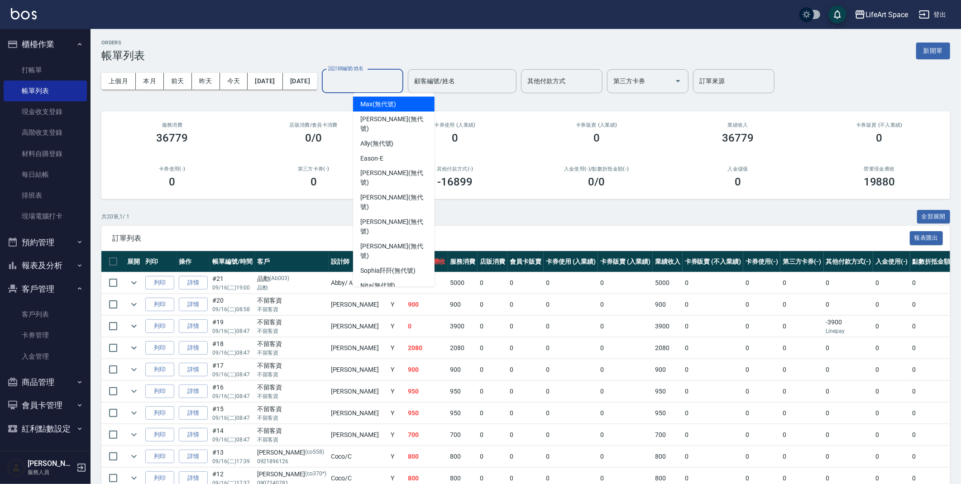
click at [496, 58] on div "ORDERS 帳單列表 新開單" at bounding box center [525, 51] width 849 height 22
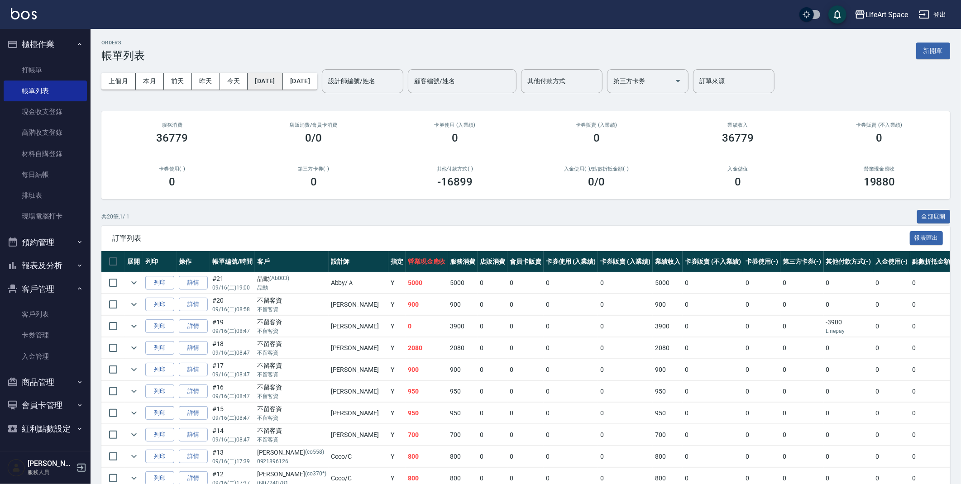
click at [278, 85] on button "[DATE]" at bounding box center [265, 81] width 35 height 17
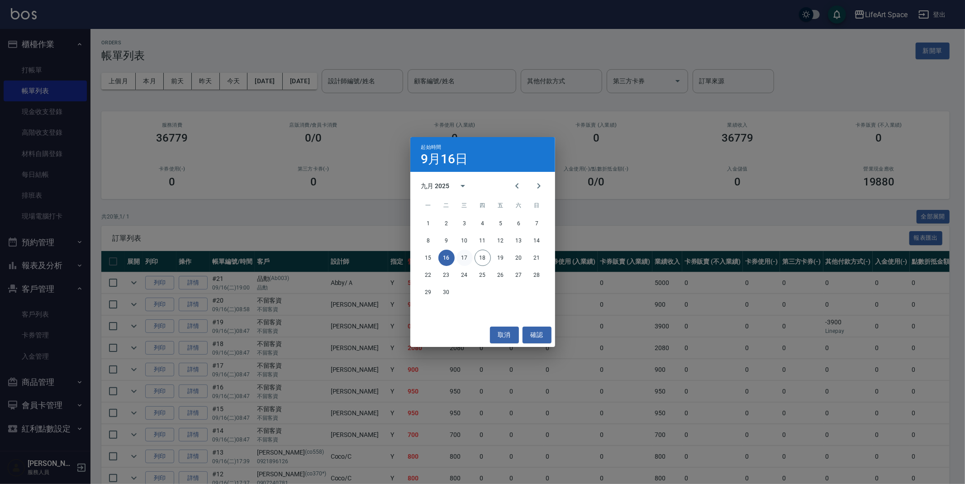
click at [464, 259] on button "17" at bounding box center [465, 258] width 16 height 16
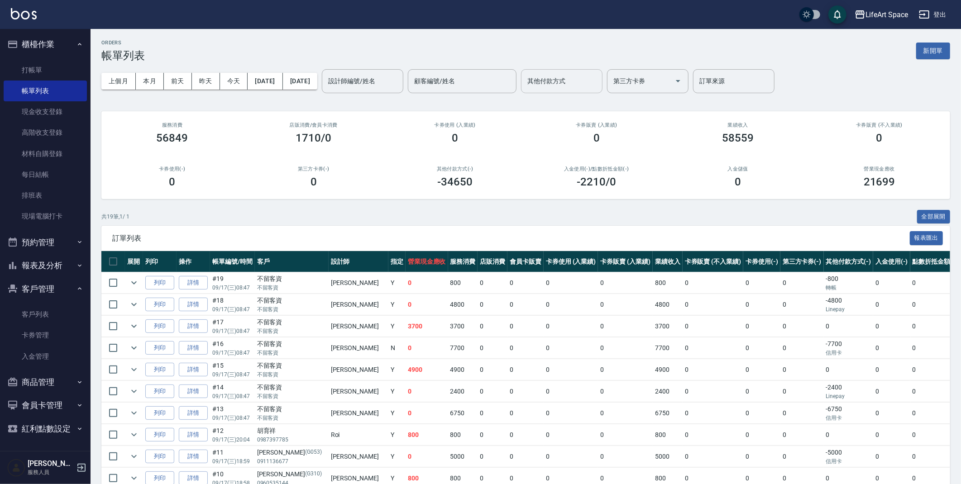
click at [573, 79] on input "其他付款方式" at bounding box center [561, 81] width 73 height 16
click at [586, 99] on span "轉帳" at bounding box center [592, 104] width 81 height 15
type input "轉帳"
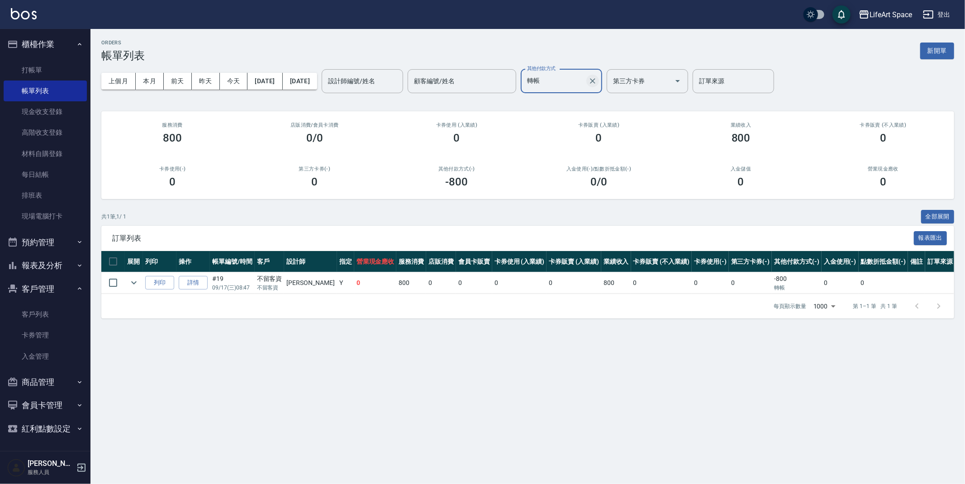
click at [596, 79] on icon "Clear" at bounding box center [592, 80] width 5 height 5
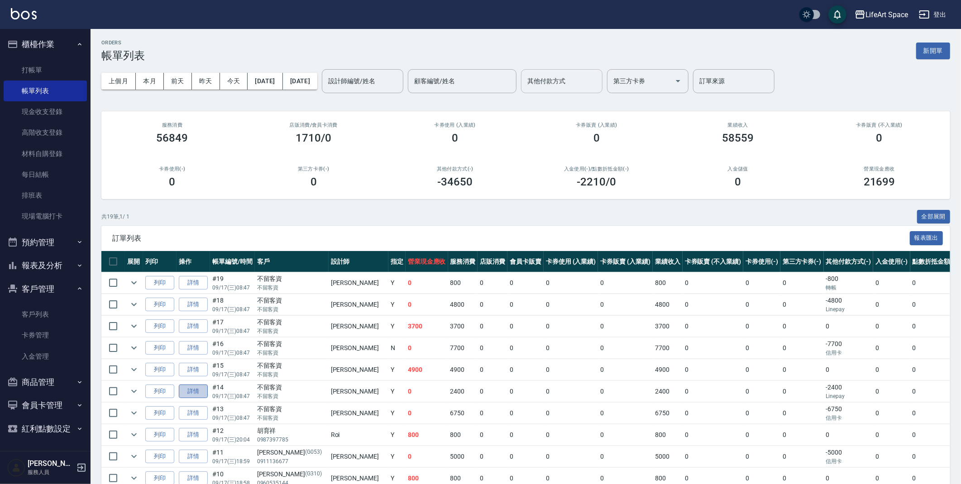
click at [201, 394] on link "詳情" at bounding box center [193, 392] width 29 height 14
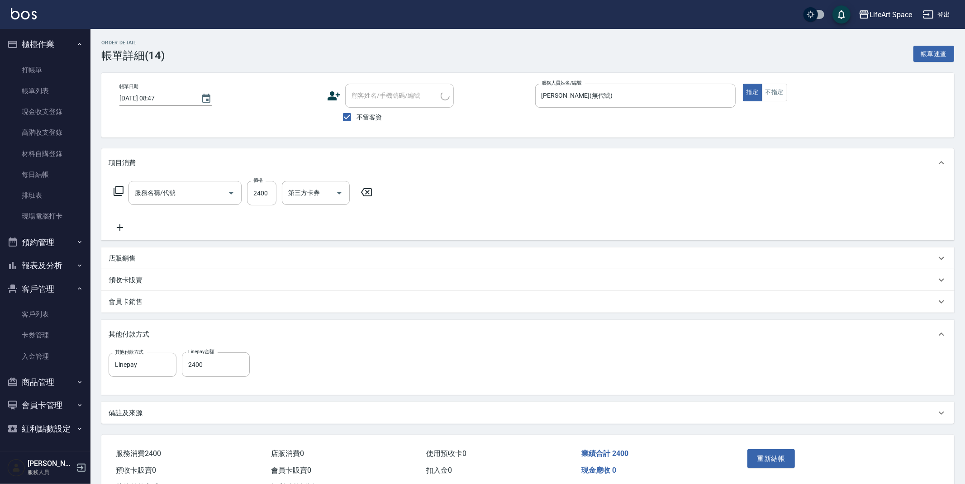
type input "[DATE] 08:47"
checkbox input "true"
type input "[PERSON_NAME](無代號)"
type input "701 染髮(701)"
click at [165, 362] on icon "Clear" at bounding box center [166, 364] width 9 height 9
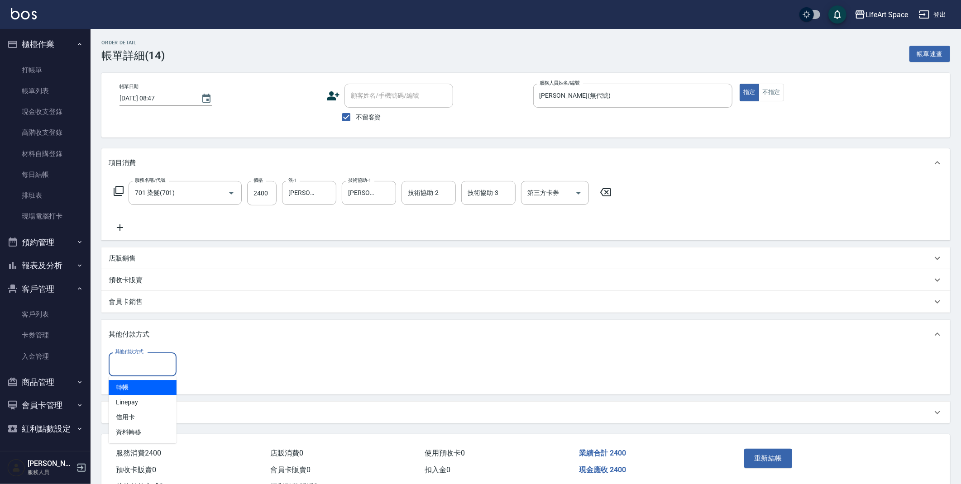
click at [125, 362] on input "其他付款方式" at bounding box center [143, 365] width 60 height 16
click at [144, 389] on span "轉帳" at bounding box center [143, 387] width 68 height 15
type input "轉帳"
click at [197, 359] on input "0" at bounding box center [216, 365] width 68 height 24
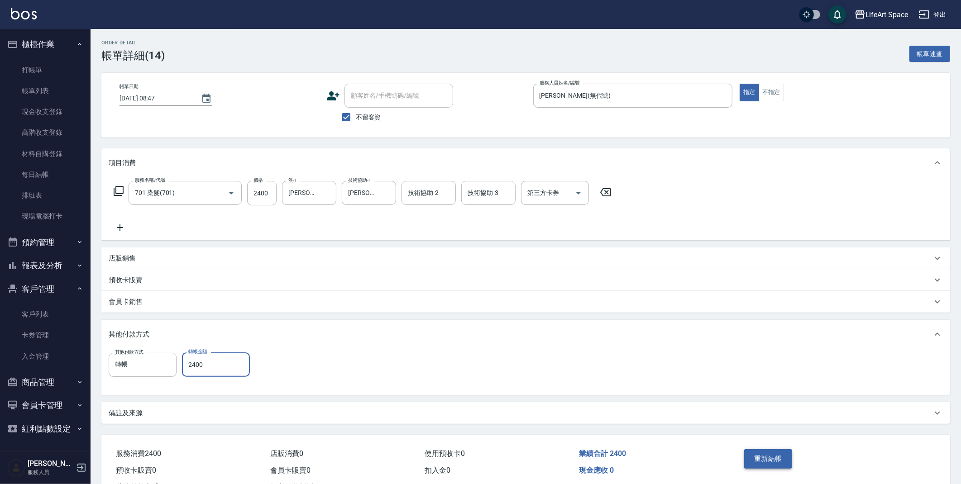
type input "2400"
click at [782, 451] on button "重新結帳" at bounding box center [768, 458] width 48 height 19
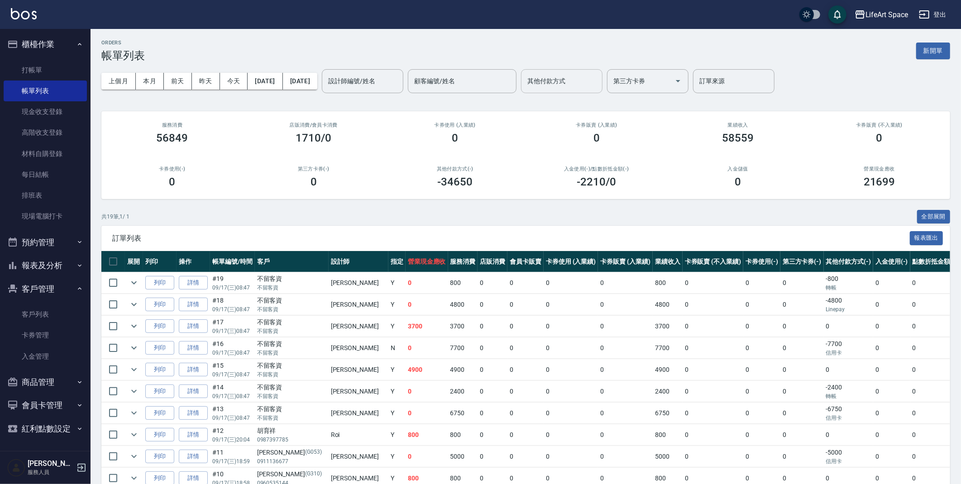
click at [573, 75] on input "其他付款方式" at bounding box center [561, 81] width 73 height 16
click at [566, 105] on span "轉帳" at bounding box center [592, 104] width 81 height 15
type input "轉帳"
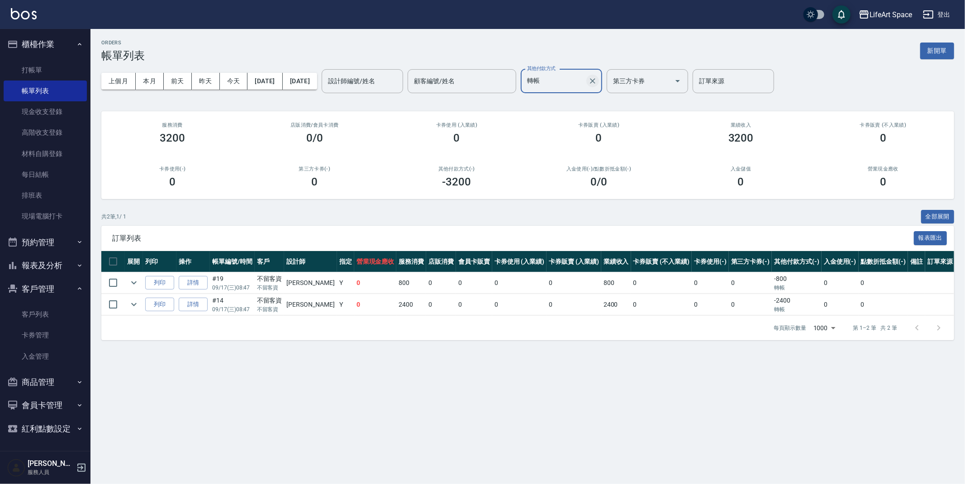
click at [599, 79] on button "Clear" at bounding box center [593, 81] width 13 height 13
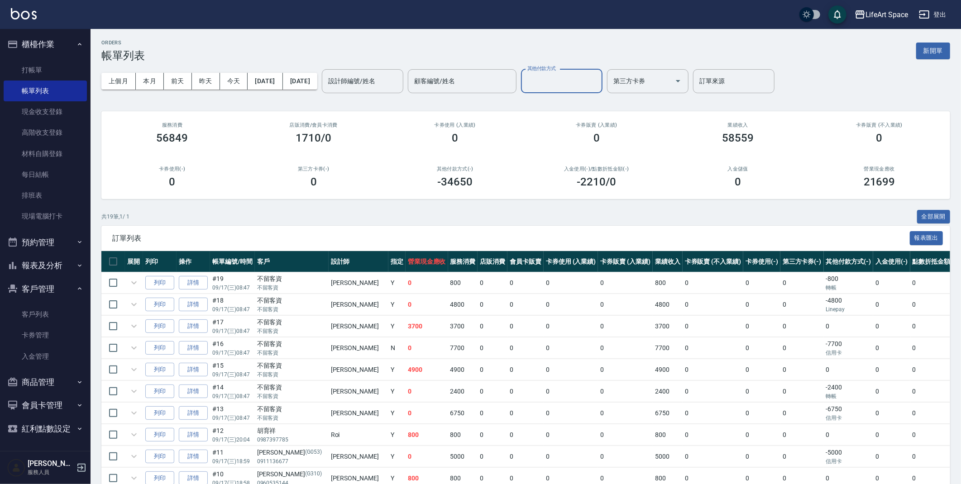
click at [598, 76] on input "其他付款方式" at bounding box center [561, 81] width 73 height 16
click at [598, 79] on input "其他付款方式" at bounding box center [561, 81] width 73 height 16
click at [592, 74] on input "其他付款方式" at bounding box center [561, 81] width 73 height 16
click at [599, 121] on span "Linepay" at bounding box center [592, 119] width 81 height 15
type input "Linepay"
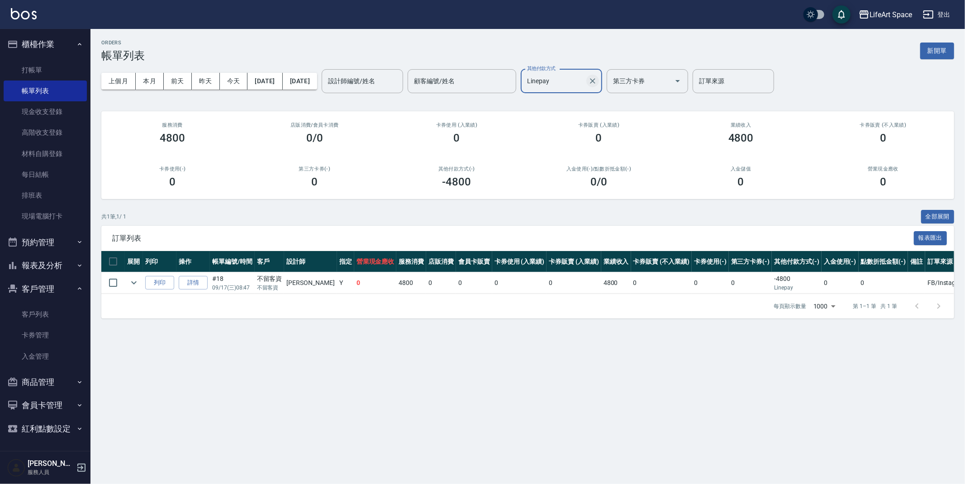
click at [597, 81] on icon "Clear" at bounding box center [592, 80] width 9 height 9
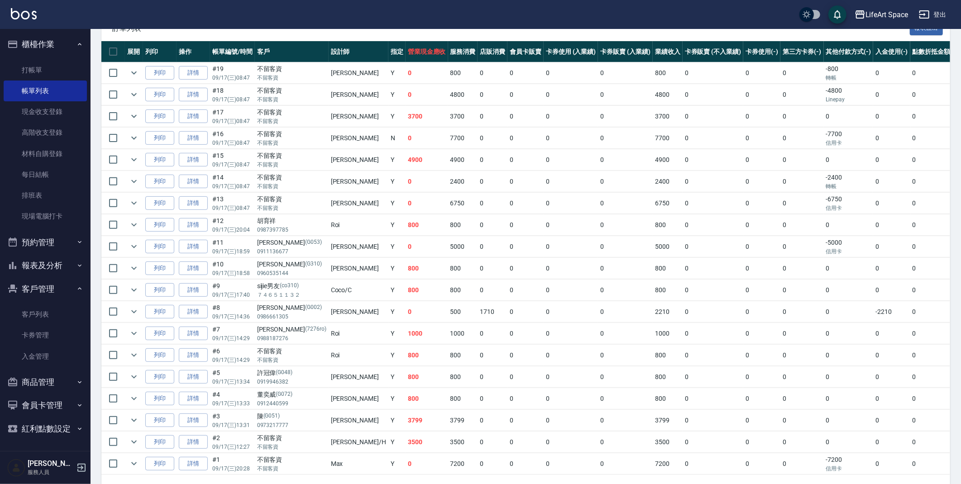
scroll to position [245, 0]
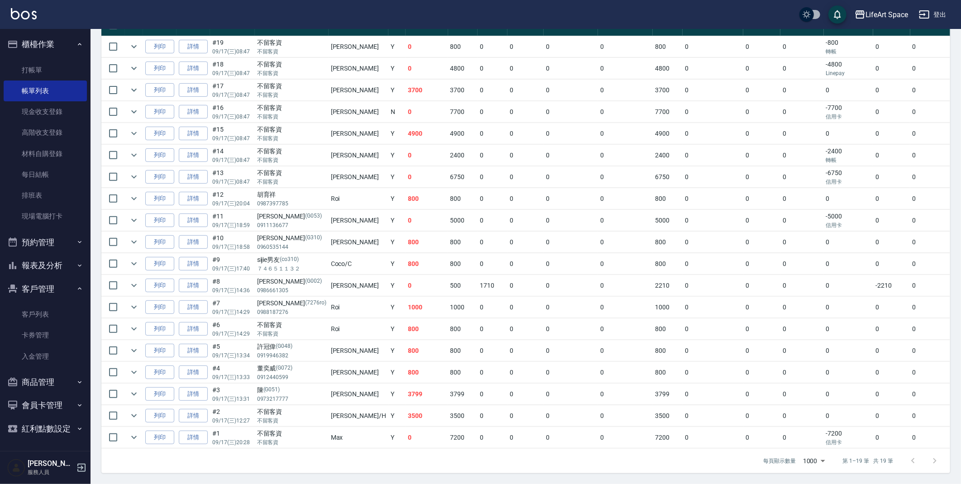
click at [202, 409] on link "詳情" at bounding box center [193, 416] width 29 height 14
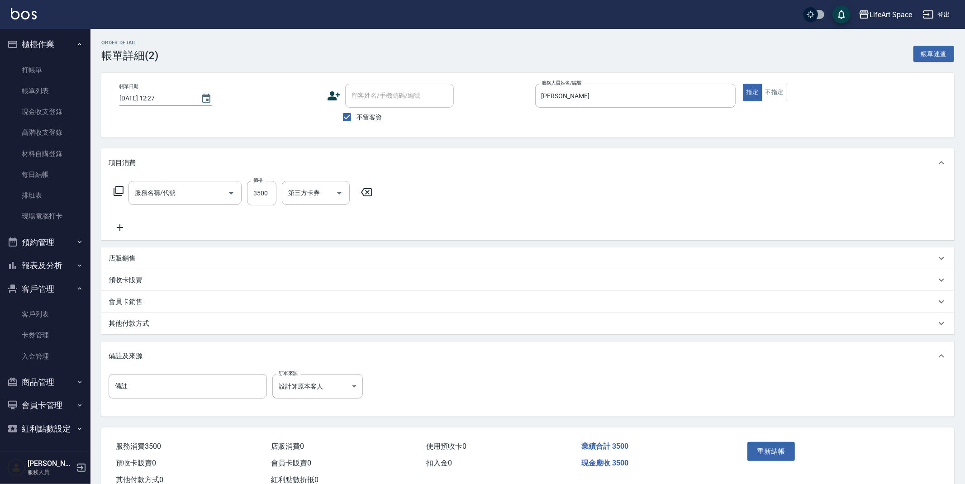
type input "[DATE] 12:27"
checkbox input "true"
type input "[PERSON_NAME]"
type input "設計師原本客人"
type input "501 燙髮(501)"
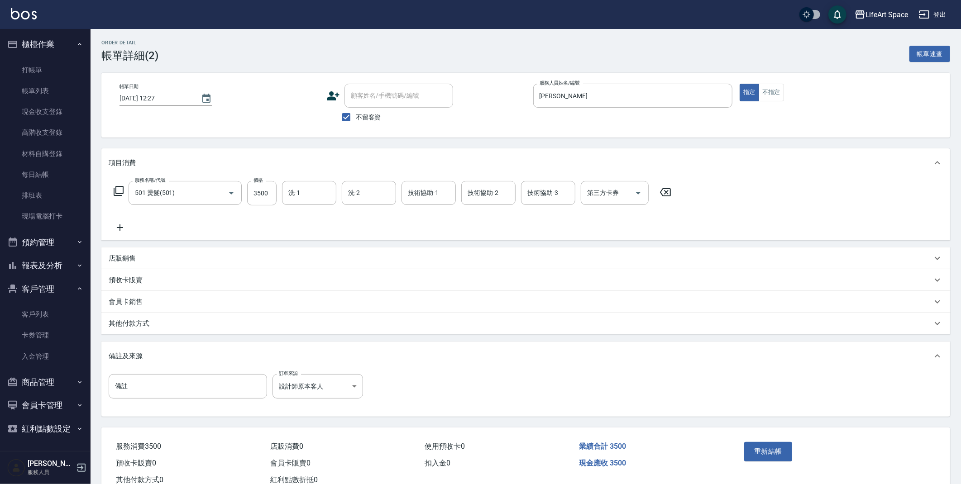
click at [167, 326] on div "其他付款方式" at bounding box center [520, 324] width 823 height 10
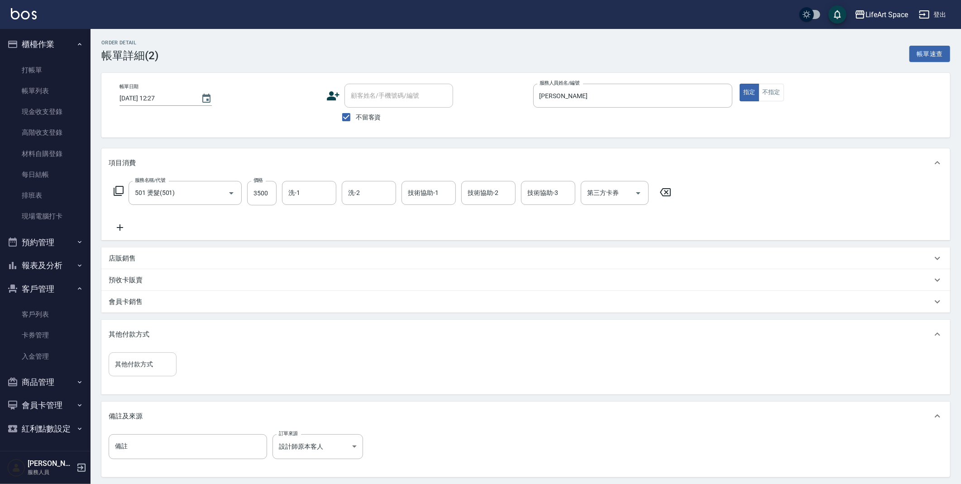
click at [160, 358] on input "其他付款方式" at bounding box center [143, 365] width 60 height 16
click at [149, 397] on span "Linepay" at bounding box center [143, 402] width 68 height 15
type input "Linepay"
click at [219, 368] on input "0" at bounding box center [216, 365] width 68 height 24
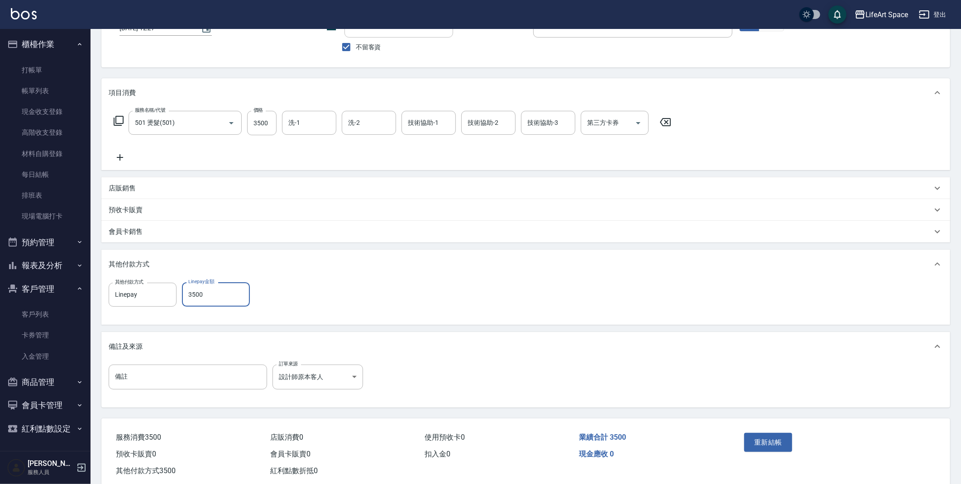
scroll to position [90, 0]
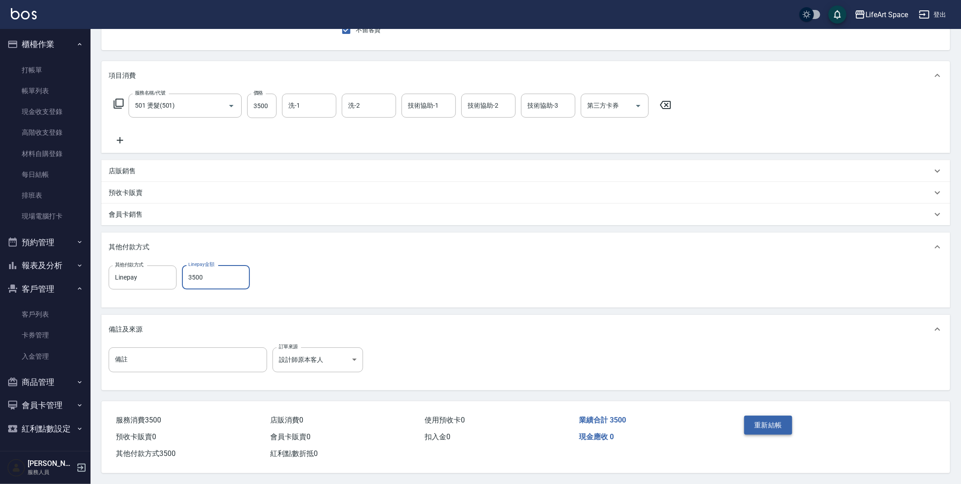
type input "3500"
click at [763, 416] on button "重新結帳" at bounding box center [768, 425] width 48 height 19
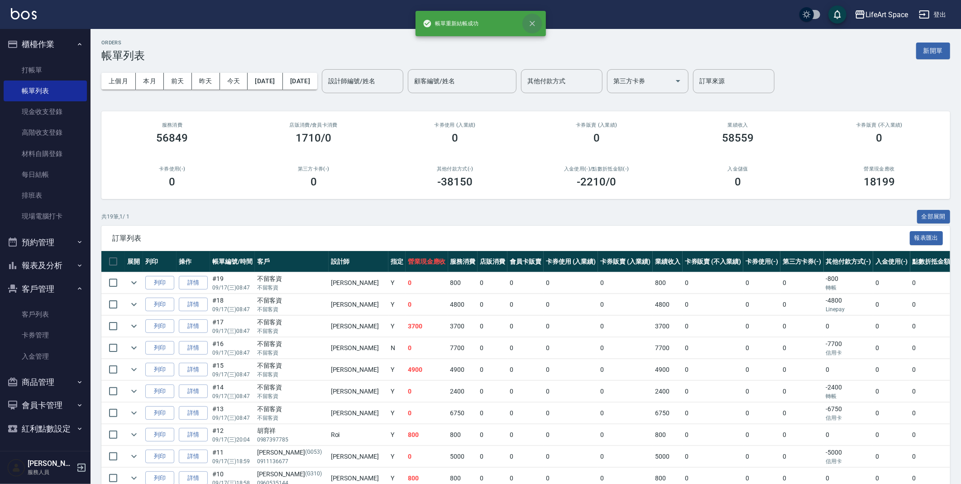
click at [525, 25] on button "close" at bounding box center [532, 24] width 20 height 20
click at [382, 87] on input "設計師編號/姓名" at bounding box center [362, 81] width 73 height 16
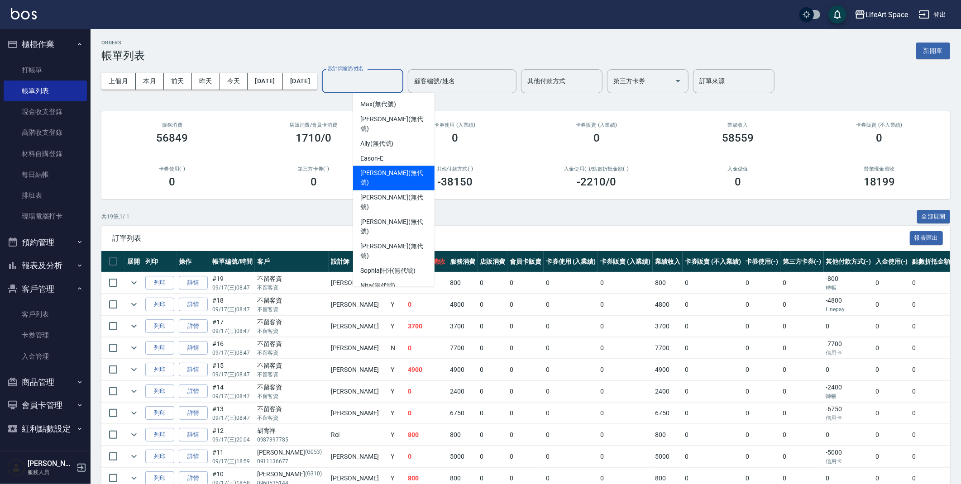
click at [399, 169] on span "[PERSON_NAME] (無代號)" at bounding box center [393, 178] width 67 height 19
type input "[PERSON_NAME](無代號)"
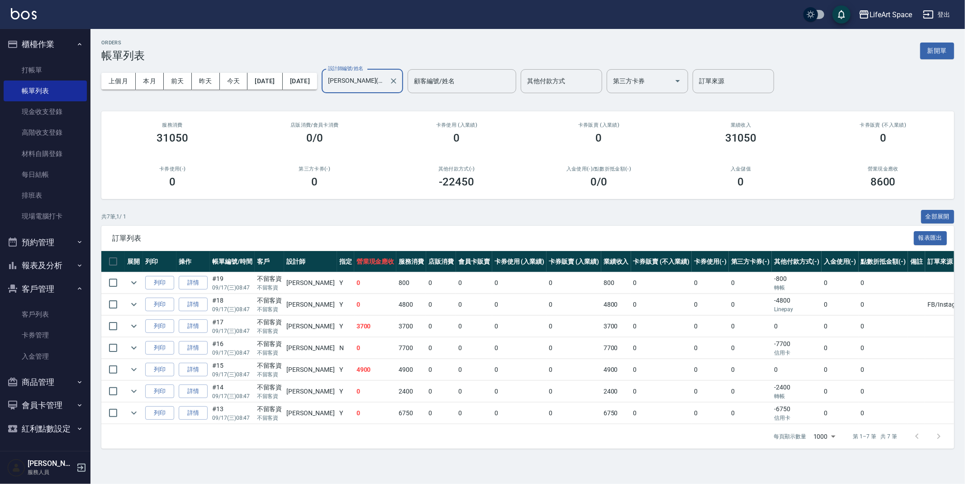
click at [588, 79] on input "其他付款方式" at bounding box center [561, 81] width 73 height 16
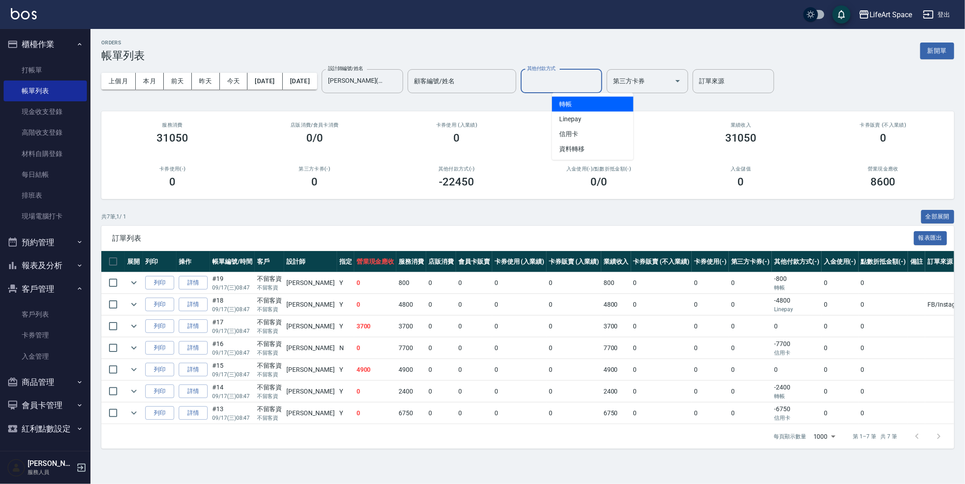
click at [584, 101] on span "轉帳" at bounding box center [592, 104] width 81 height 15
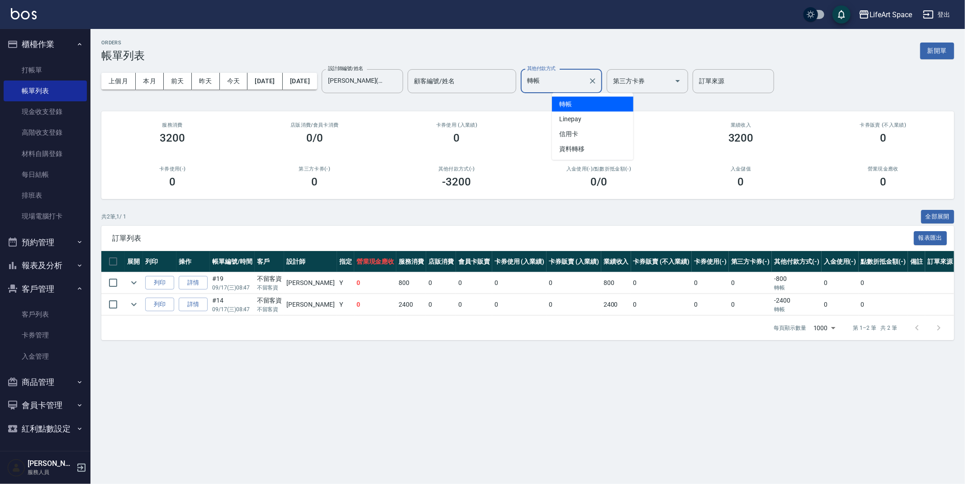
click at [585, 84] on input "轉帳" at bounding box center [555, 81] width 60 height 16
click at [601, 116] on span "Linepay" at bounding box center [592, 119] width 81 height 15
type input "Linepay"
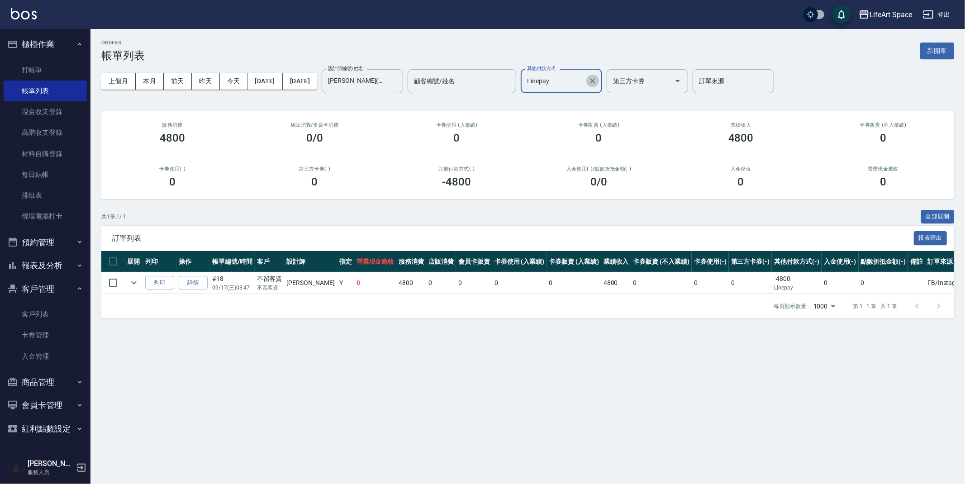
click at [597, 83] on icon "Clear" at bounding box center [592, 80] width 9 height 9
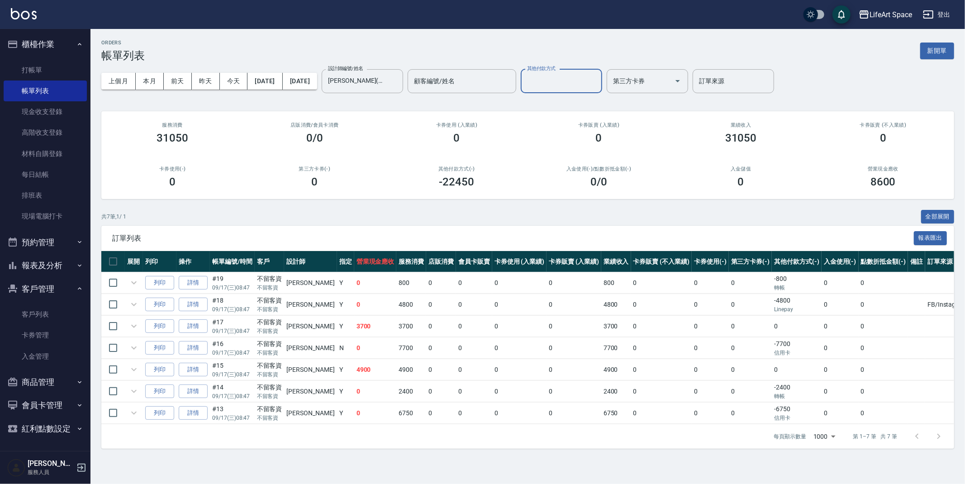
click at [598, 87] on input "其他付款方式" at bounding box center [561, 81] width 73 height 16
click at [592, 131] on span "信用卡" at bounding box center [592, 134] width 81 height 15
type input "信用卡"
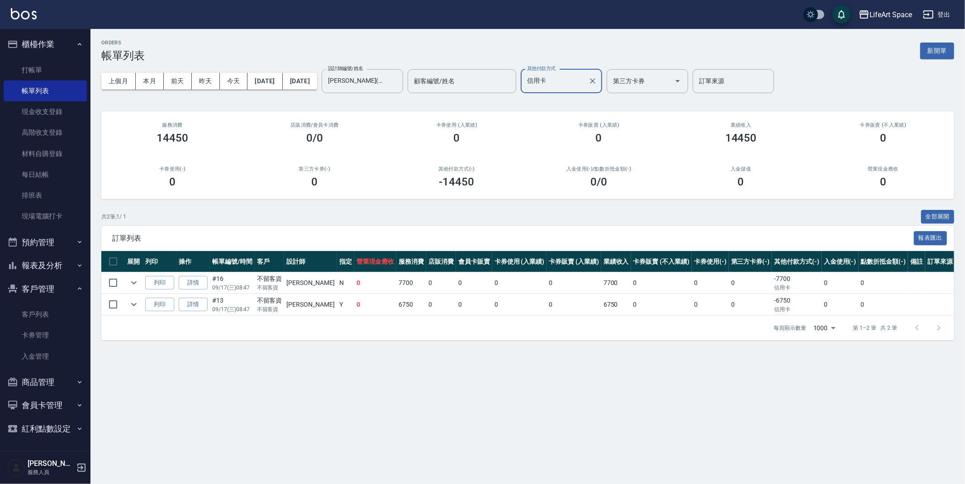
click at [597, 82] on icon "Clear" at bounding box center [592, 80] width 9 height 9
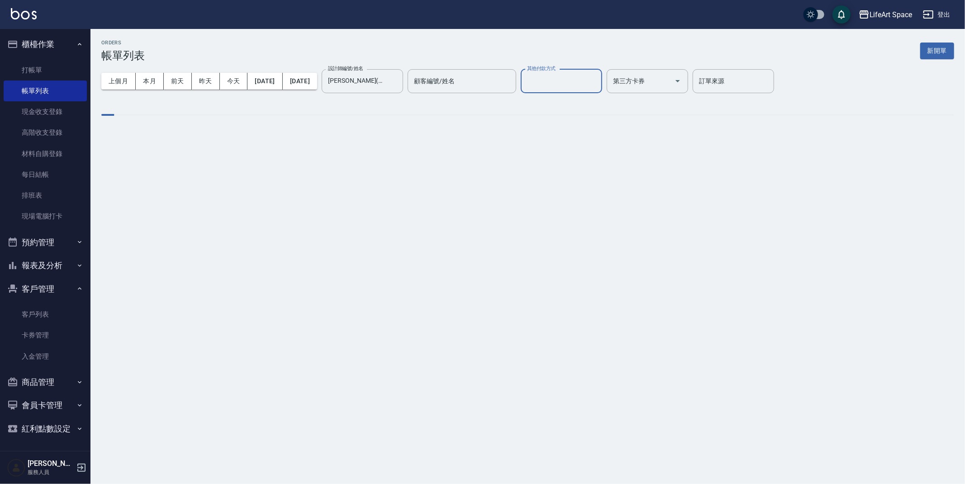
click at [622, 63] on div "上個月 本月 [DATE] [DATE] [DATE] [DATE] [DATE] 設計師編號/姓名 [PERSON_NAME](無代號) 設計師編號/姓名 …" at bounding box center [527, 81] width 853 height 38
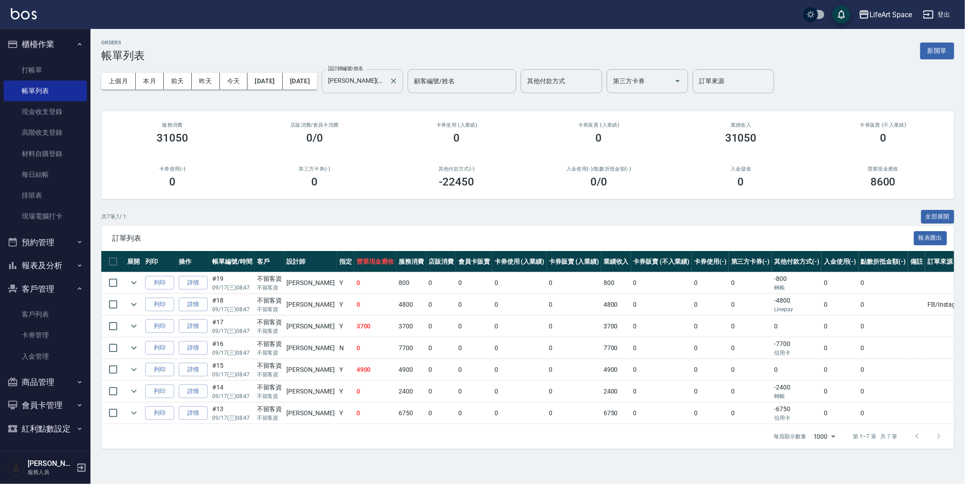
click at [396, 81] on icon "Clear" at bounding box center [393, 80] width 5 height 5
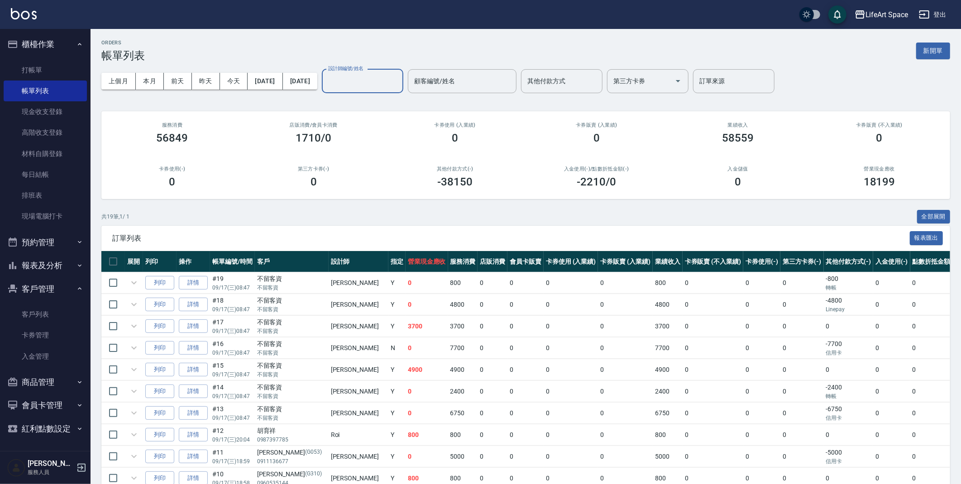
click at [577, 80] on div "其他付款方式 其他付款方式" at bounding box center [561, 81] width 81 height 24
click at [599, 123] on span "Linepay" at bounding box center [592, 119] width 81 height 15
type input "Linepay"
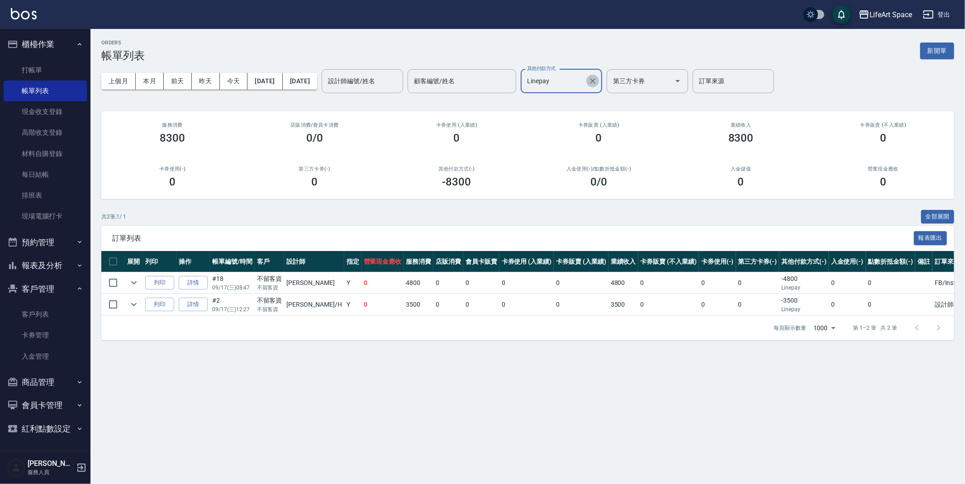
click at [599, 78] on button "Clear" at bounding box center [593, 81] width 13 height 13
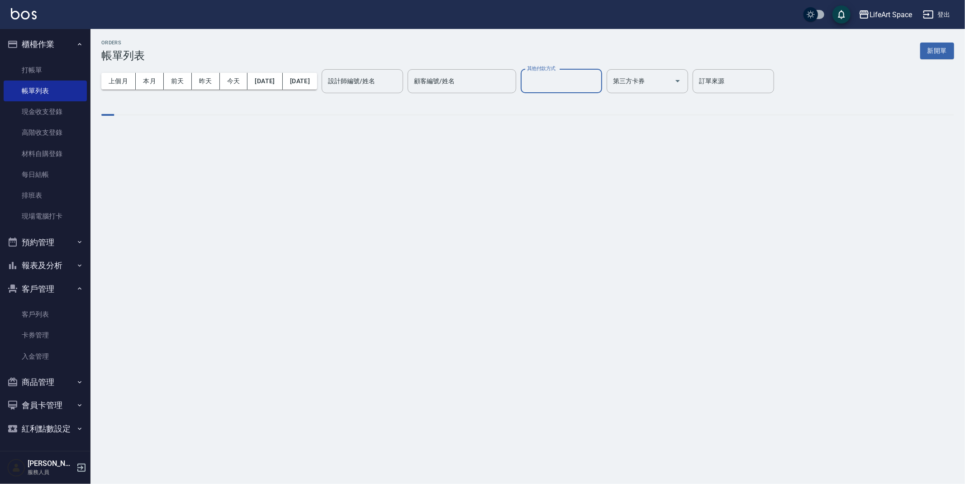
click at [598, 78] on input "其他付款方式" at bounding box center [561, 81] width 73 height 16
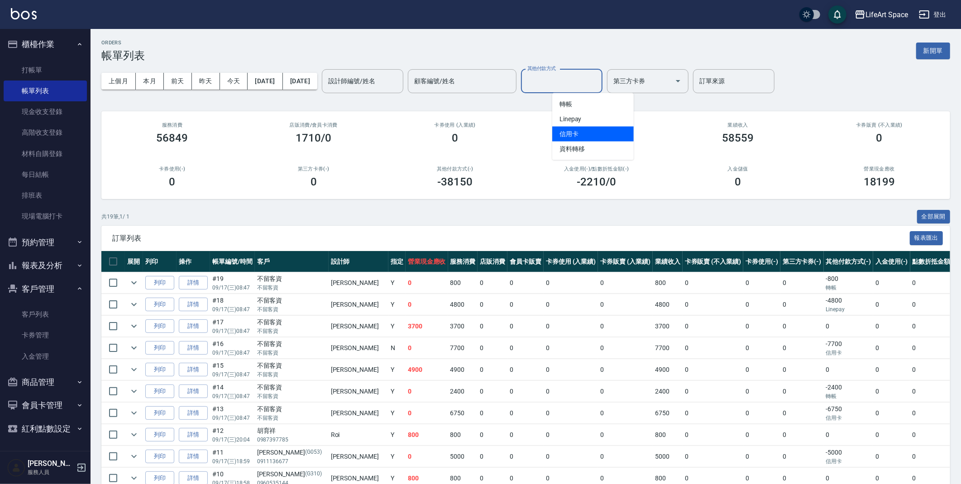
click at [611, 133] on span "信用卡" at bounding box center [592, 134] width 81 height 15
type input "信用卡"
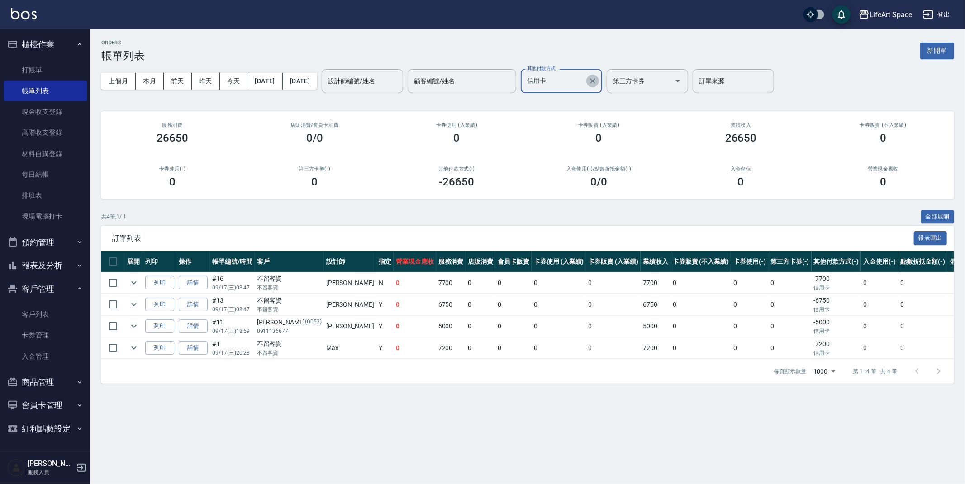
click at [597, 81] on icon "Clear" at bounding box center [592, 80] width 9 height 9
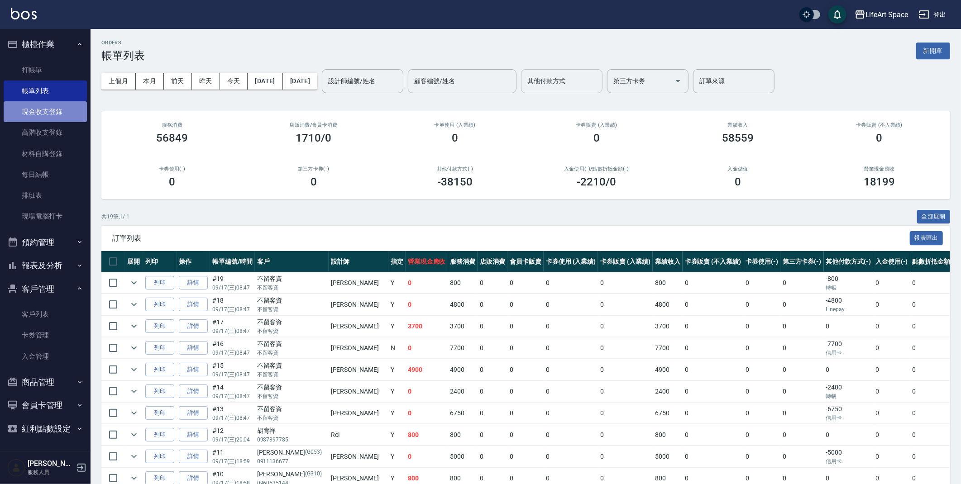
click at [46, 120] on link "現金收支登錄" at bounding box center [45, 111] width 83 height 21
click at [45, 120] on link "現金收支登錄" at bounding box center [45, 111] width 83 height 21
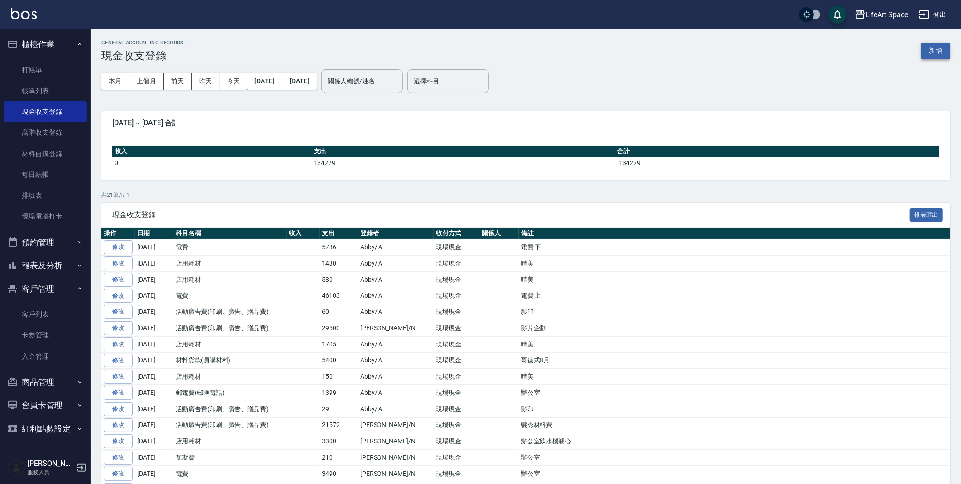
click at [939, 51] on button "新增" at bounding box center [935, 51] width 29 height 17
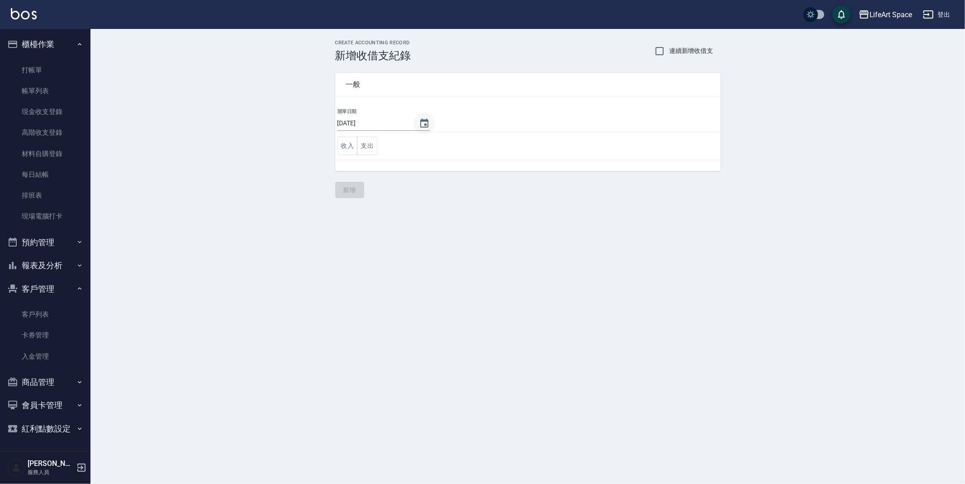
click at [419, 119] on icon "Choose date, selected date is 2025-09-18" at bounding box center [424, 123] width 11 height 11
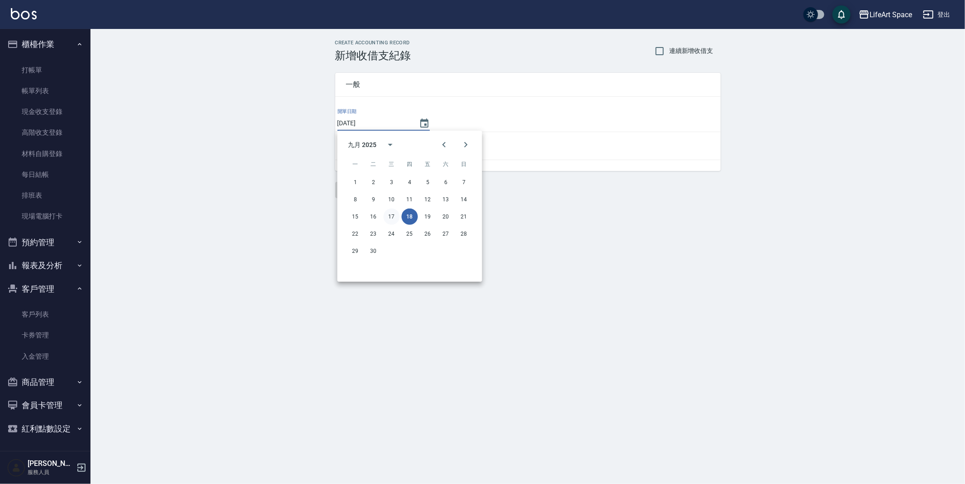
click at [392, 219] on button "17" at bounding box center [392, 217] width 16 height 16
type input "[DATE]"
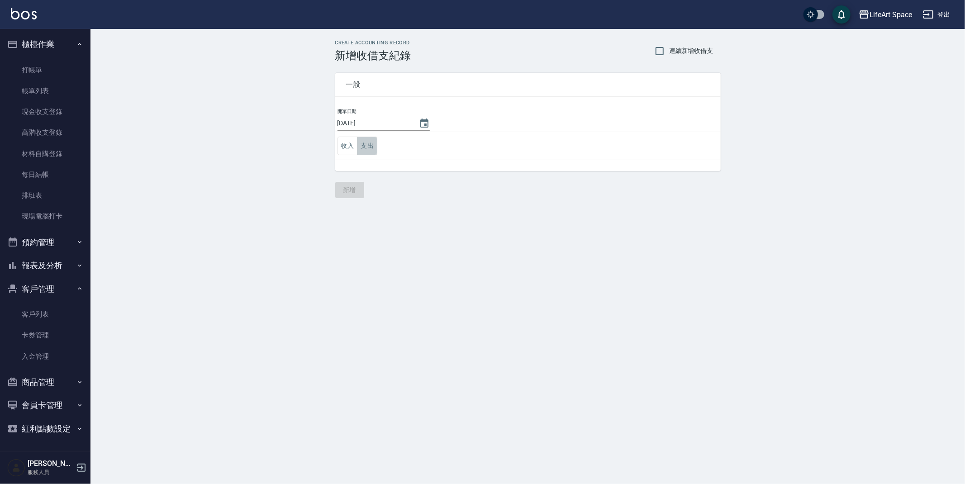
click at [374, 149] on button "支出" at bounding box center [367, 146] width 20 height 19
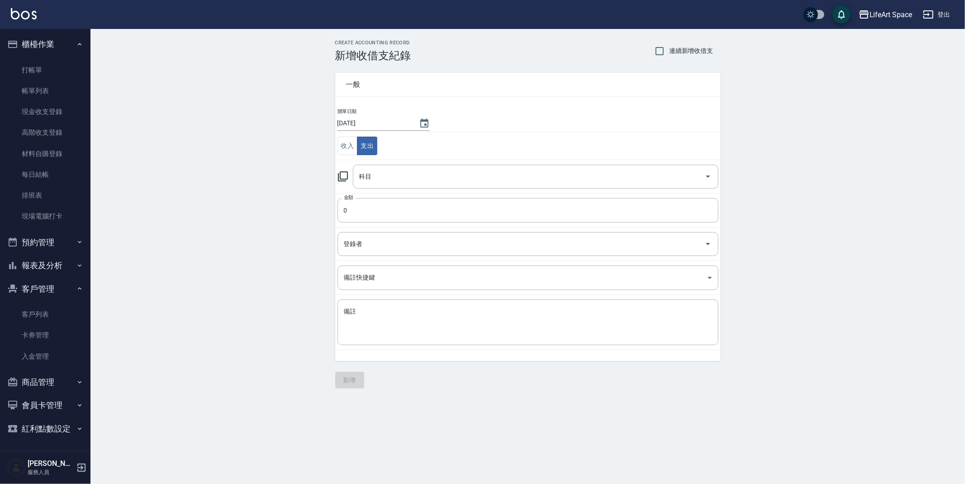
click at [336, 149] on td "收入 支出" at bounding box center [528, 146] width 386 height 28
click at [340, 148] on button "收入" at bounding box center [348, 146] width 20 height 19
click at [361, 170] on div "科目 科目" at bounding box center [536, 177] width 366 height 24
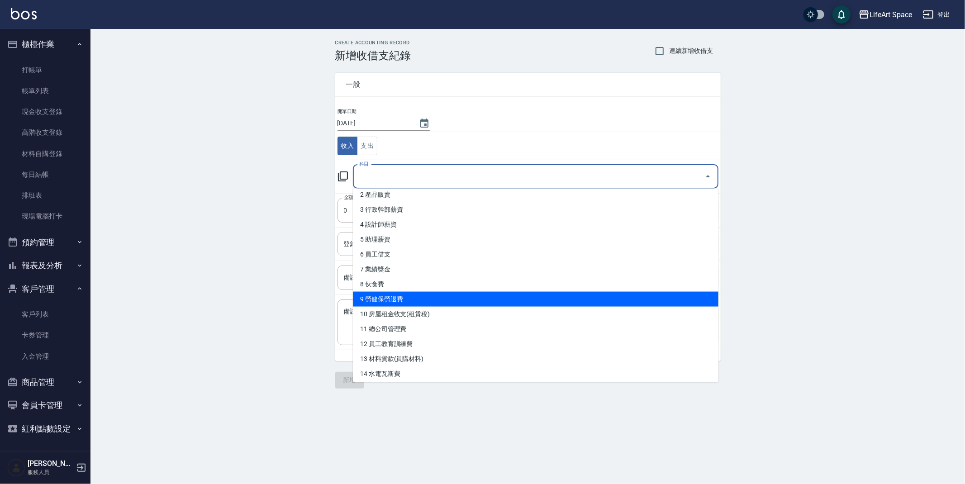
scroll to position [36, 0]
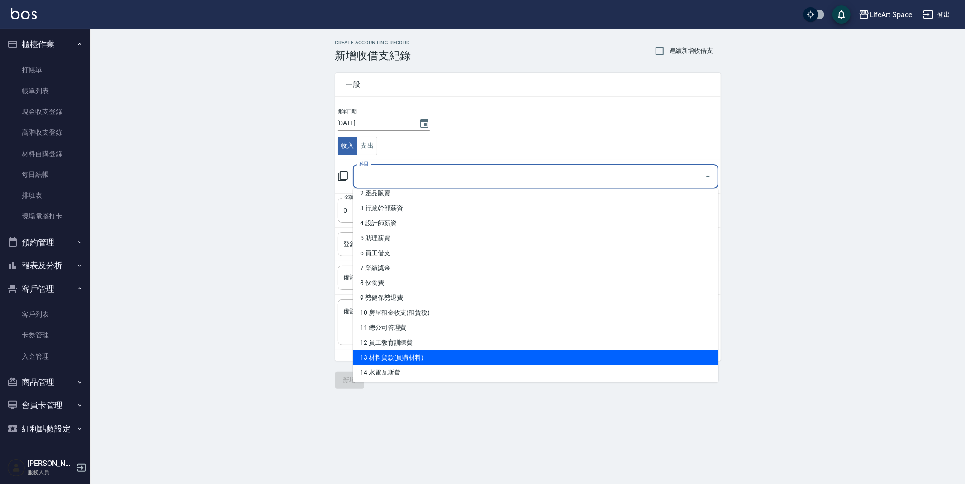
click at [417, 351] on li "13 材料貨款(員購材料)" at bounding box center [536, 357] width 366 height 15
type input "13 材料貨款(員購材料)"
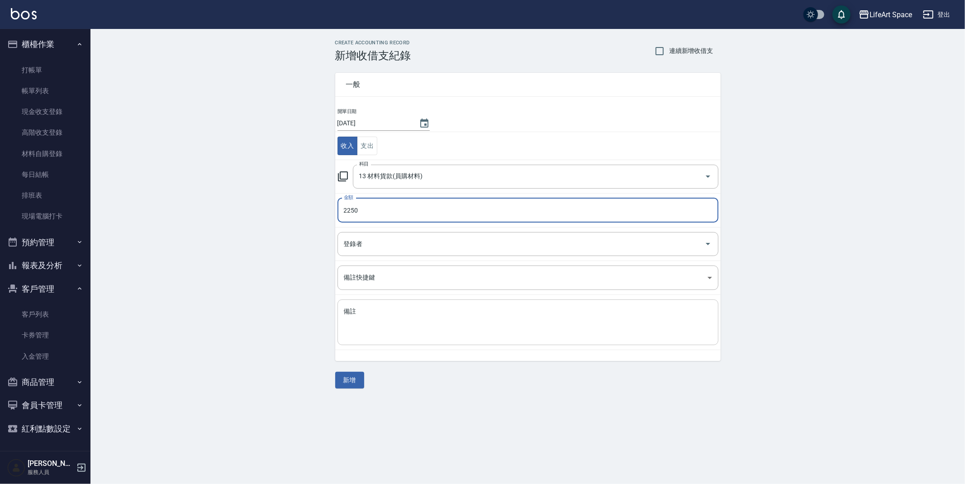
type input "2250"
click at [391, 303] on div "x 備註" at bounding box center [528, 323] width 381 height 46
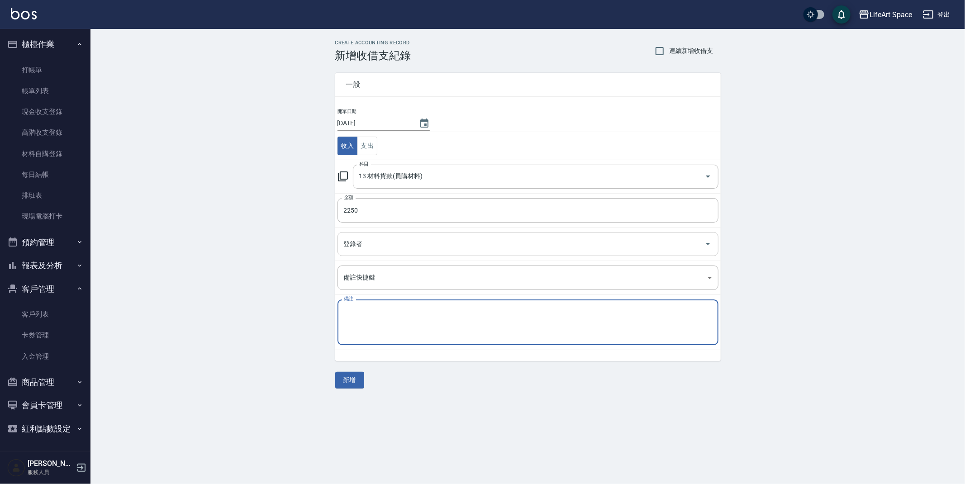
click at [382, 243] on input "登錄者" at bounding box center [521, 244] width 359 height 16
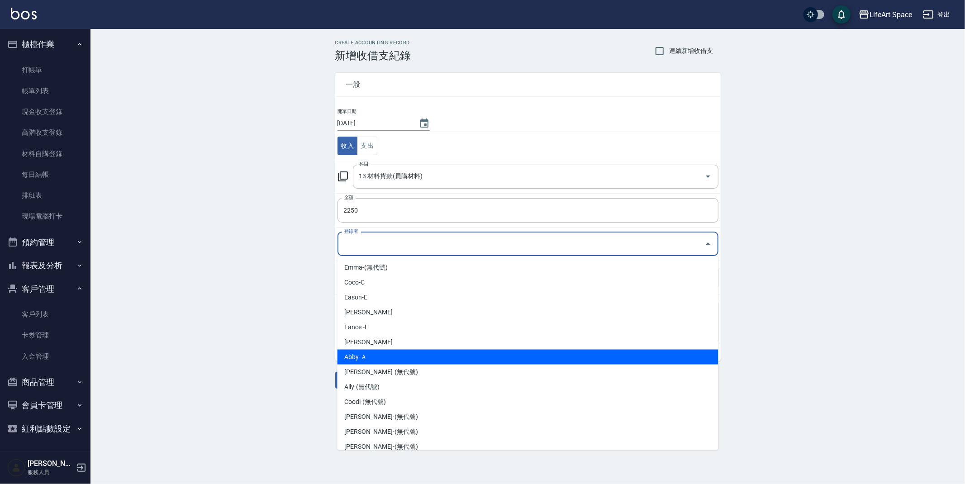
click at [407, 350] on li "Abby-Ａ" at bounding box center [528, 357] width 381 height 15
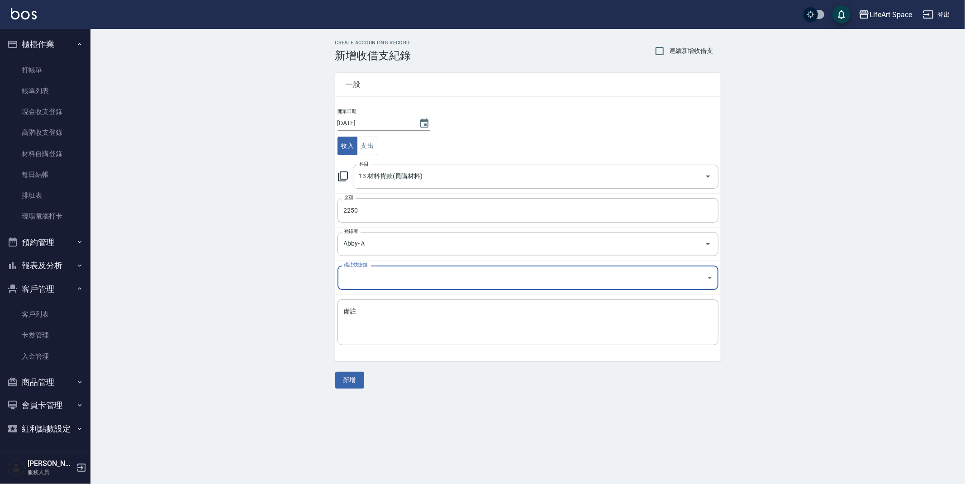
type input "Abby-Ａ"
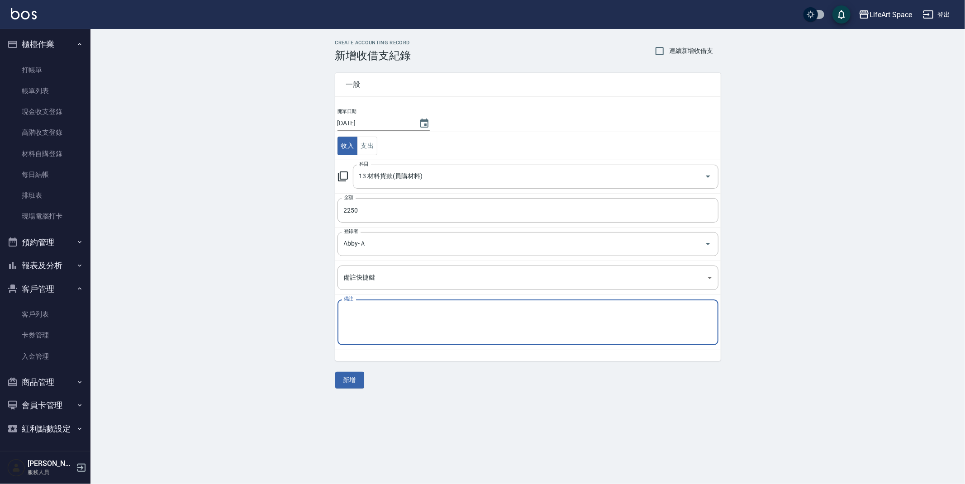
click at [374, 314] on textarea "備註" at bounding box center [528, 322] width 368 height 31
type textarea "x"
type textarea "n"
type textarea "松江調貨"
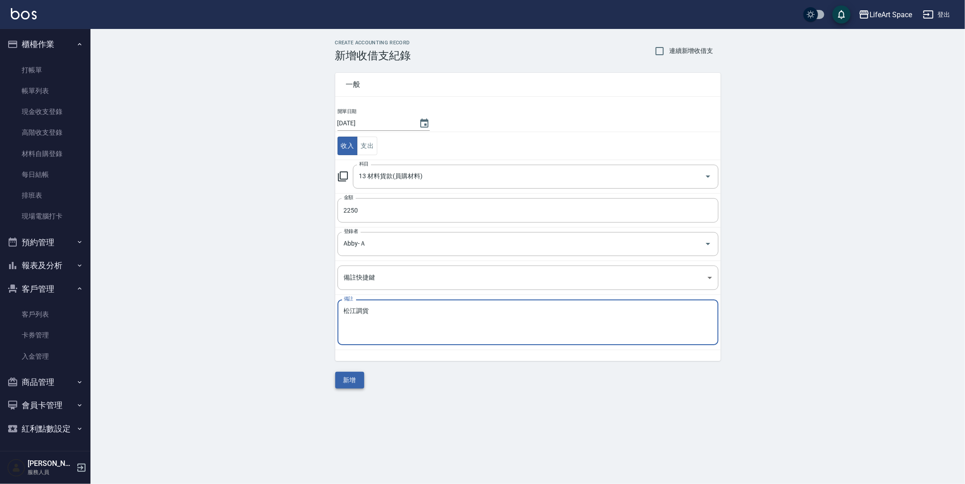
click at [342, 377] on button "新增" at bounding box center [349, 380] width 29 height 17
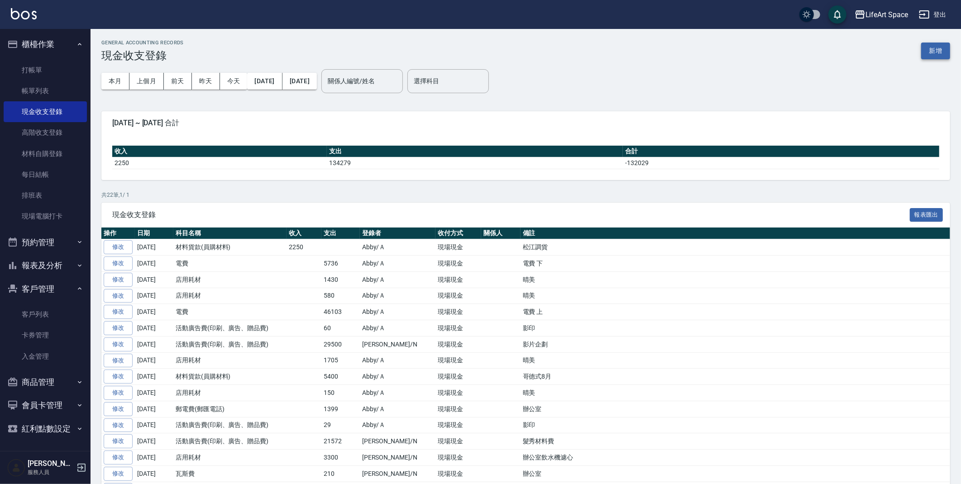
click at [940, 57] on button "新增" at bounding box center [935, 51] width 29 height 17
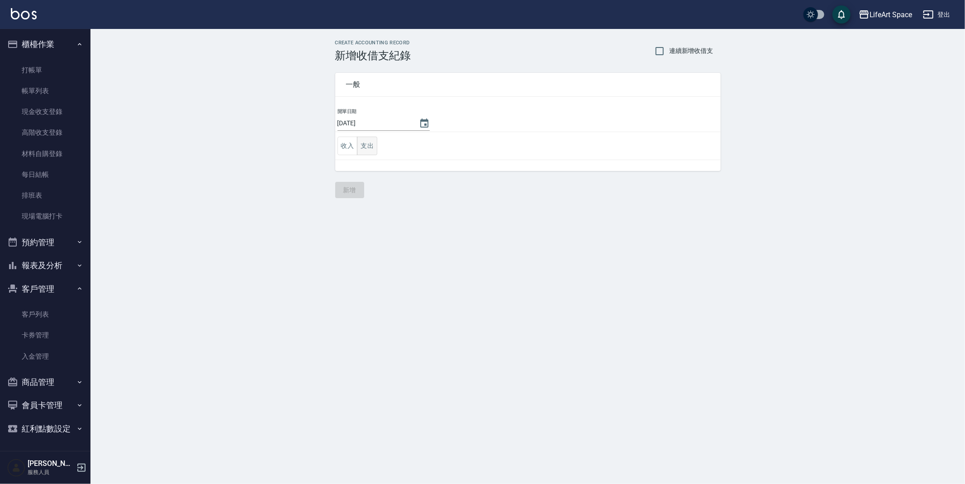
click at [362, 148] on button "支出" at bounding box center [367, 146] width 20 height 19
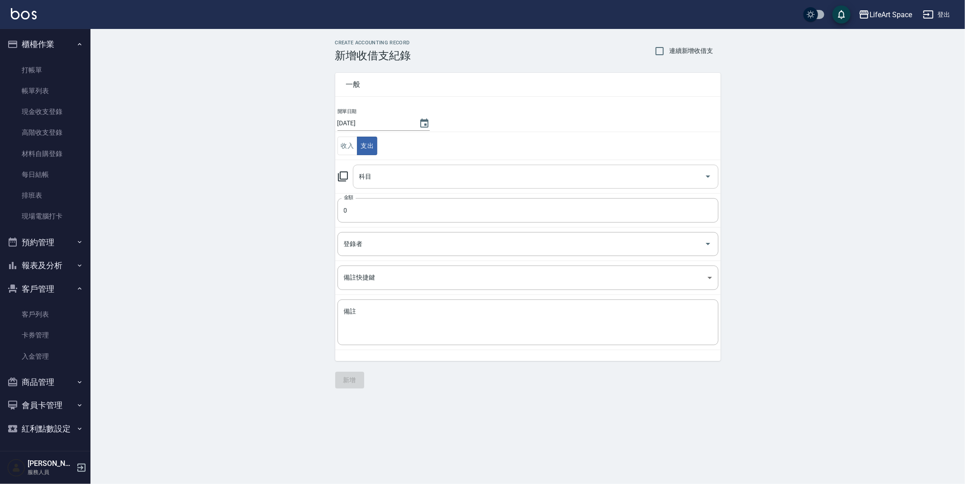
click at [372, 165] on div "科目" at bounding box center [536, 177] width 366 height 24
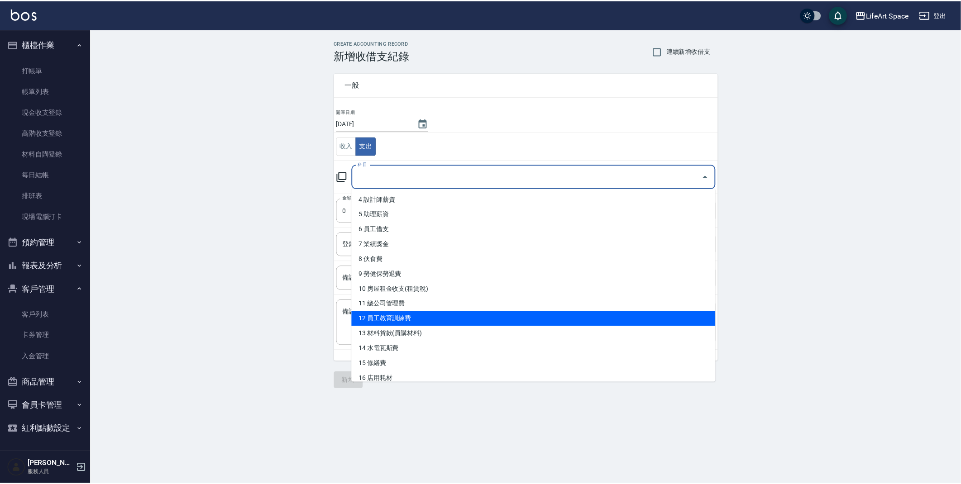
scroll to position [61, 0]
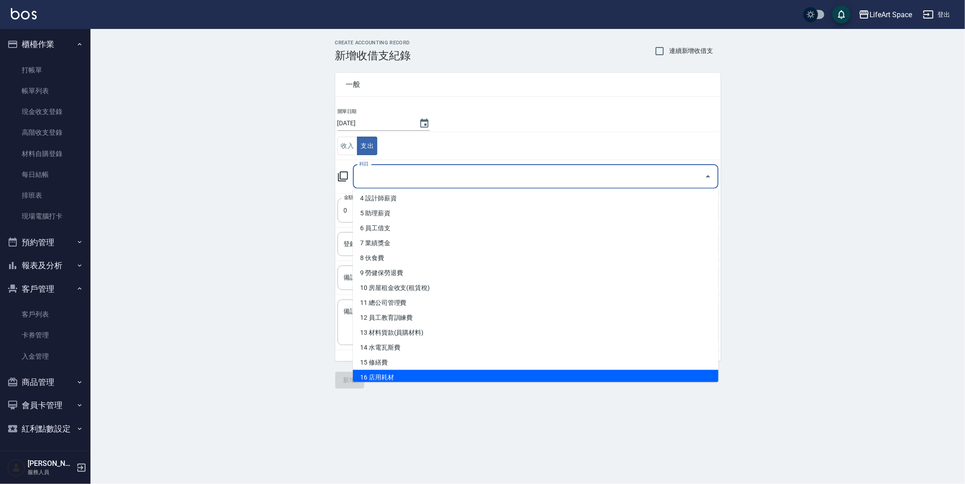
click at [412, 374] on li "16 店用耗材" at bounding box center [536, 377] width 366 height 15
type input "16 店用耗材"
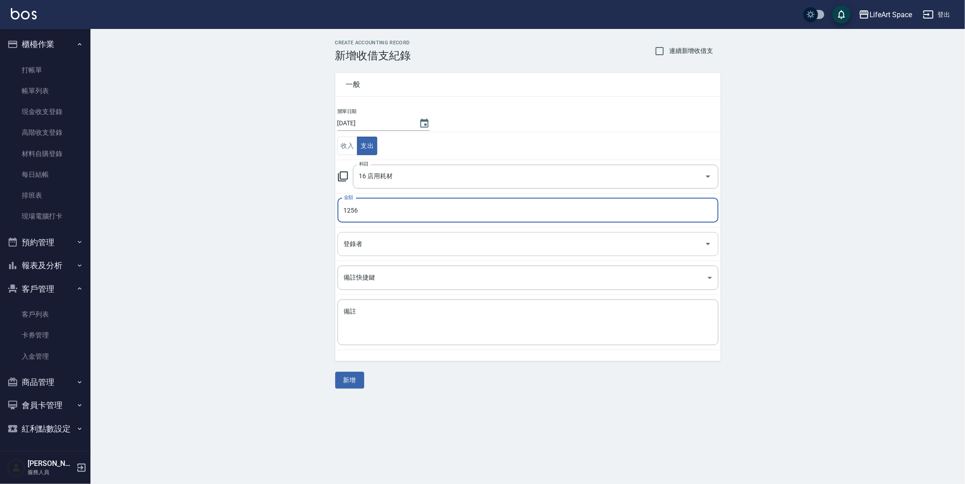
type input "1255"
click at [484, 245] on input "登錄者" at bounding box center [521, 244] width 359 height 16
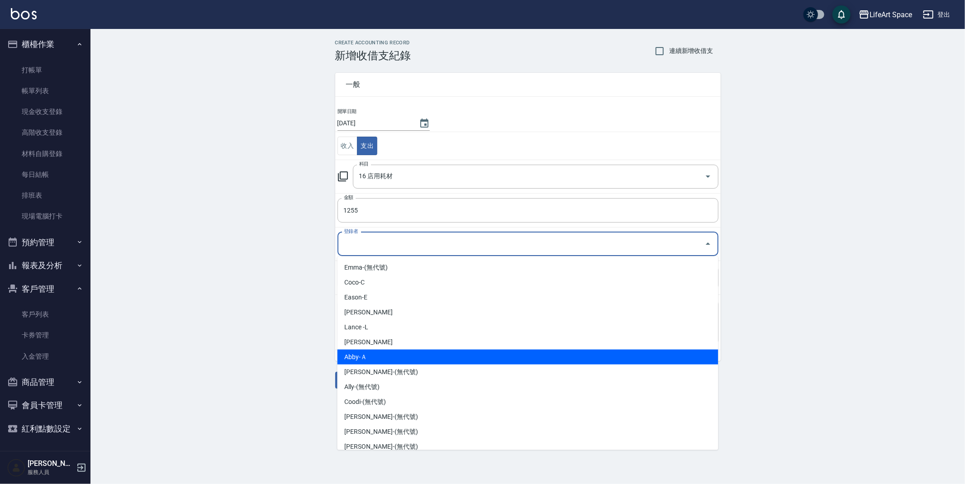
click at [382, 357] on li "Abby-Ａ" at bounding box center [528, 357] width 381 height 15
type input "Abby-Ａ"
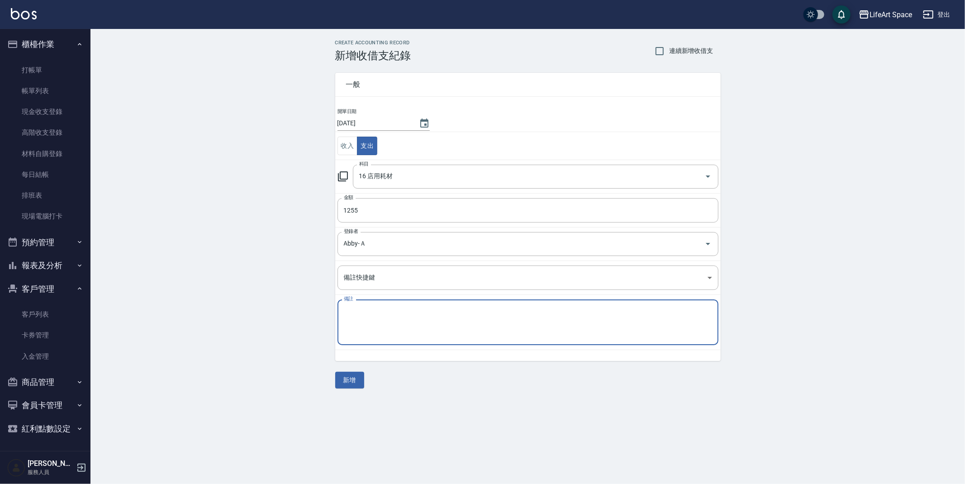
click at [406, 331] on textarea "備註" at bounding box center [528, 322] width 368 height 31
type textarea "c"
click at [428, 322] on textarea "備註" at bounding box center [528, 322] width 368 height 31
type textarea "ㄏ"
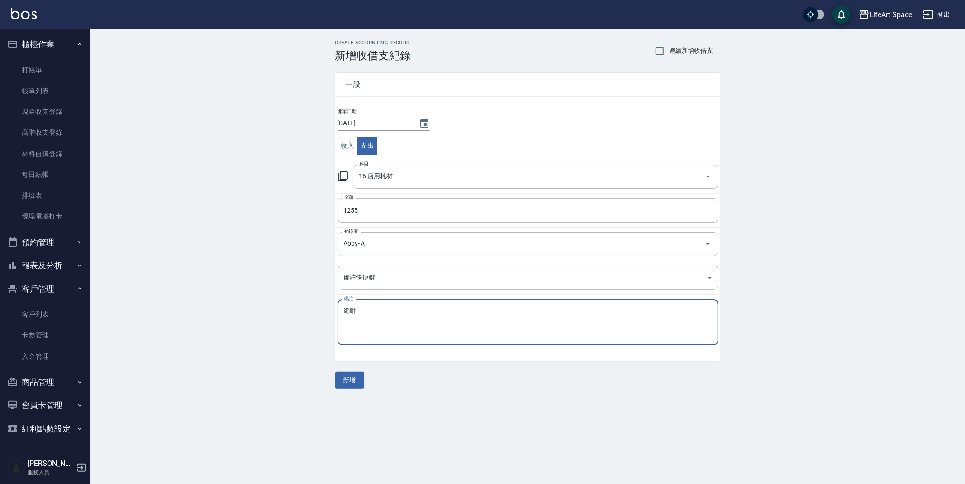
type textarea "繃"
type textarea "餅乾 清潔劑"
click at [422, 122] on icon "Choose date, selected date is 2025-09-18" at bounding box center [424, 123] width 11 height 11
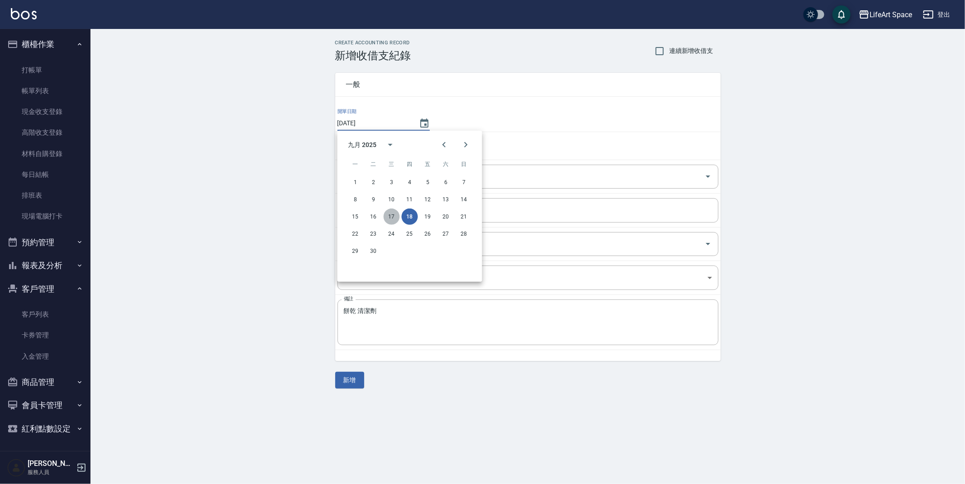
click at [394, 214] on button "17" at bounding box center [392, 217] width 16 height 16
type input "[DATE]"
click at [343, 385] on button "新增" at bounding box center [349, 380] width 29 height 17
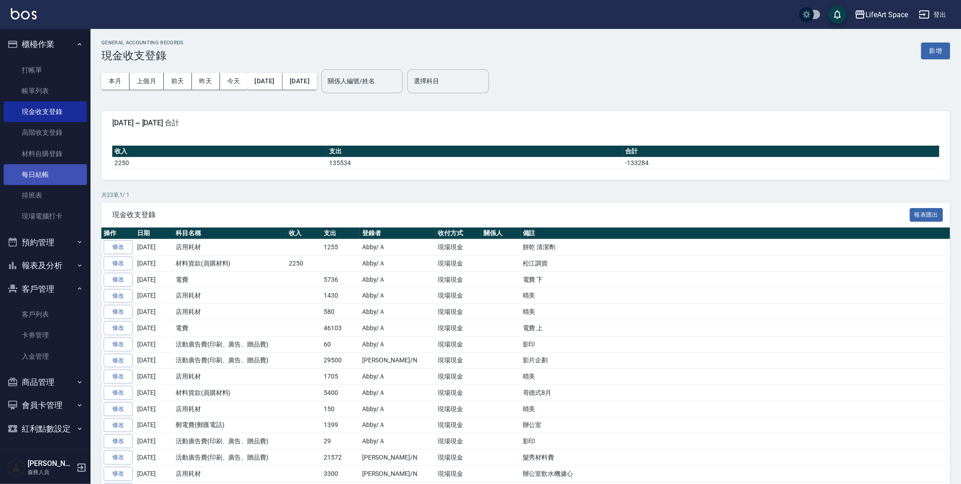
click at [18, 171] on link "每日結帳" at bounding box center [45, 174] width 83 height 21
drag, startPoint x: 18, startPoint y: 171, endPoint x: 52, endPoint y: 239, distance: 75.7
click at [18, 171] on link "每日結帳" at bounding box center [45, 174] width 83 height 21
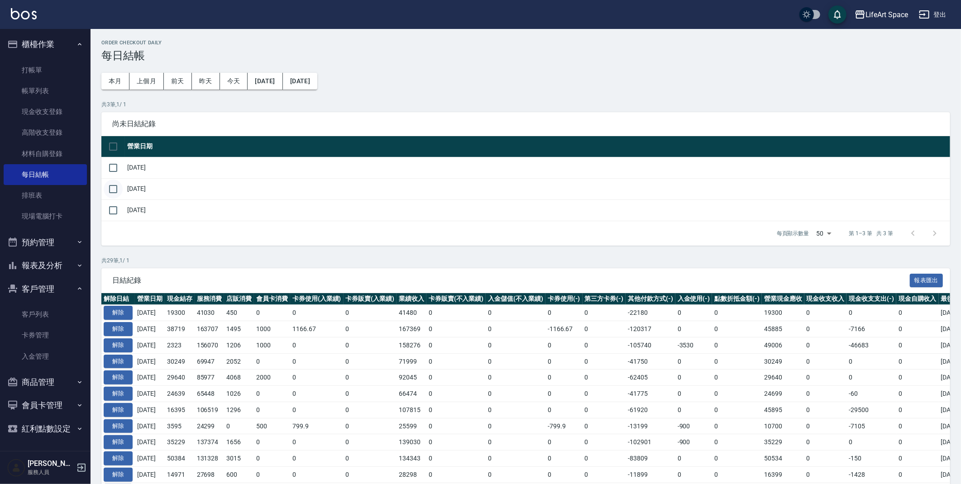
click at [111, 190] on input "checkbox" at bounding box center [113, 189] width 19 height 19
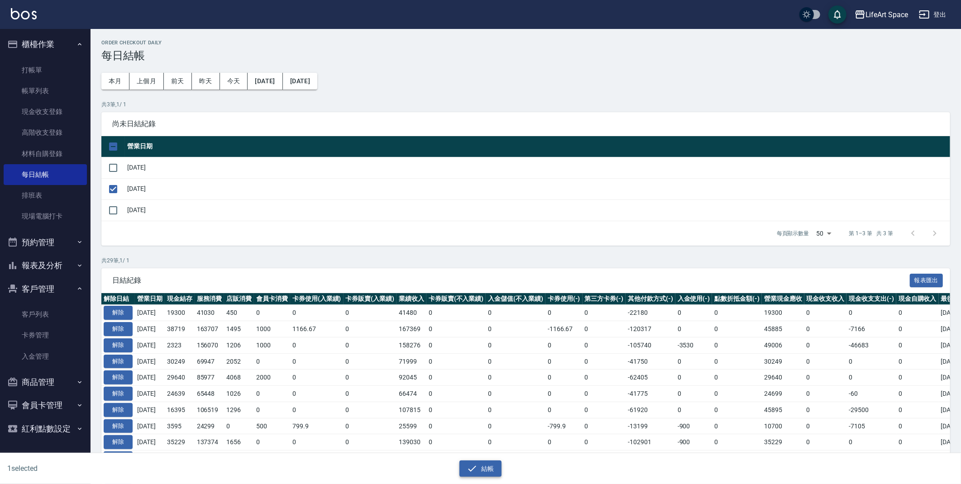
click at [475, 464] on icon "button" at bounding box center [472, 468] width 11 height 11
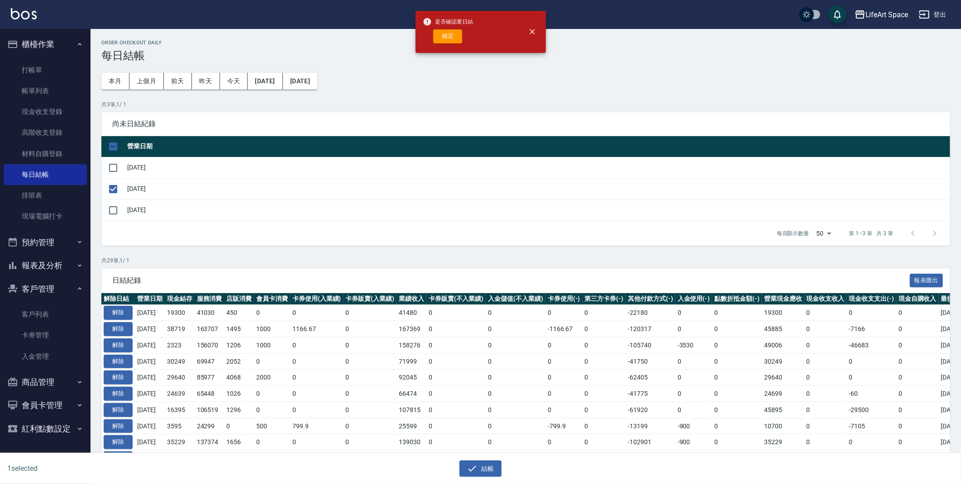
click at [453, 43] on div "是否確認要日結 確定" at bounding box center [448, 32] width 51 height 37
click at [452, 39] on button "確定" at bounding box center [447, 36] width 29 height 14
checkbox input "false"
